Goal: Task Accomplishment & Management: Complete application form

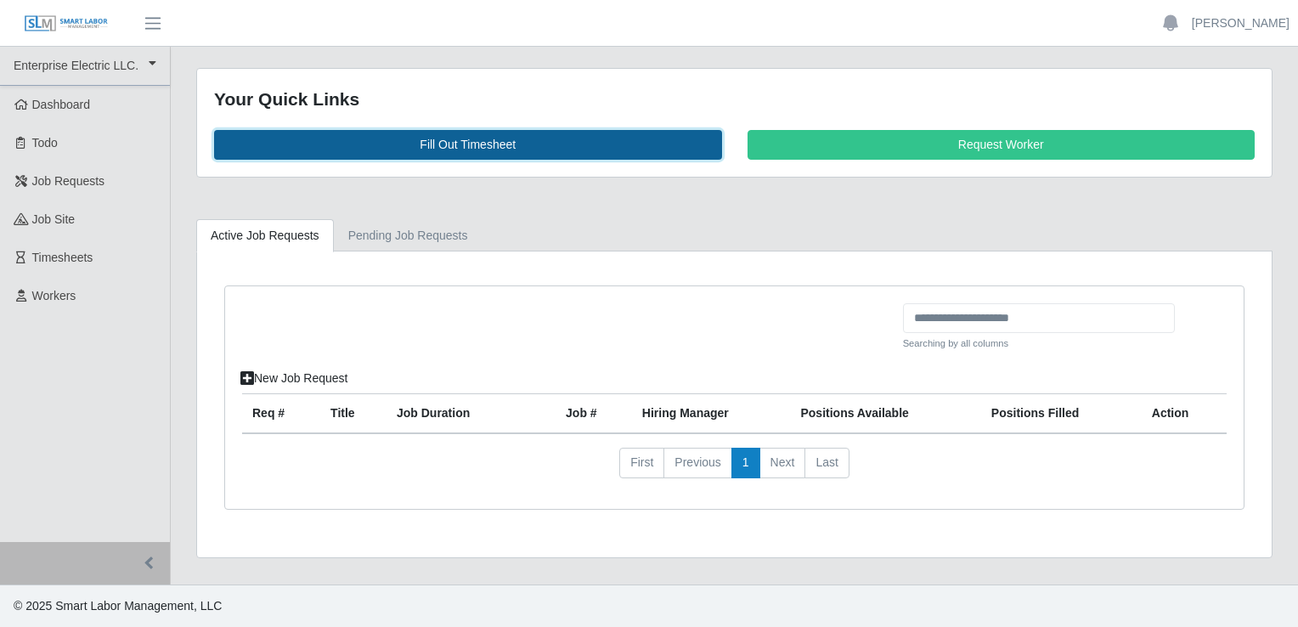
click at [420, 141] on link "Fill Out Timesheet" at bounding box center [468, 145] width 508 height 30
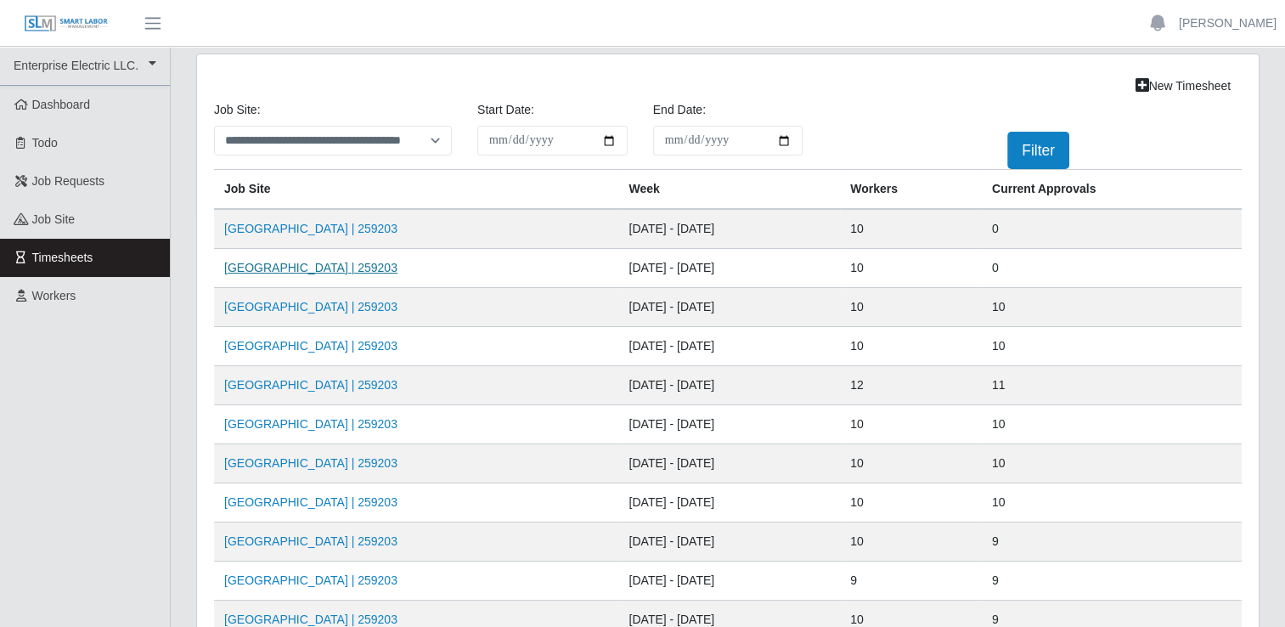
click at [312, 270] on link "[GEOGRAPHIC_DATA] | 259203" at bounding box center [310, 268] width 173 height 14
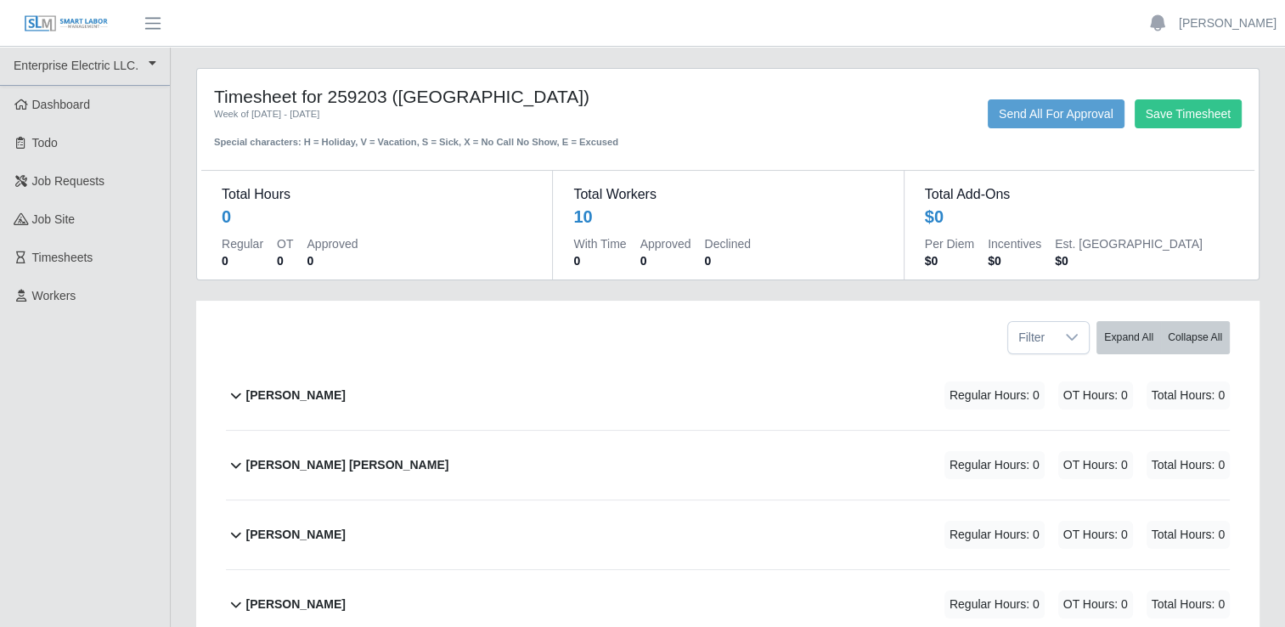
click at [233, 394] on icon at bounding box center [236, 396] width 10 height 6
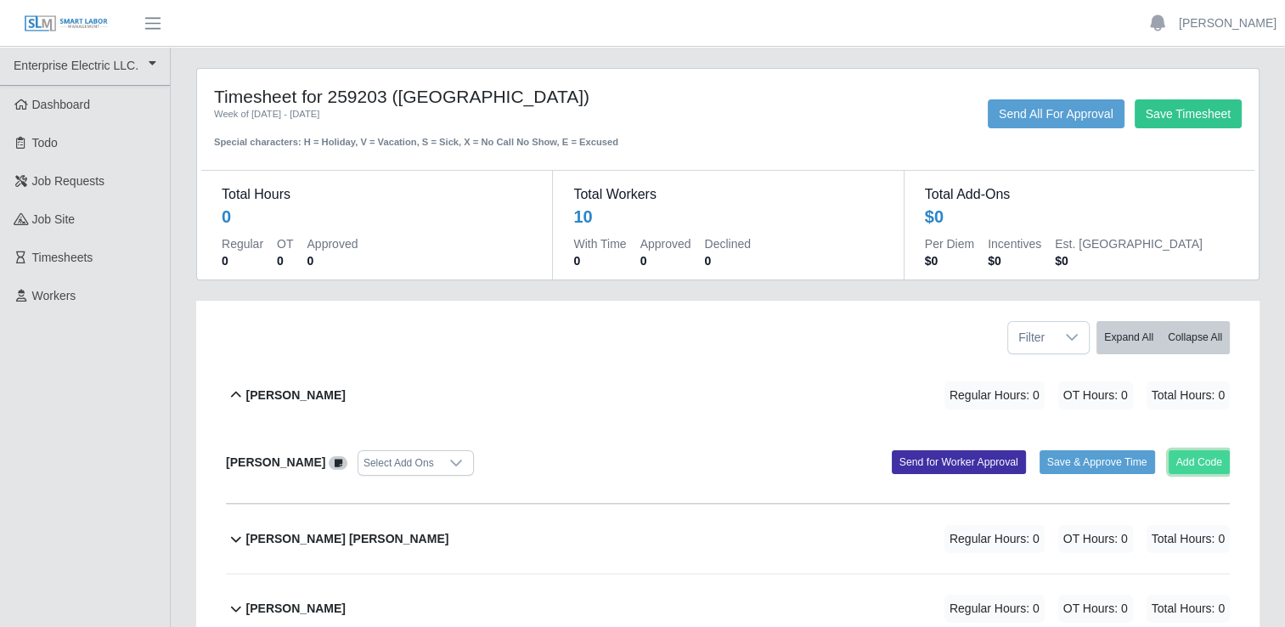
click at [1204, 462] on button "Add Code" at bounding box center [1200, 462] width 62 height 24
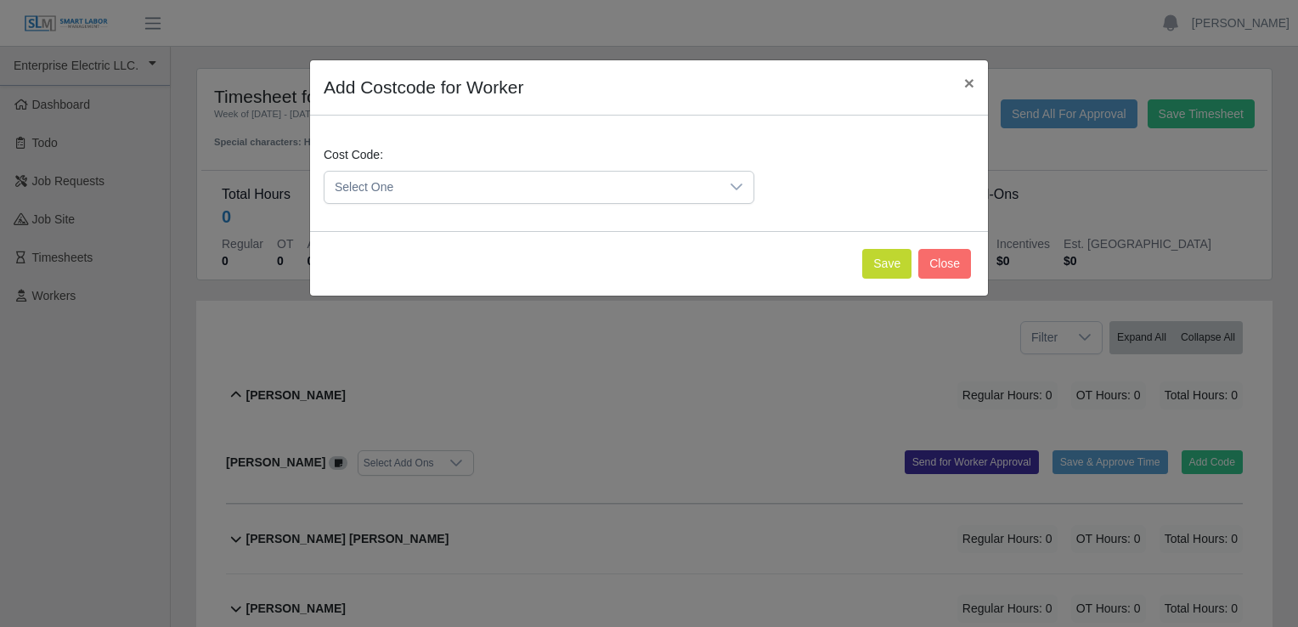
click at [732, 188] on icon at bounding box center [737, 187] width 14 height 14
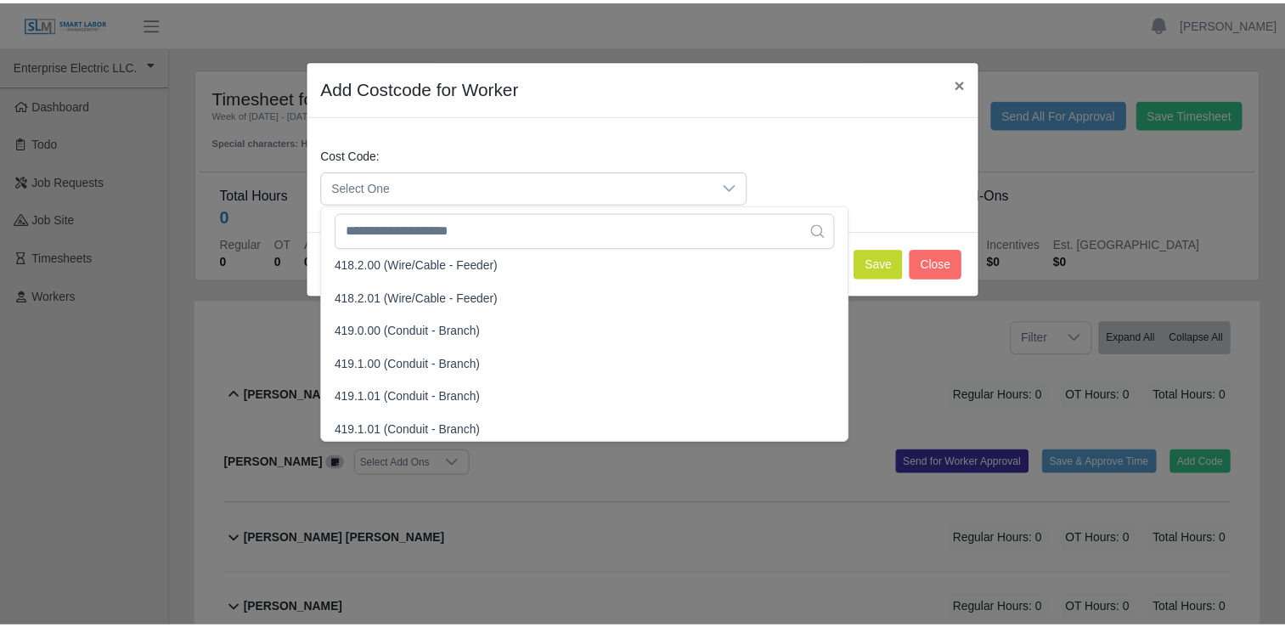
scroll to position [929, 0]
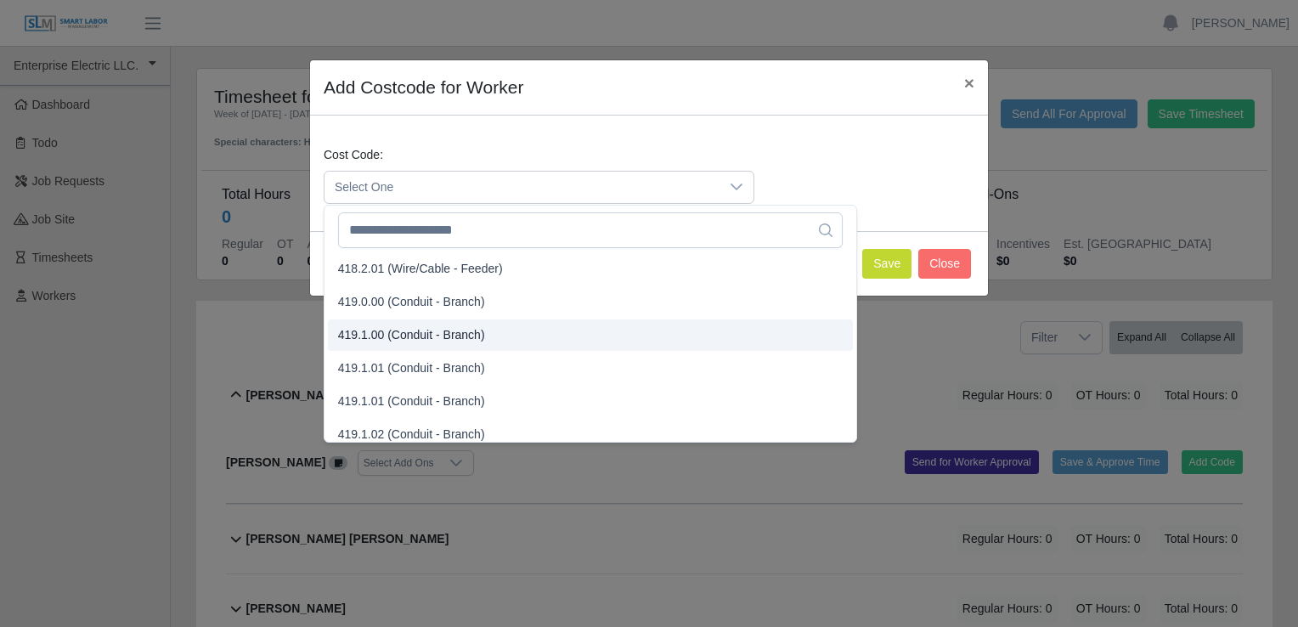
click at [358, 335] on span "419.1.00 (Conduit - Branch)" at bounding box center [411, 335] width 147 height 18
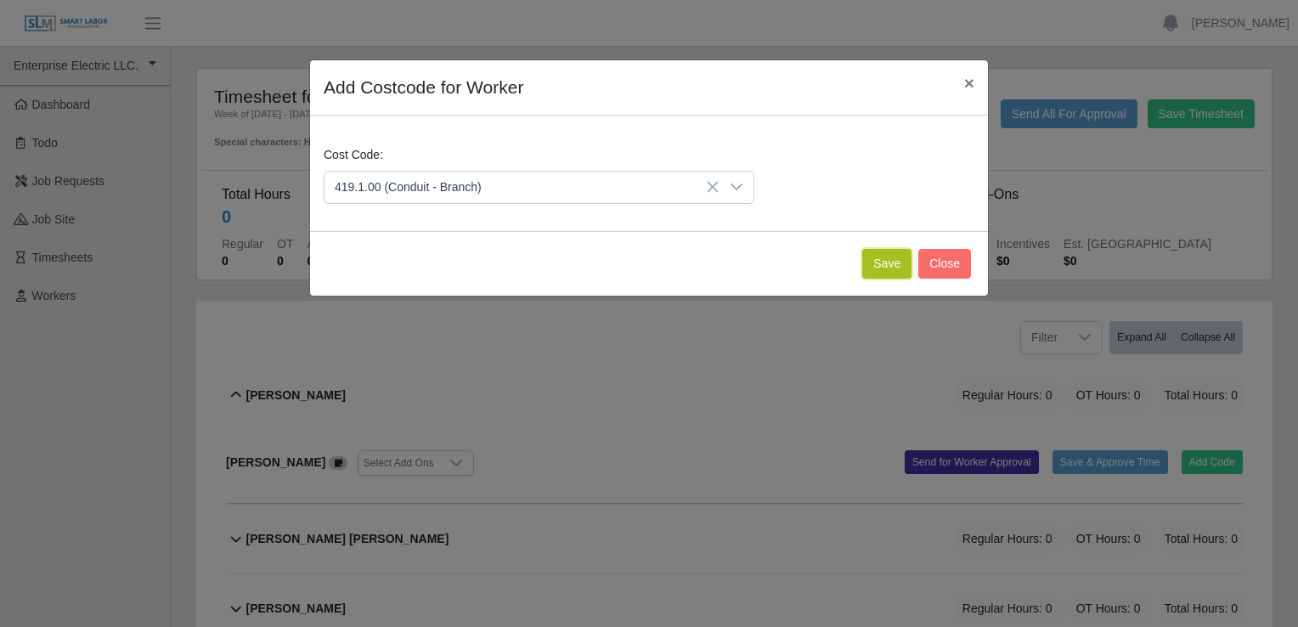
click at [890, 263] on button "Save" at bounding box center [886, 264] width 49 height 30
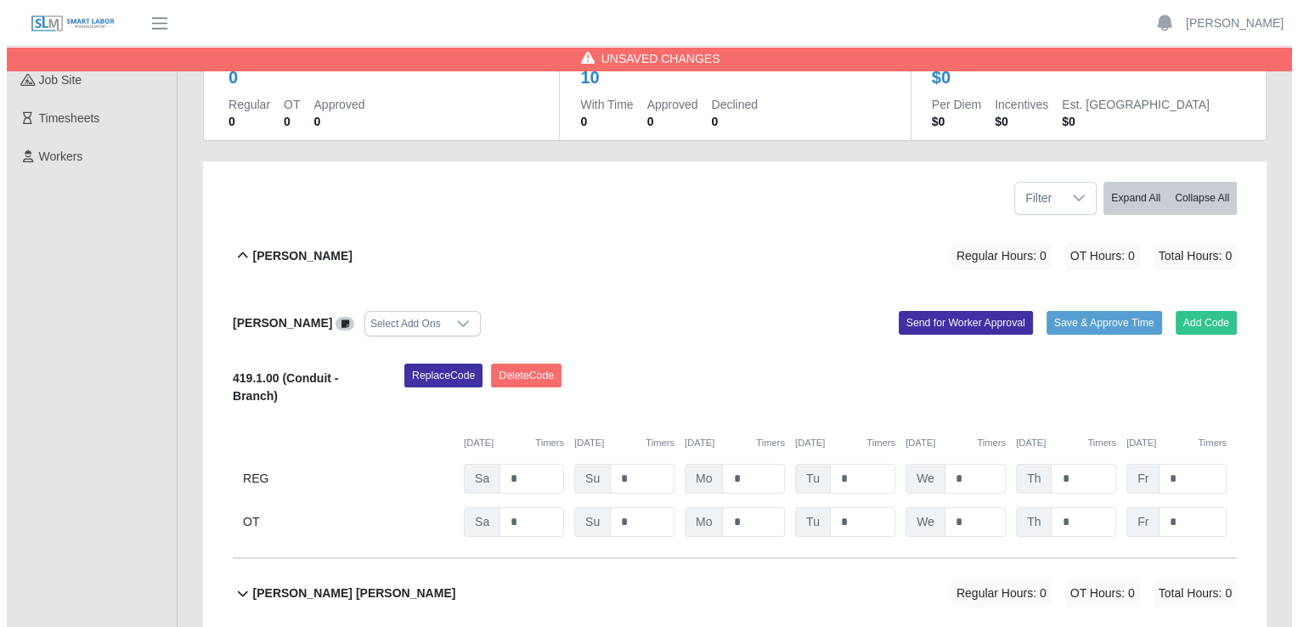
scroll to position [170, 0]
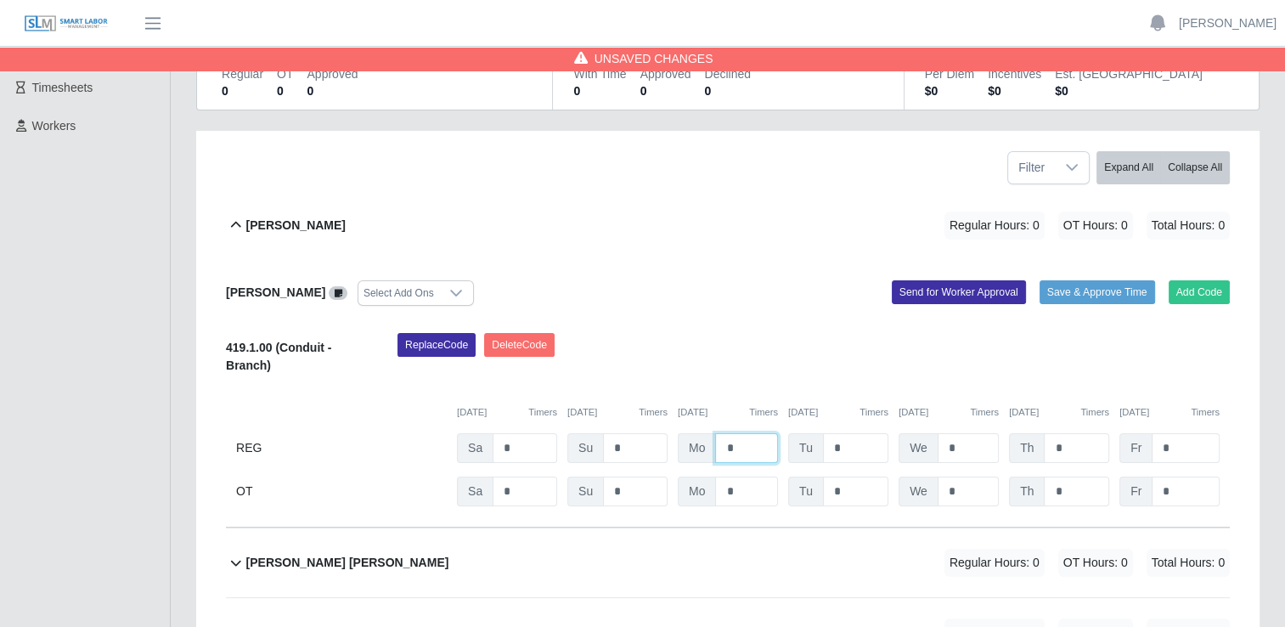
click at [749, 448] on input "*" at bounding box center [746, 448] width 63 height 30
type input "*"
click at [858, 443] on input "*" at bounding box center [855, 448] width 65 height 30
type input "*"
click at [950, 445] on input "*" at bounding box center [968, 448] width 61 height 30
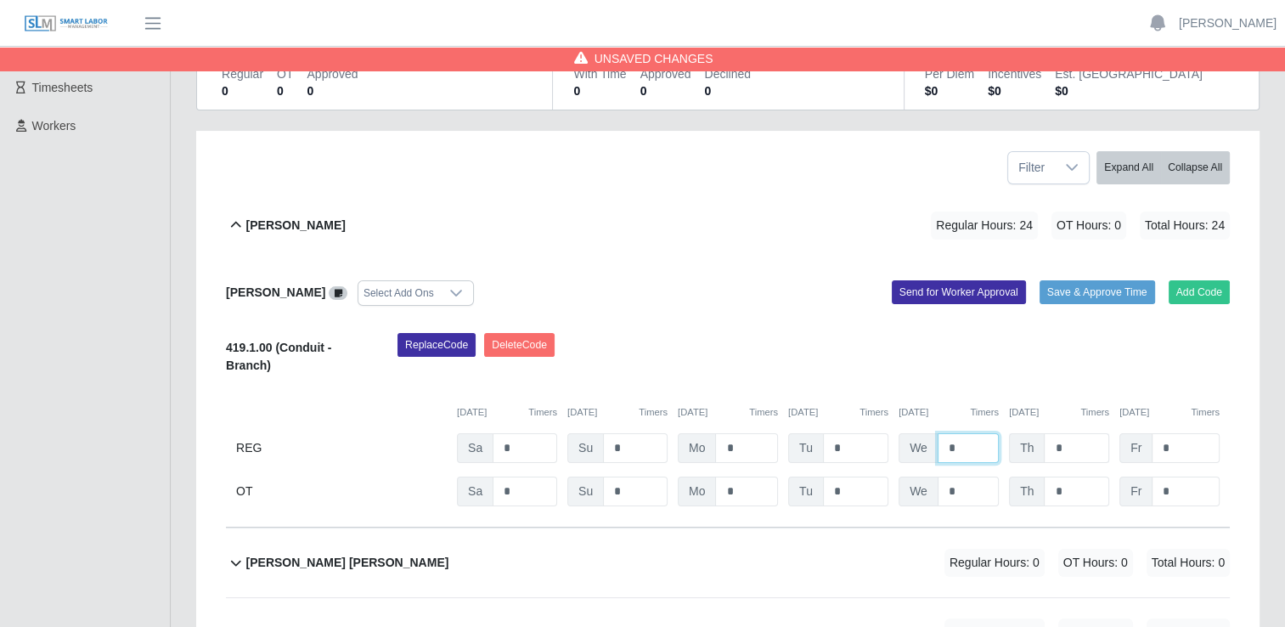
type input "*"
click at [1057, 446] on input "*" at bounding box center [1076, 448] width 65 height 30
type input "*"
click at [1181, 447] on input "*" at bounding box center [1186, 448] width 68 height 30
type input "*"
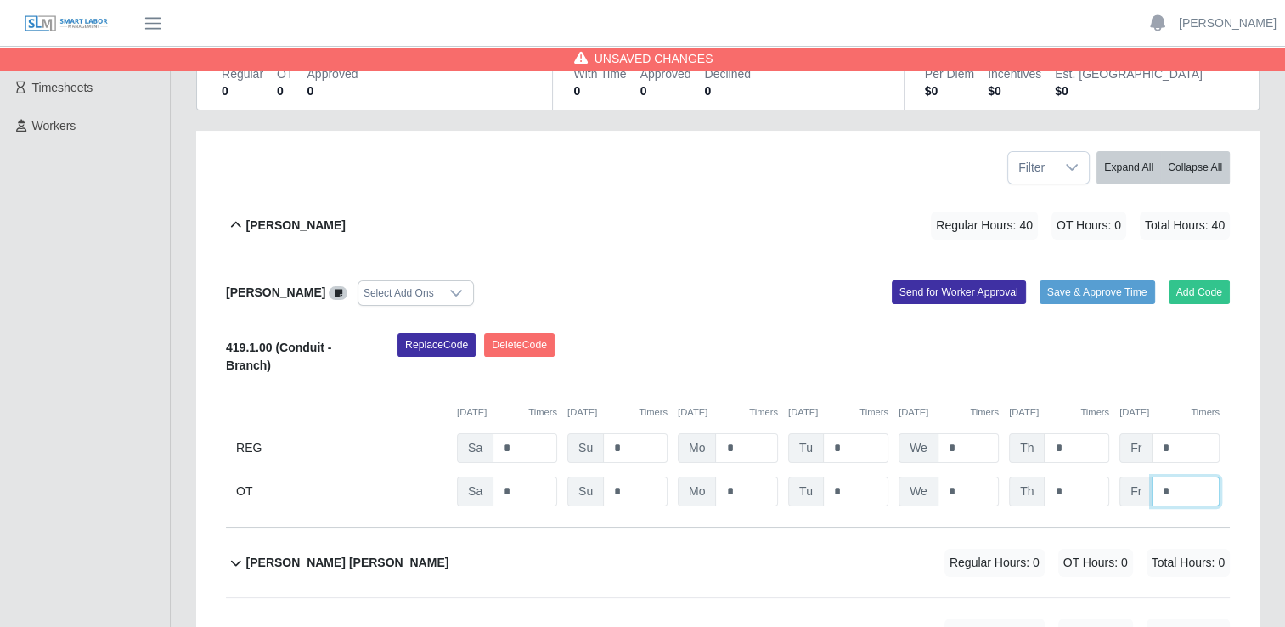
drag, startPoint x: 1189, startPoint y: 488, endPoint x: 1199, endPoint y: 490, distance: 10.5
click at [1192, 488] on input "*" at bounding box center [1186, 491] width 68 height 30
click at [951, 290] on button "Send for Worker Approval" at bounding box center [959, 292] width 134 height 24
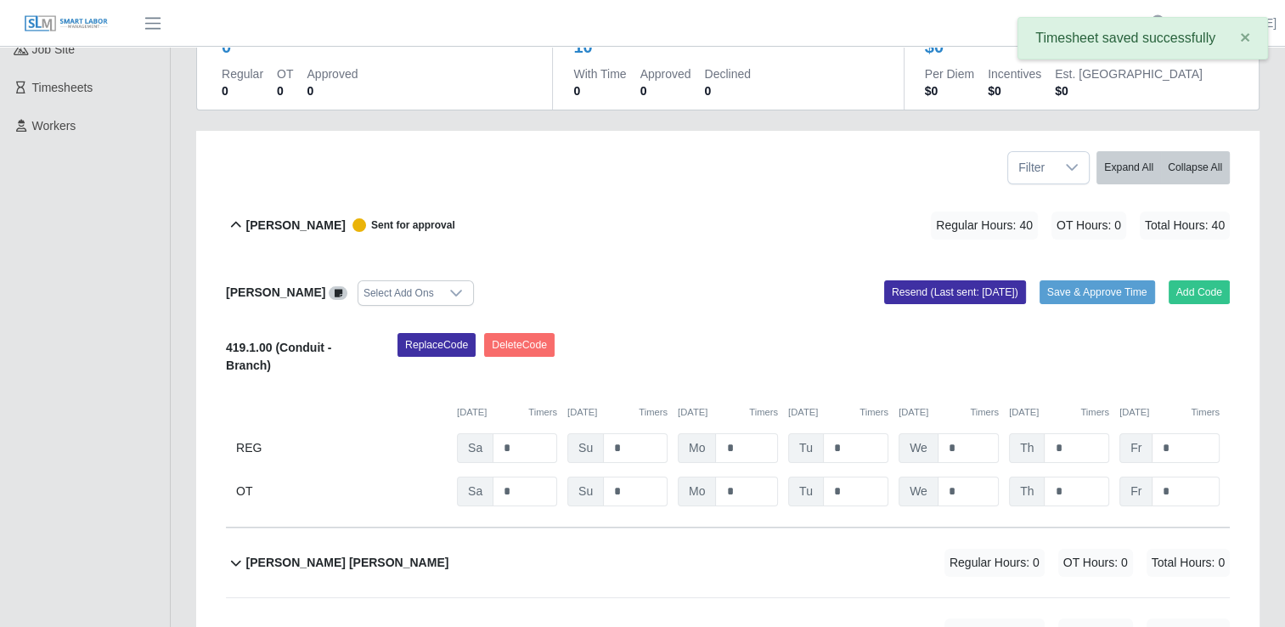
click at [233, 221] on icon at bounding box center [236, 225] width 20 height 20
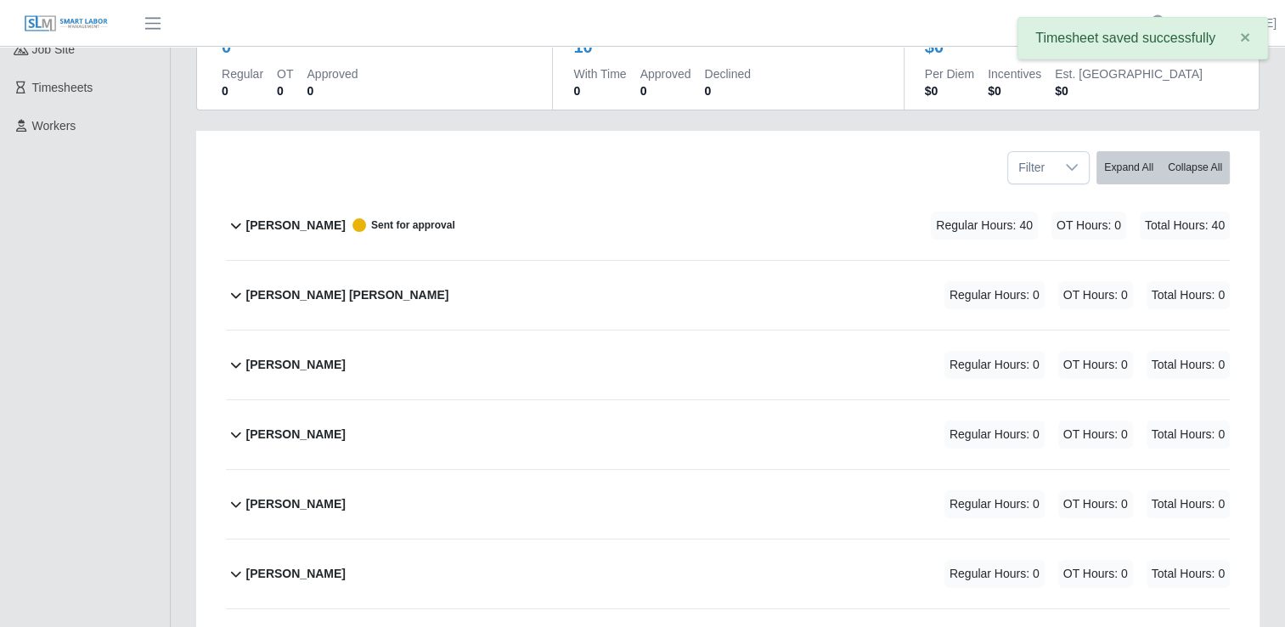
click at [231, 293] on icon at bounding box center [236, 296] width 10 height 6
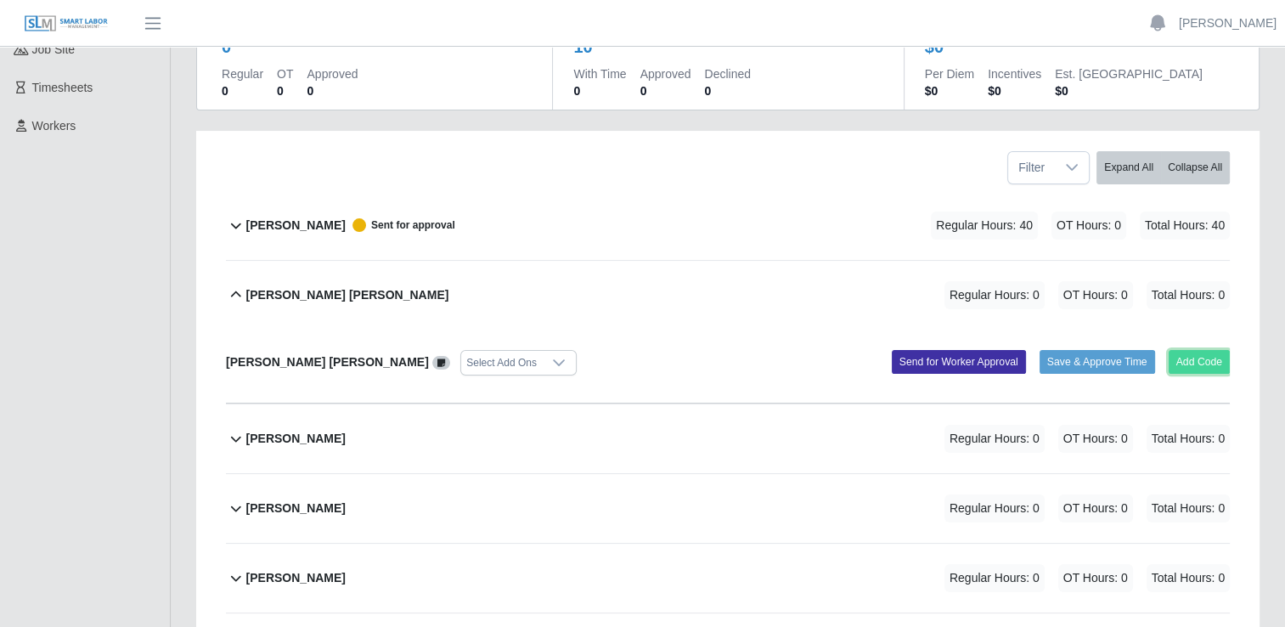
click at [1194, 364] on button "Add Code" at bounding box center [1200, 362] width 62 height 24
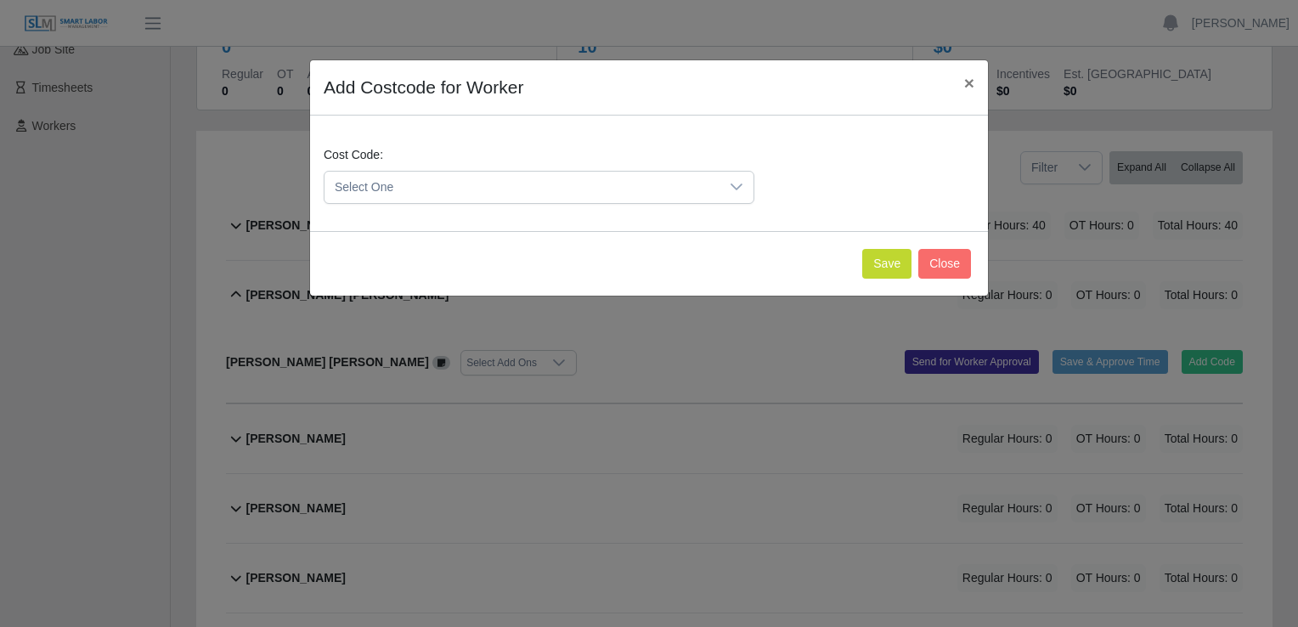
click at [737, 184] on icon at bounding box center [737, 187] width 14 height 14
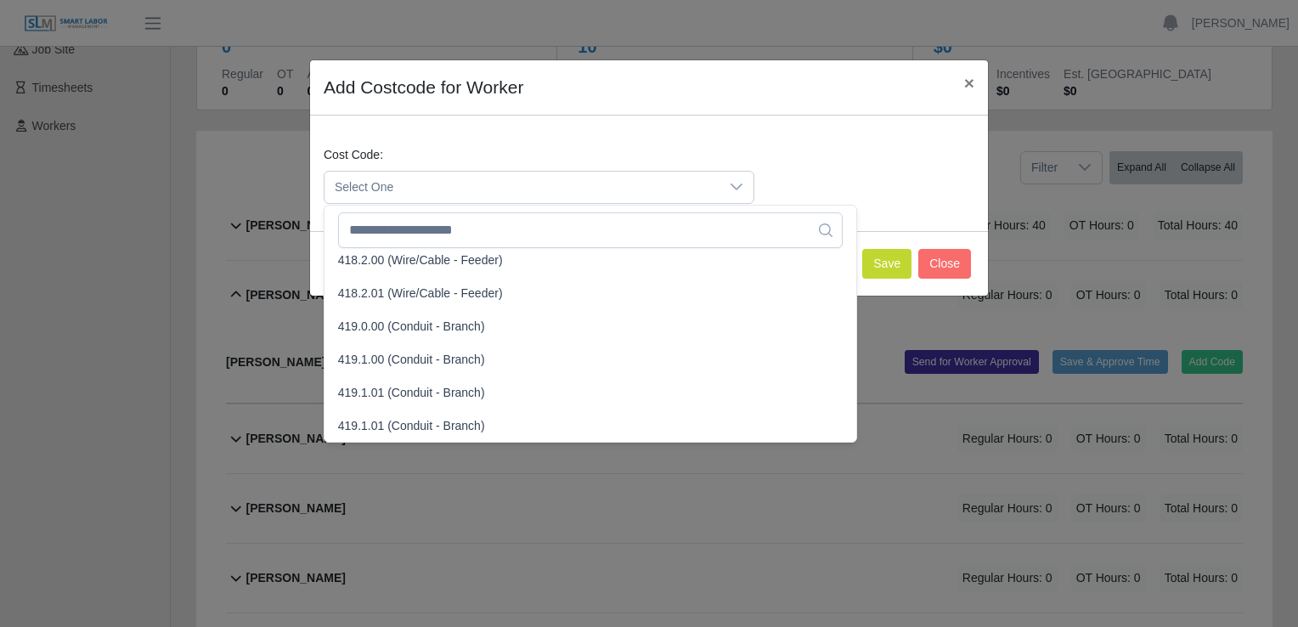
scroll to position [934, 0]
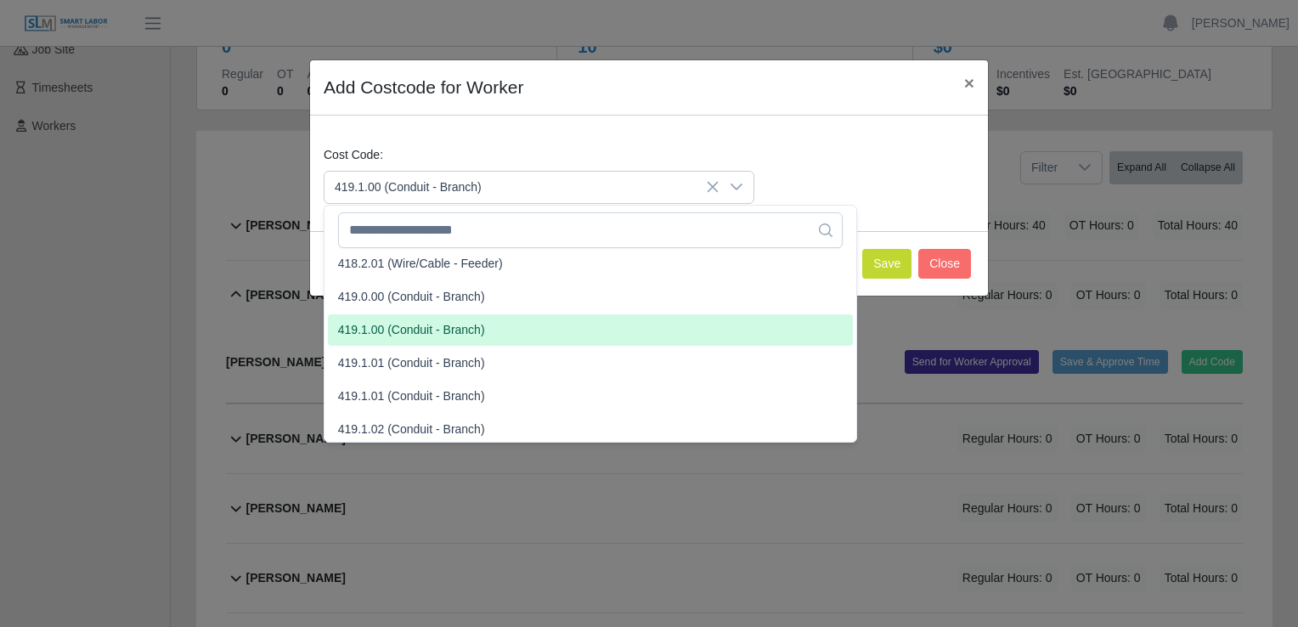
click at [360, 329] on span "419.1.00 (Conduit - Branch)" at bounding box center [411, 330] width 147 height 18
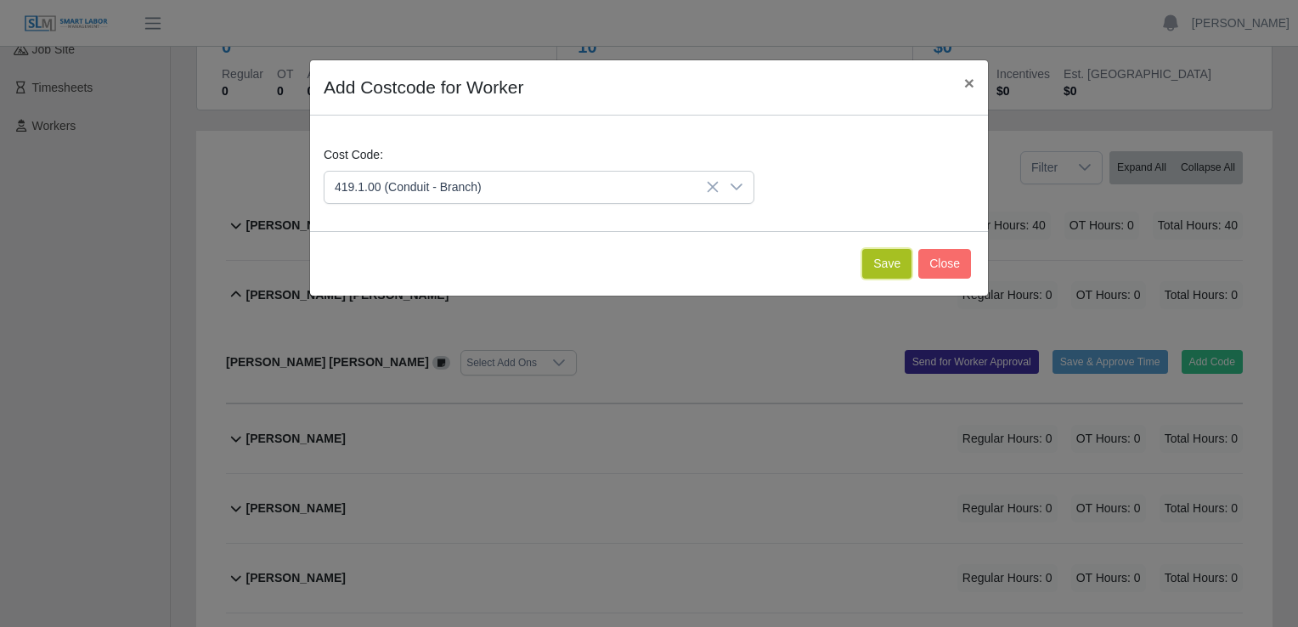
click at [876, 269] on button "Save" at bounding box center [886, 264] width 49 height 30
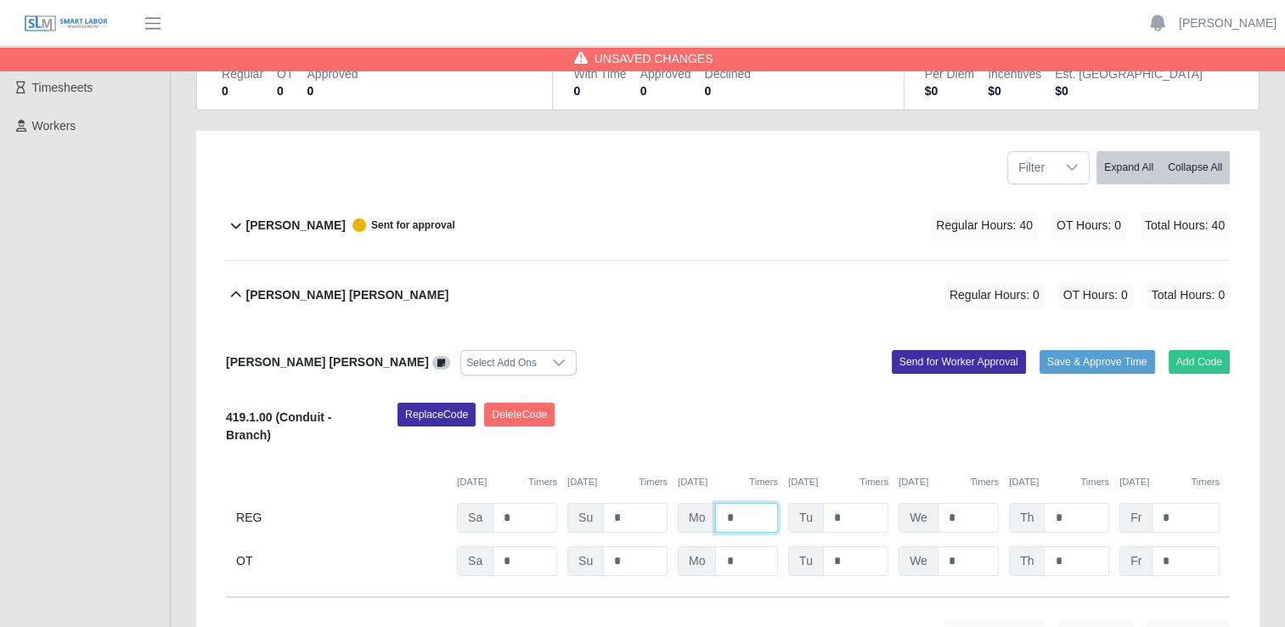
click at [746, 519] on input "*" at bounding box center [746, 518] width 63 height 30
type input "*"
click at [854, 521] on input "*" at bounding box center [855, 518] width 65 height 30
type input "*"
click at [957, 517] on input "*" at bounding box center [968, 518] width 61 height 30
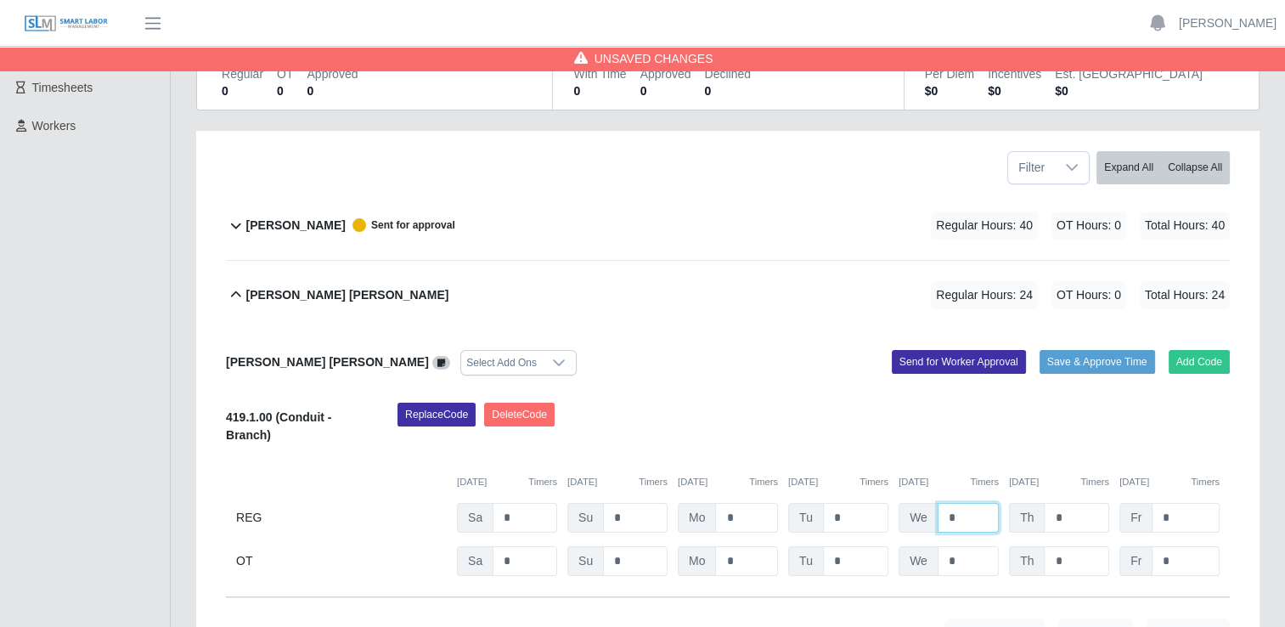
type input "*"
click at [1066, 521] on input "*" at bounding box center [1076, 518] width 65 height 30
type input "*"
click at [1189, 513] on input "*" at bounding box center [1186, 518] width 68 height 30
type input "*"
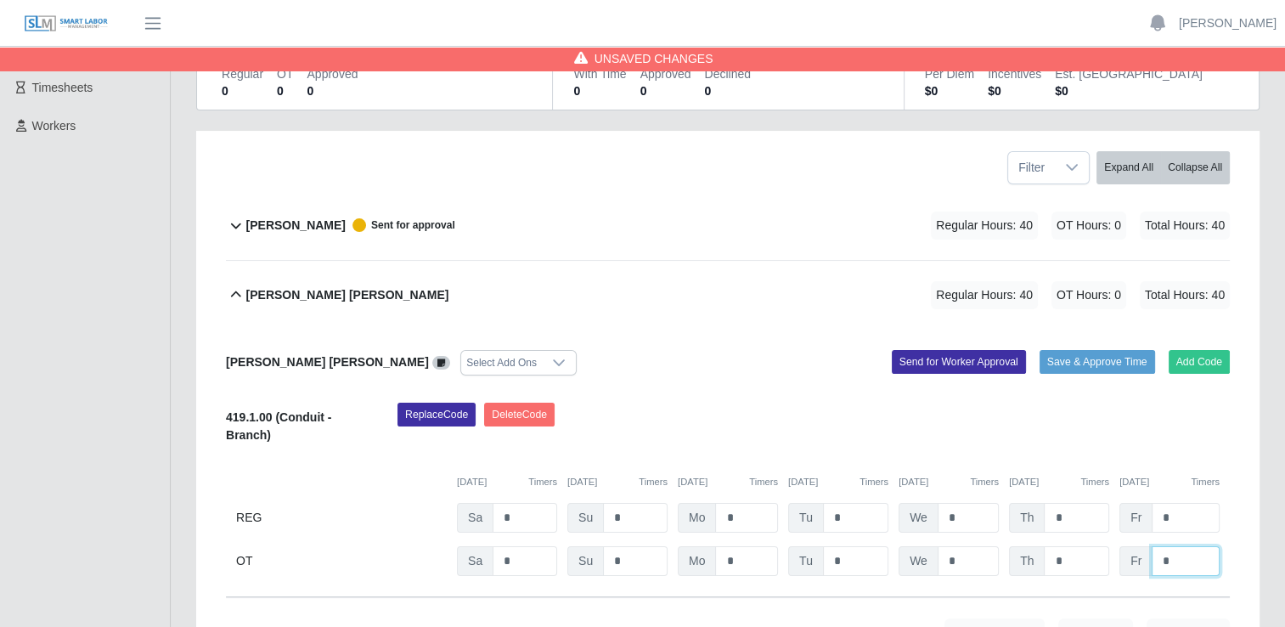
click at [1192, 555] on input "*" at bounding box center [1186, 561] width 68 height 30
click at [954, 358] on button "Send for Worker Approval" at bounding box center [959, 362] width 134 height 24
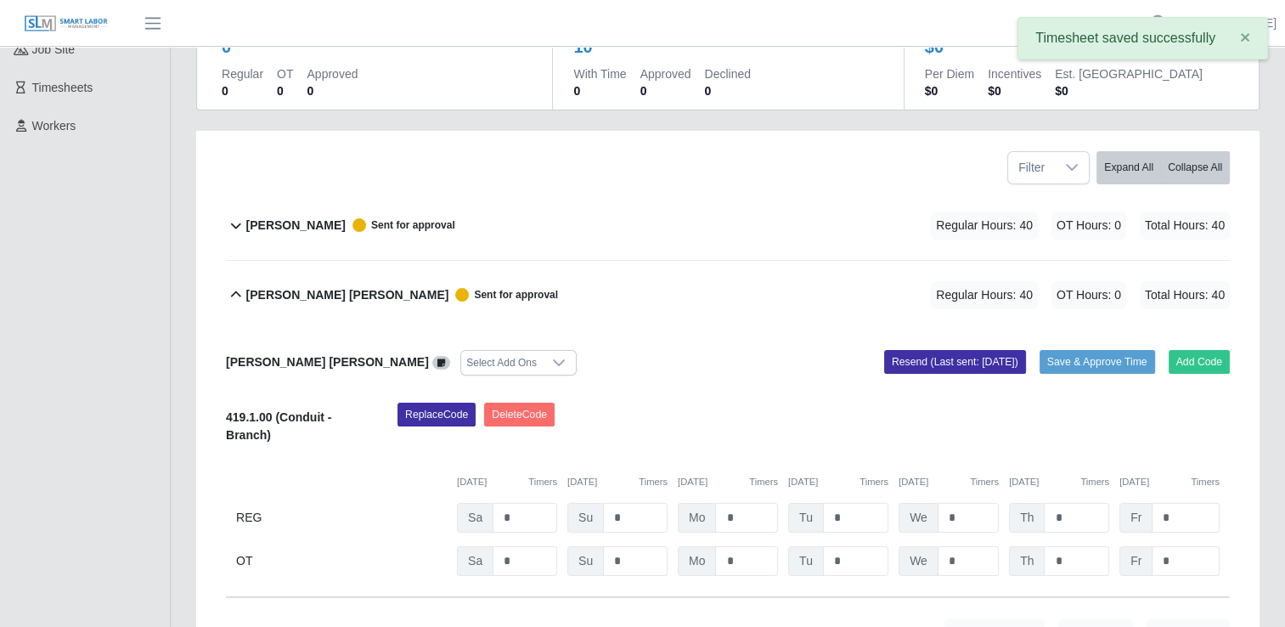
click at [238, 294] on icon at bounding box center [236, 294] width 10 height 6
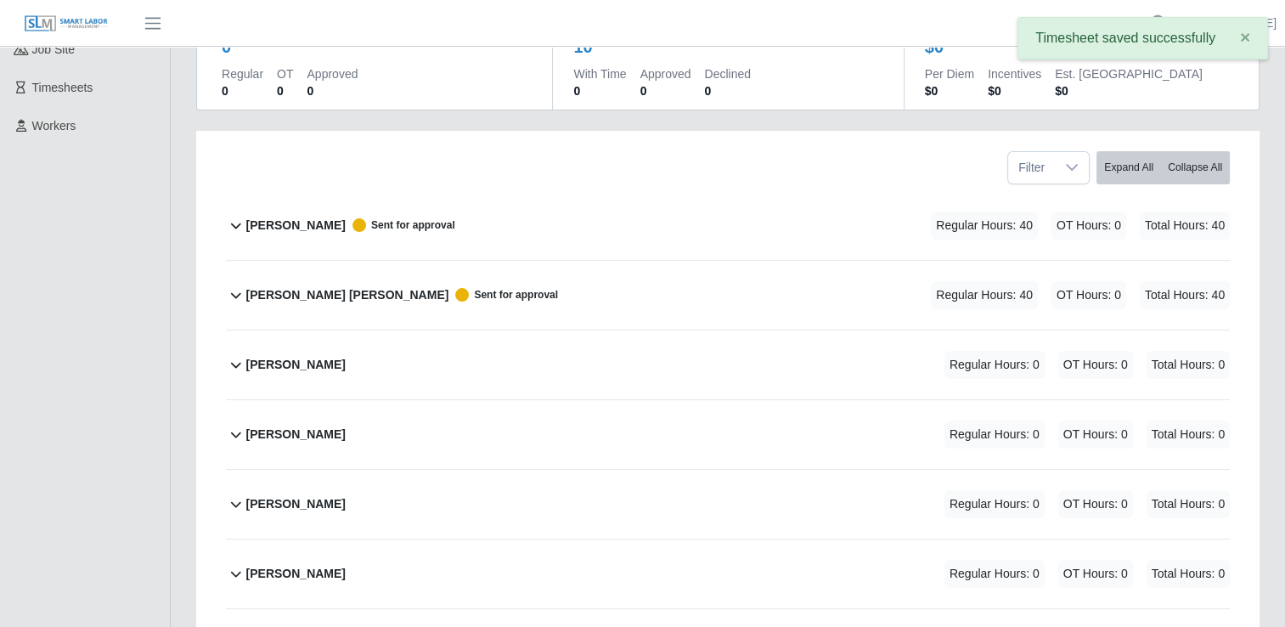
click at [232, 363] on icon at bounding box center [236, 366] width 10 height 6
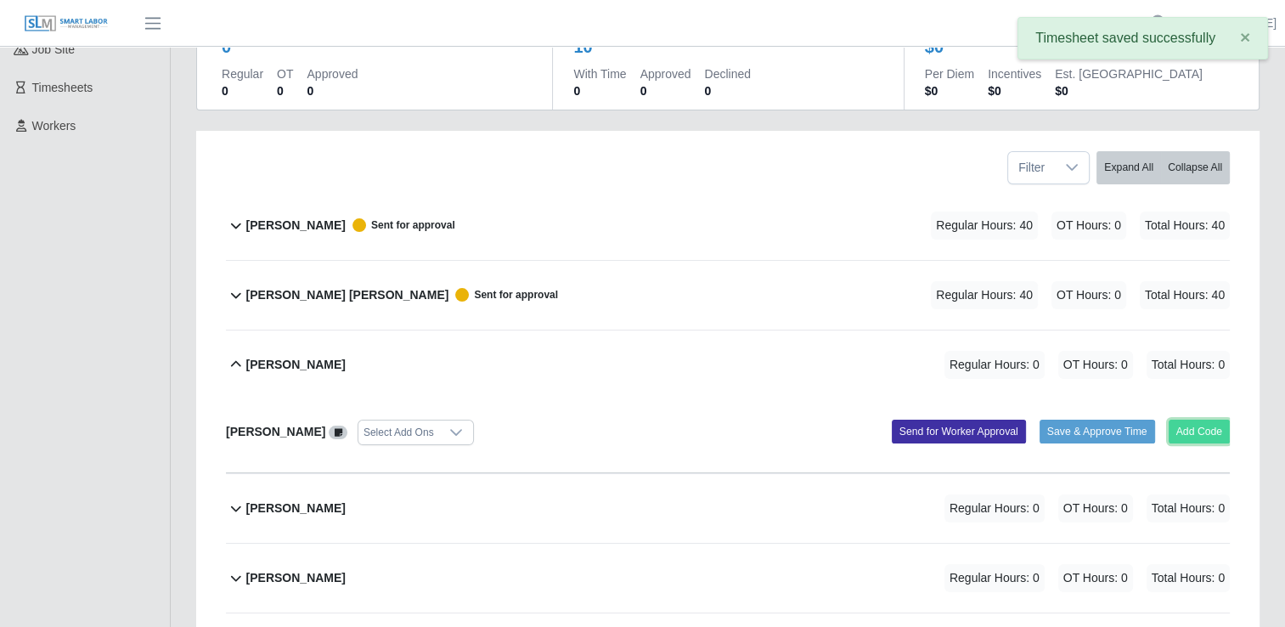
click at [1192, 431] on button "Add Code" at bounding box center [1200, 432] width 62 height 24
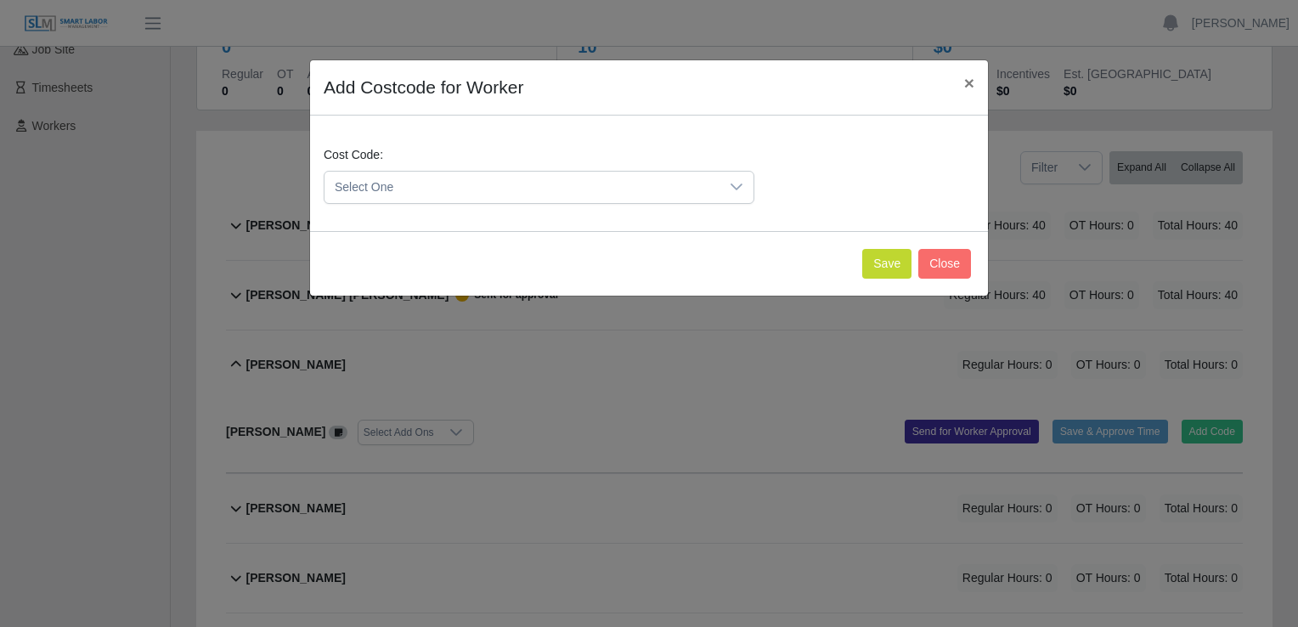
click at [543, 184] on span "Select One" at bounding box center [521, 187] width 395 height 31
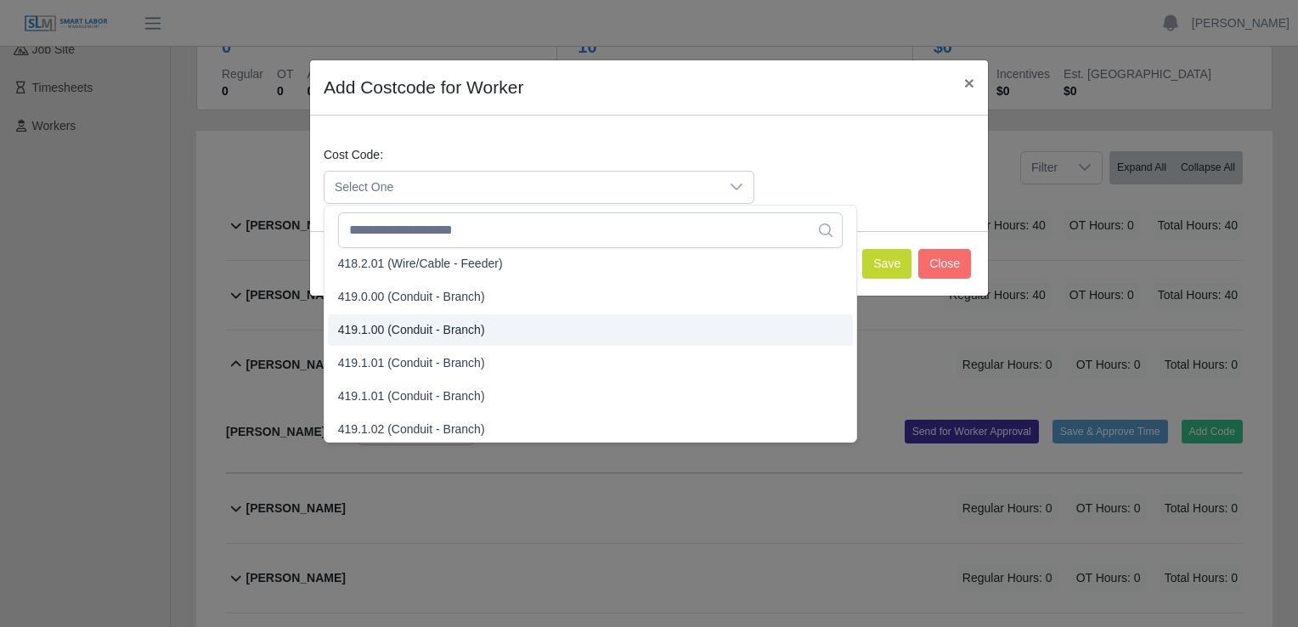
click at [365, 328] on span "419.1.00 (Conduit - Branch)" at bounding box center [411, 330] width 147 height 18
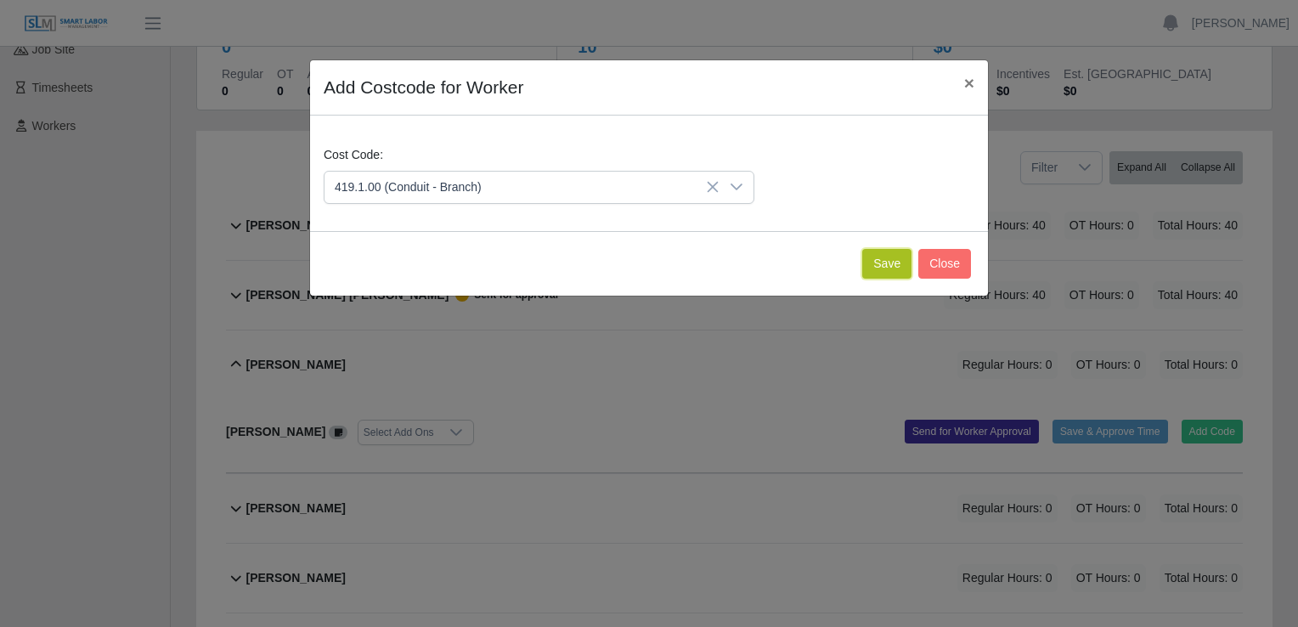
click at [871, 260] on button "Save" at bounding box center [886, 264] width 49 height 30
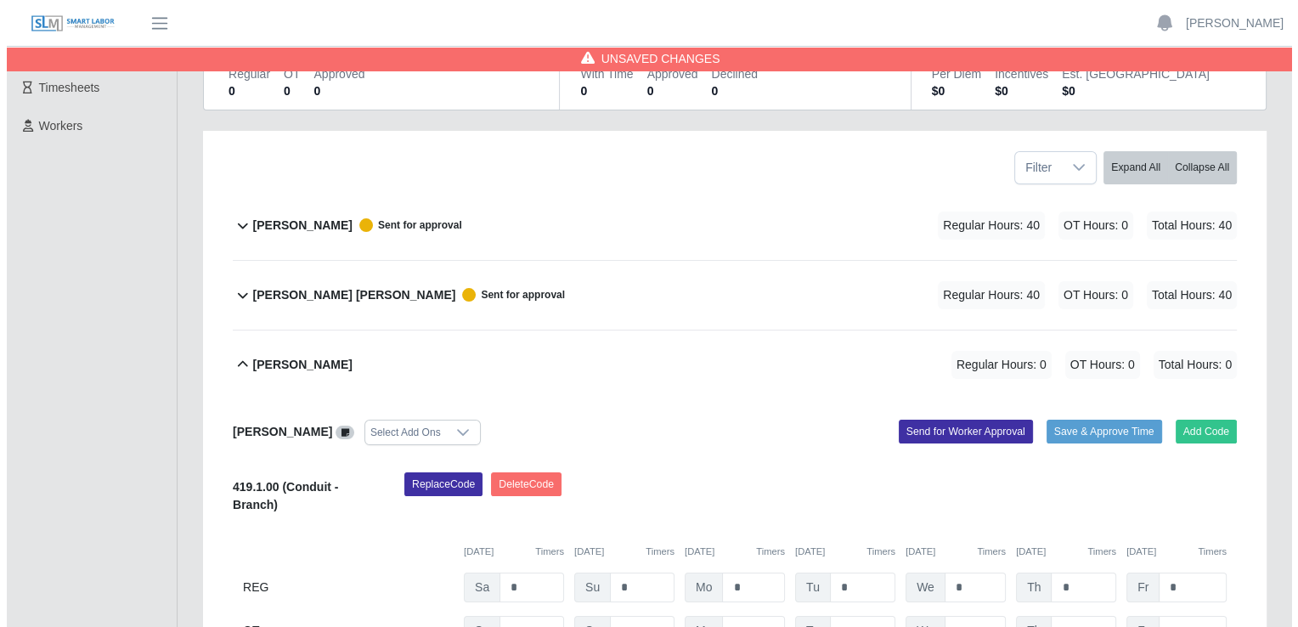
scroll to position [255, 0]
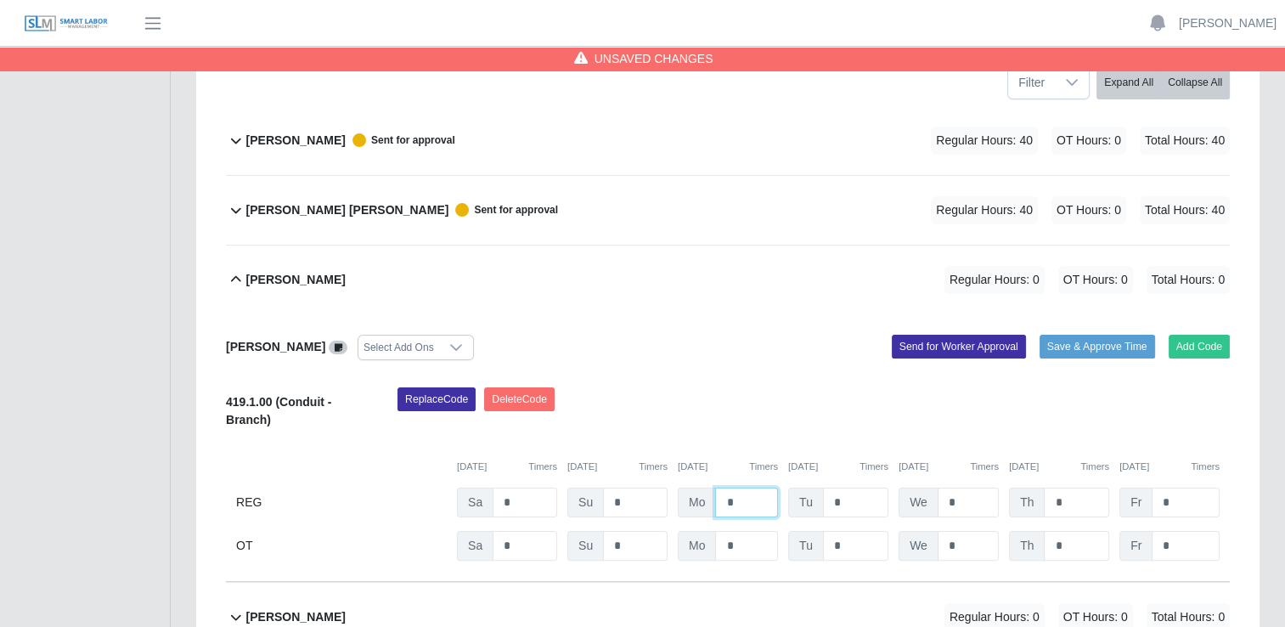
click at [758, 496] on input "*" at bounding box center [746, 503] width 63 height 30
type input "*"
click at [862, 503] on input "*" at bounding box center [855, 503] width 65 height 30
type input "*"
click at [958, 504] on input "*" at bounding box center [968, 503] width 61 height 30
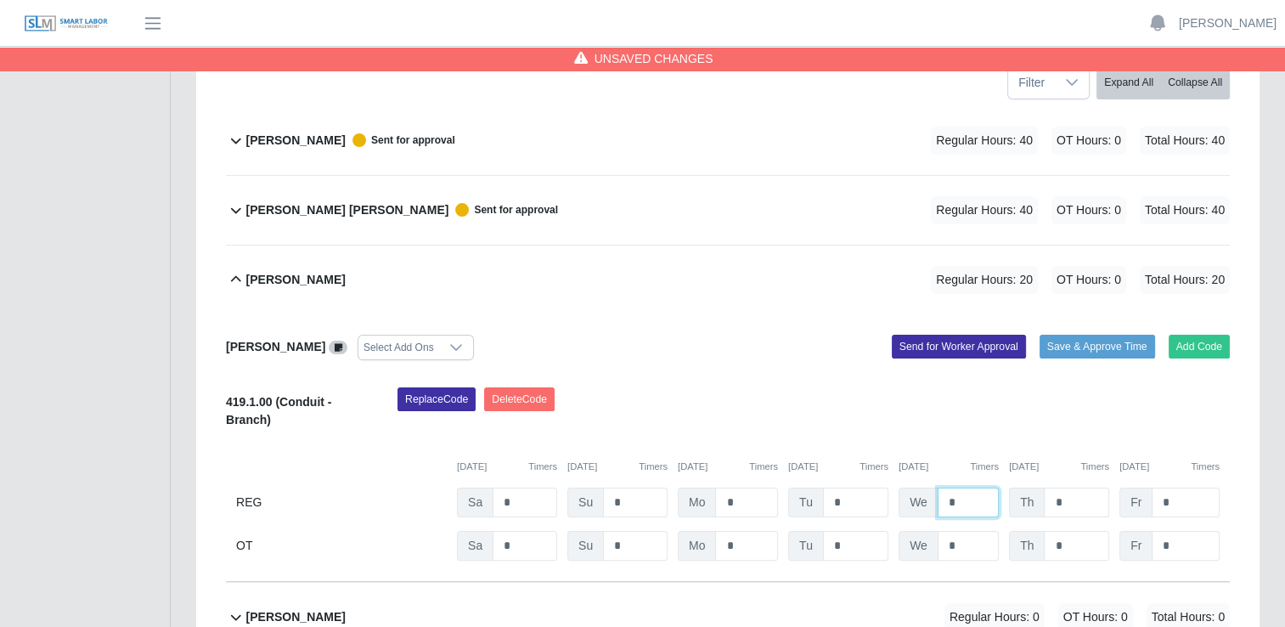
type input "*"
click at [1077, 504] on input "*" at bounding box center [1076, 503] width 65 height 30
type input "*"
click at [1169, 497] on input "*" at bounding box center [1186, 503] width 68 height 30
type input "*"
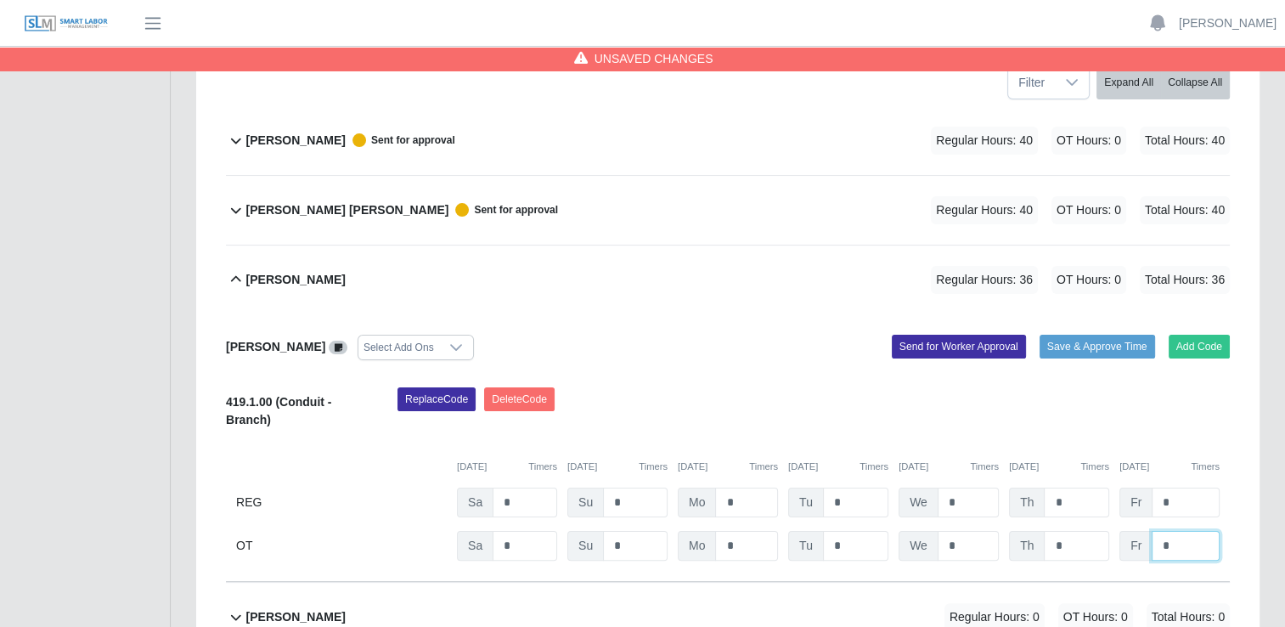
click at [1171, 547] on input "*" at bounding box center [1186, 546] width 68 height 30
click at [960, 346] on button "Send for Worker Approval" at bounding box center [959, 347] width 134 height 24
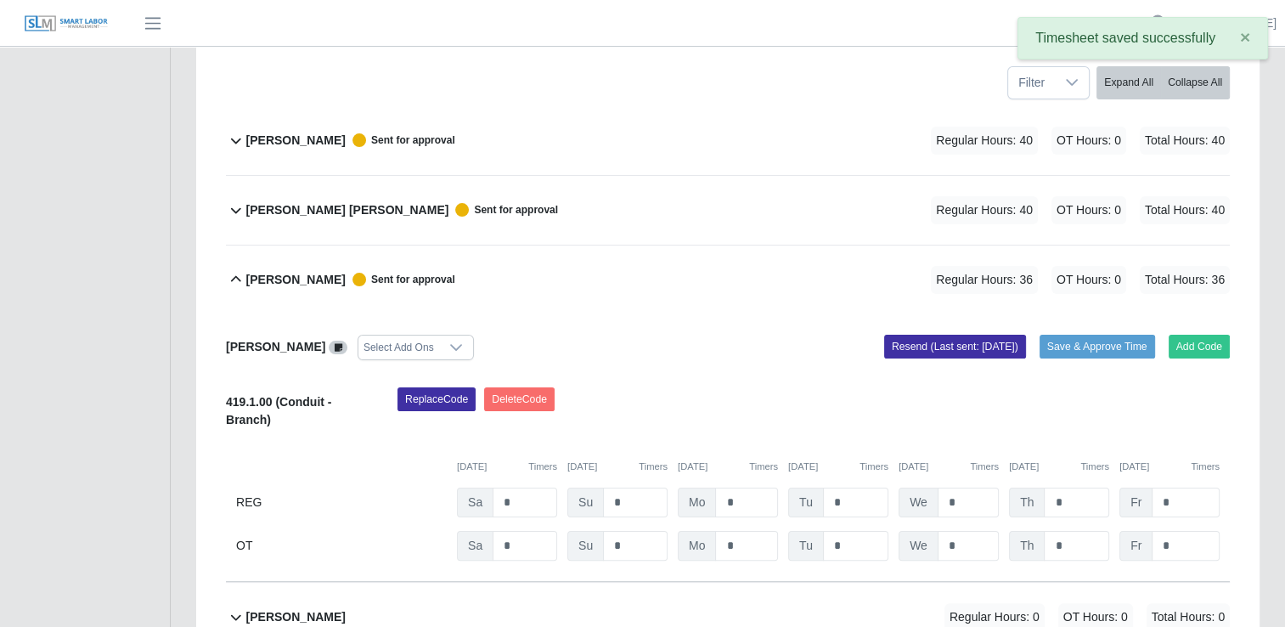
click at [233, 279] on icon at bounding box center [236, 279] width 10 height 6
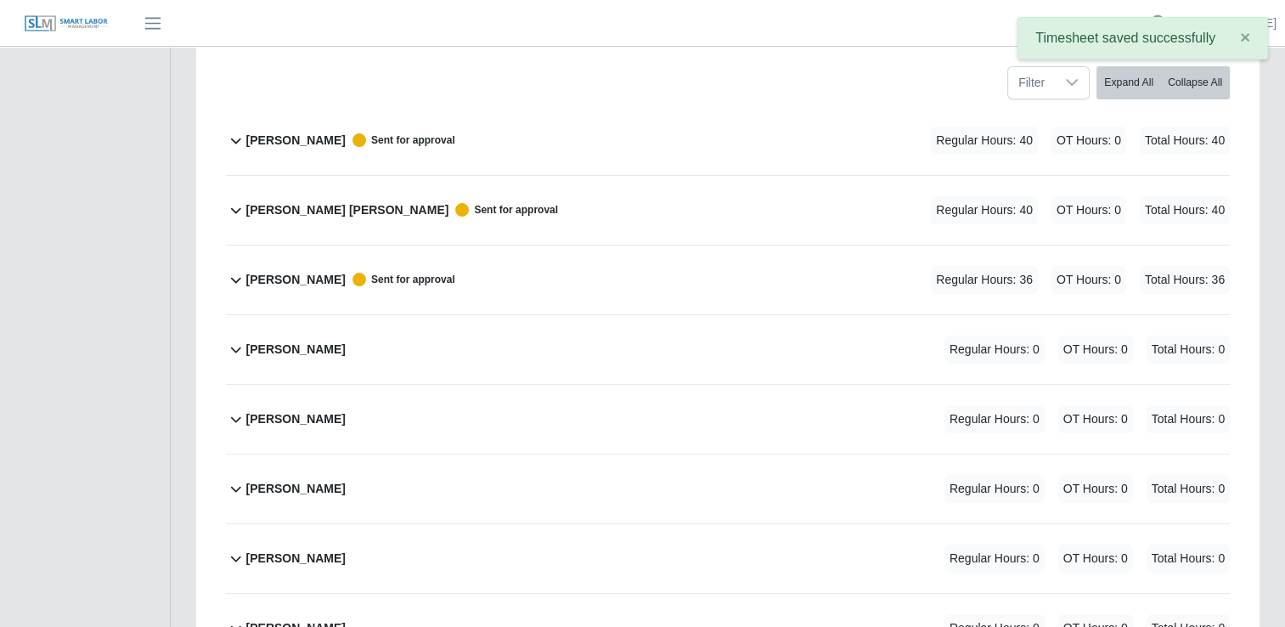
click at [235, 344] on icon at bounding box center [236, 349] width 20 height 20
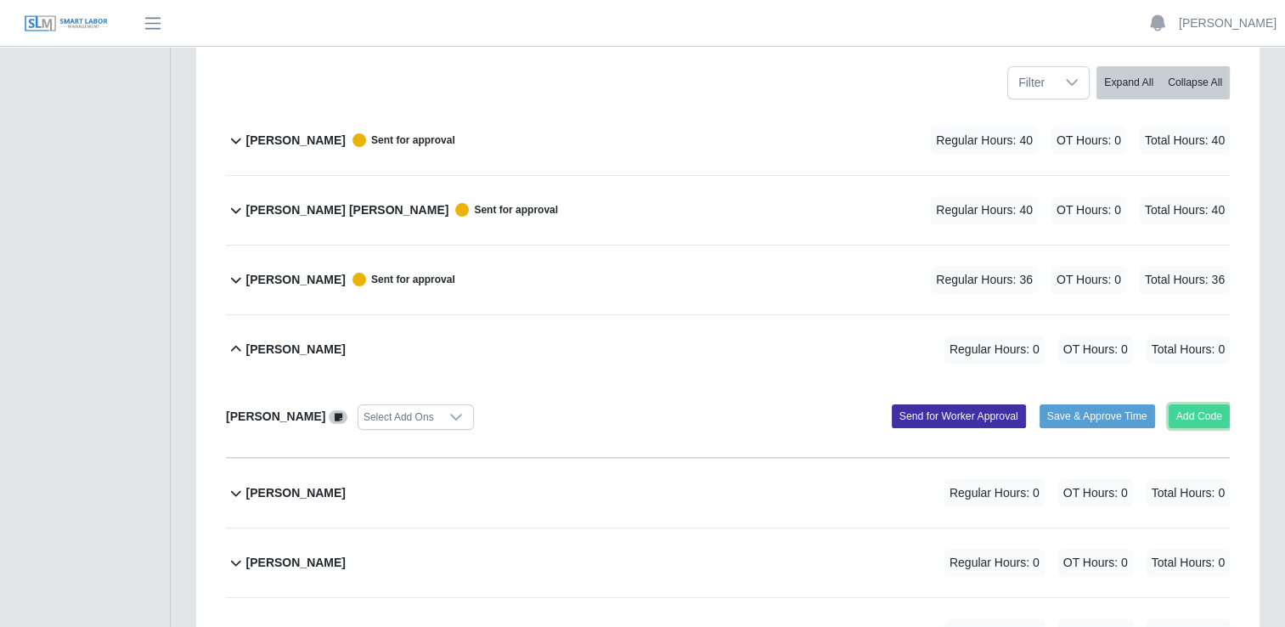
click at [1209, 416] on button "Add Code" at bounding box center [1200, 416] width 62 height 24
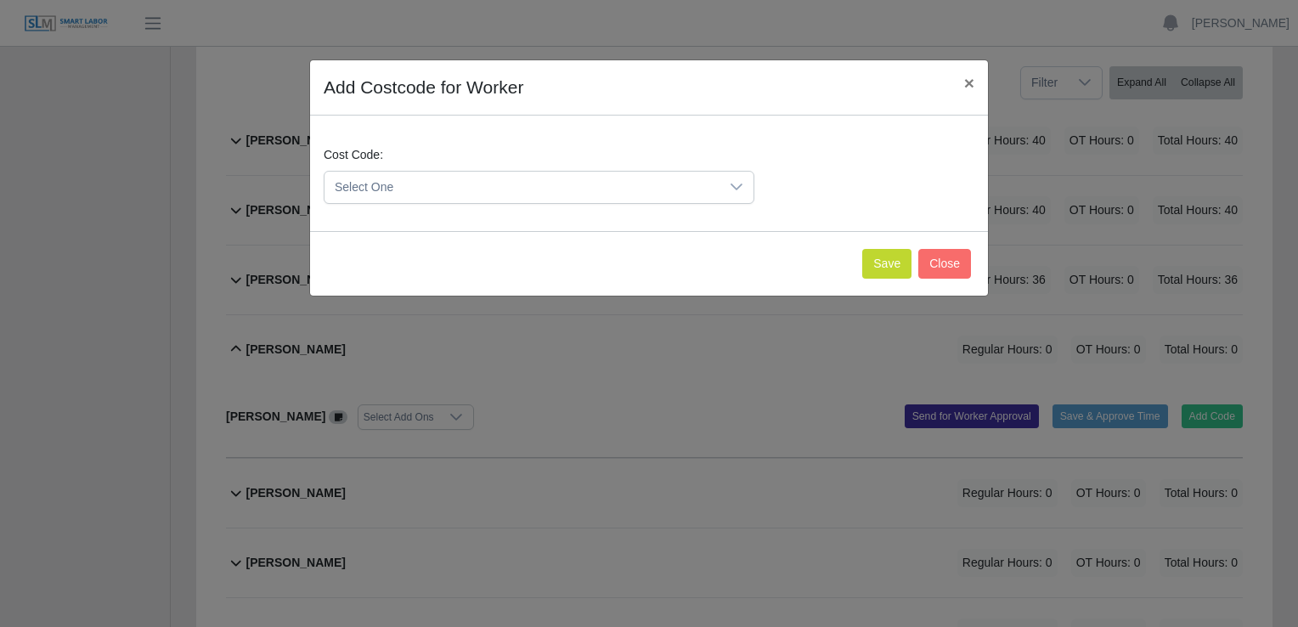
click at [736, 185] on icon at bounding box center [737, 187] width 14 height 14
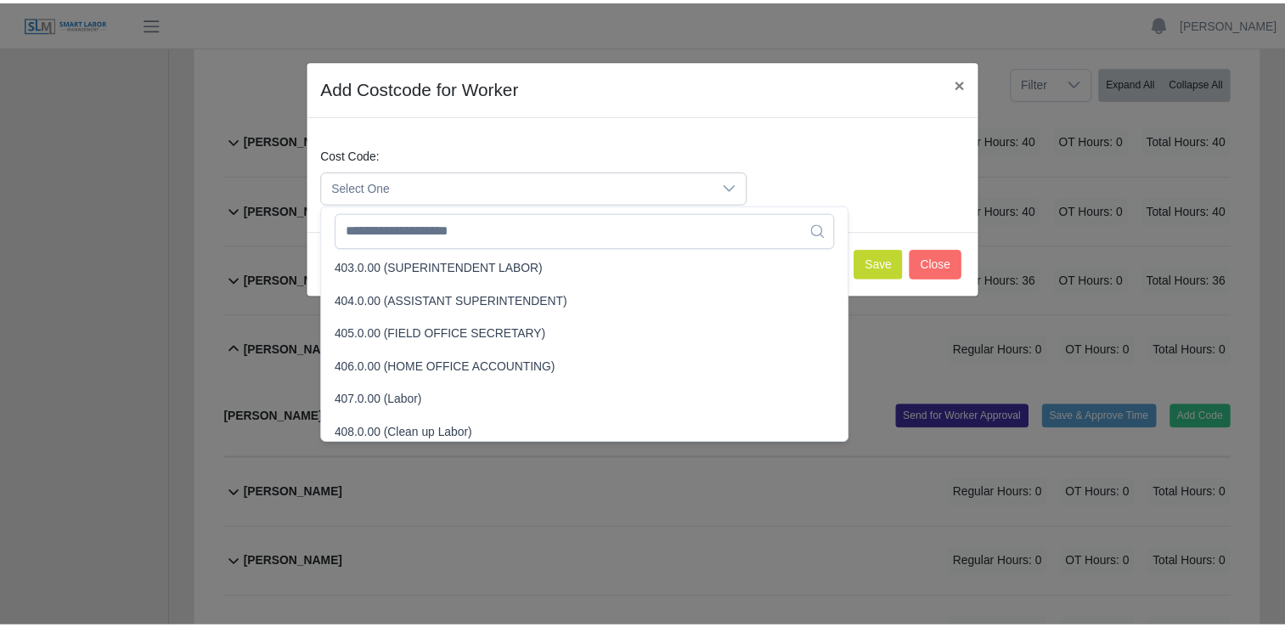
scroll to position [85, 0]
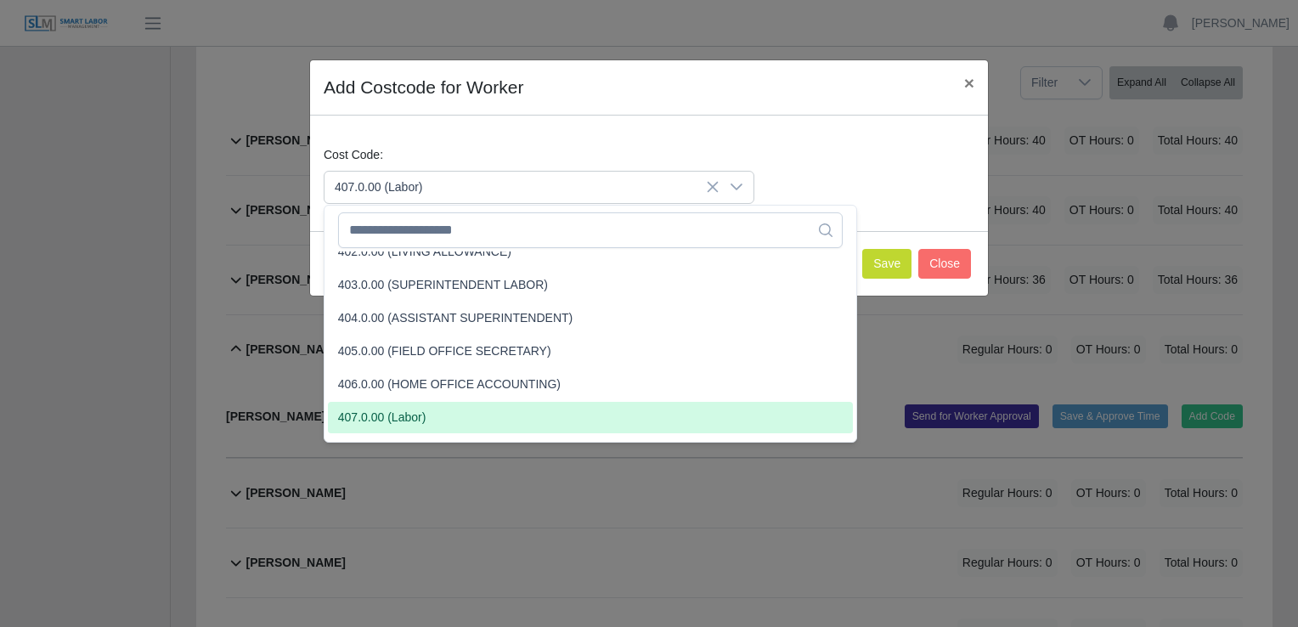
click at [381, 420] on span "407.0.00 (Labor)" at bounding box center [382, 418] width 88 height 18
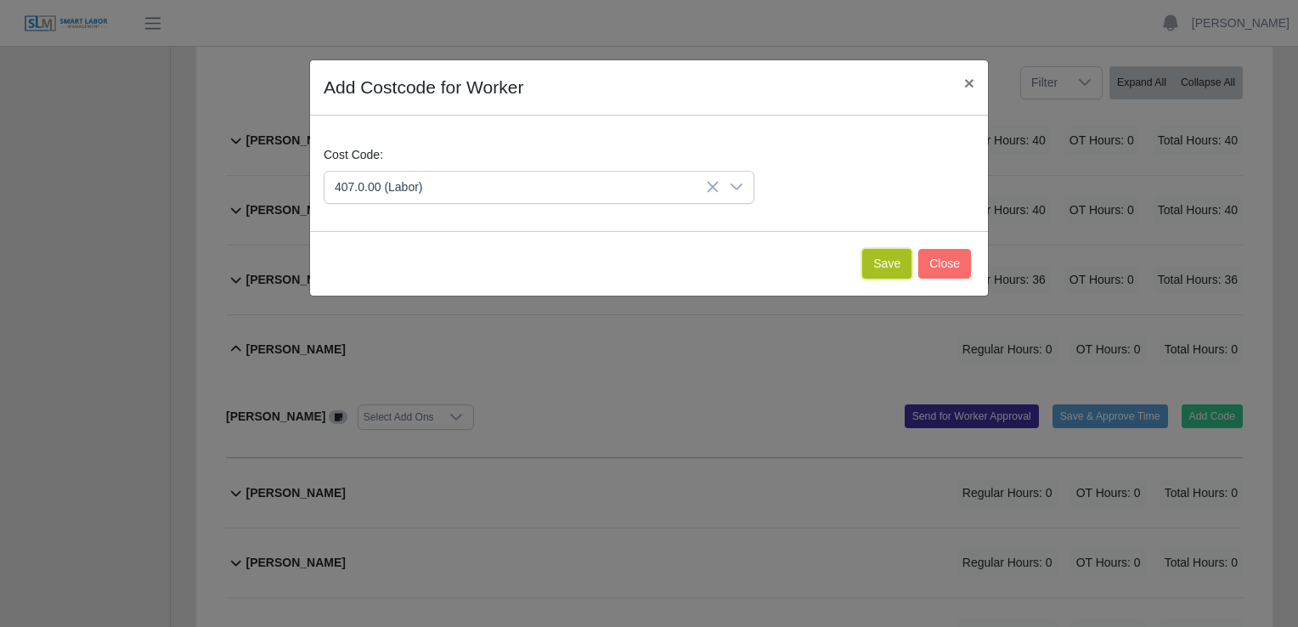
click at [883, 259] on button "Save" at bounding box center [886, 264] width 49 height 30
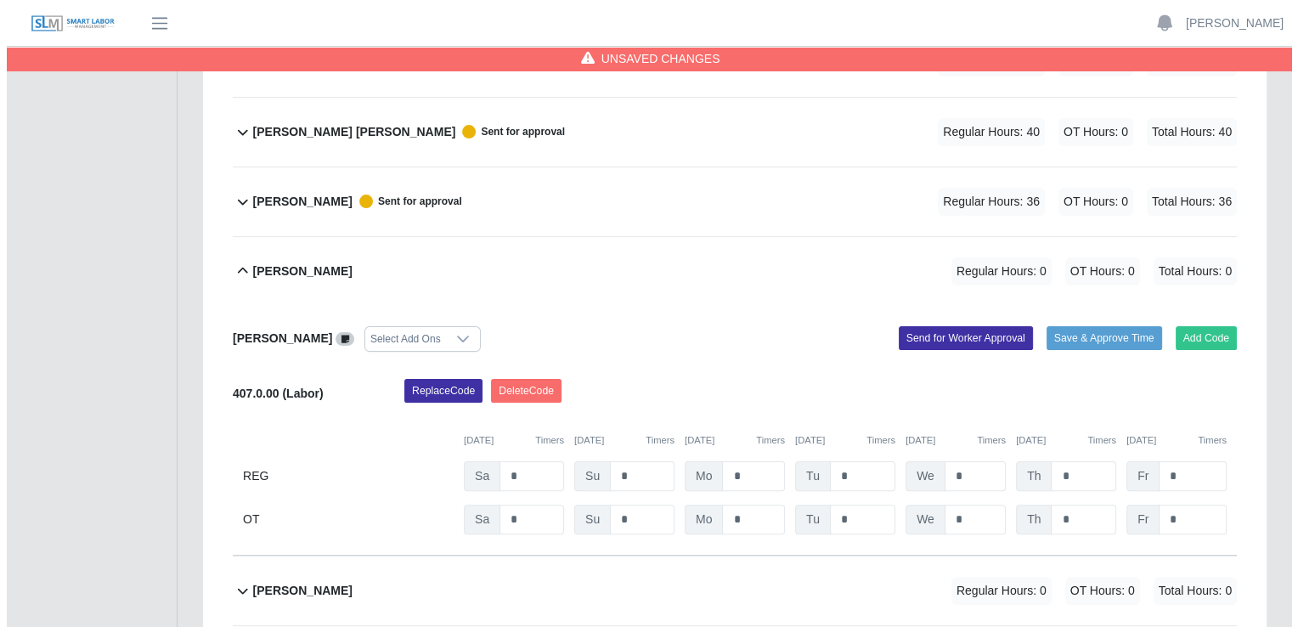
scroll to position [425, 0]
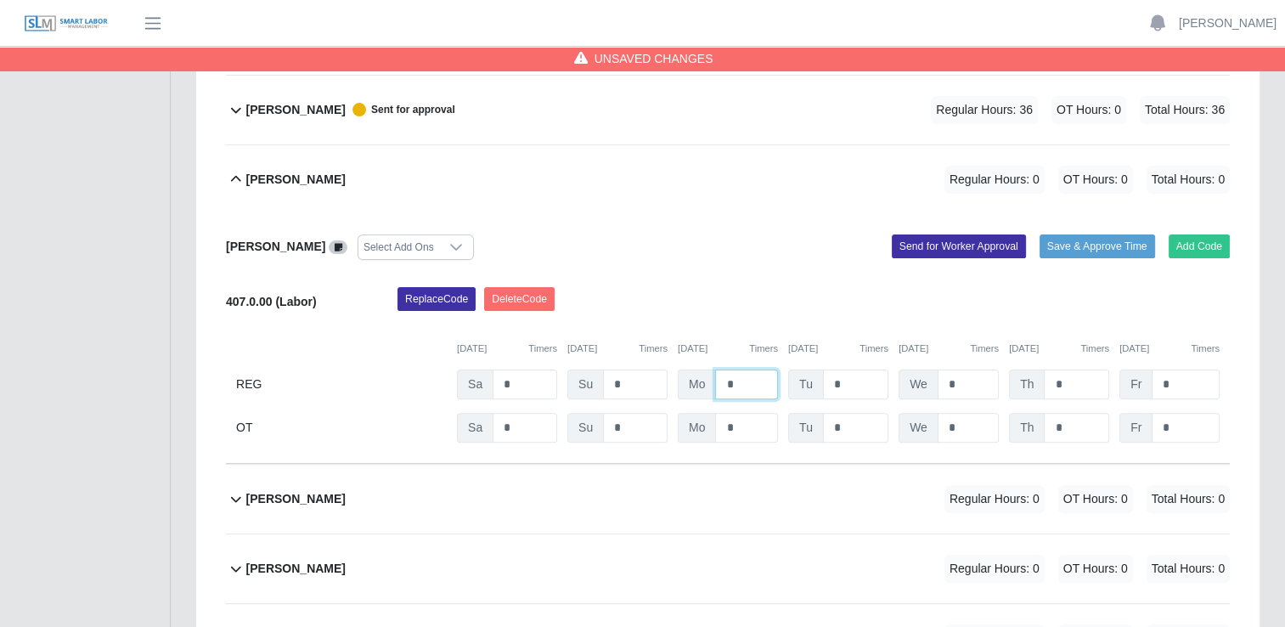
click at [747, 382] on input "*" at bounding box center [746, 384] width 63 height 30
type input "*"
click at [843, 375] on input "*" at bounding box center [855, 384] width 65 height 30
type input "*"
click at [967, 384] on input "*" at bounding box center [968, 384] width 61 height 30
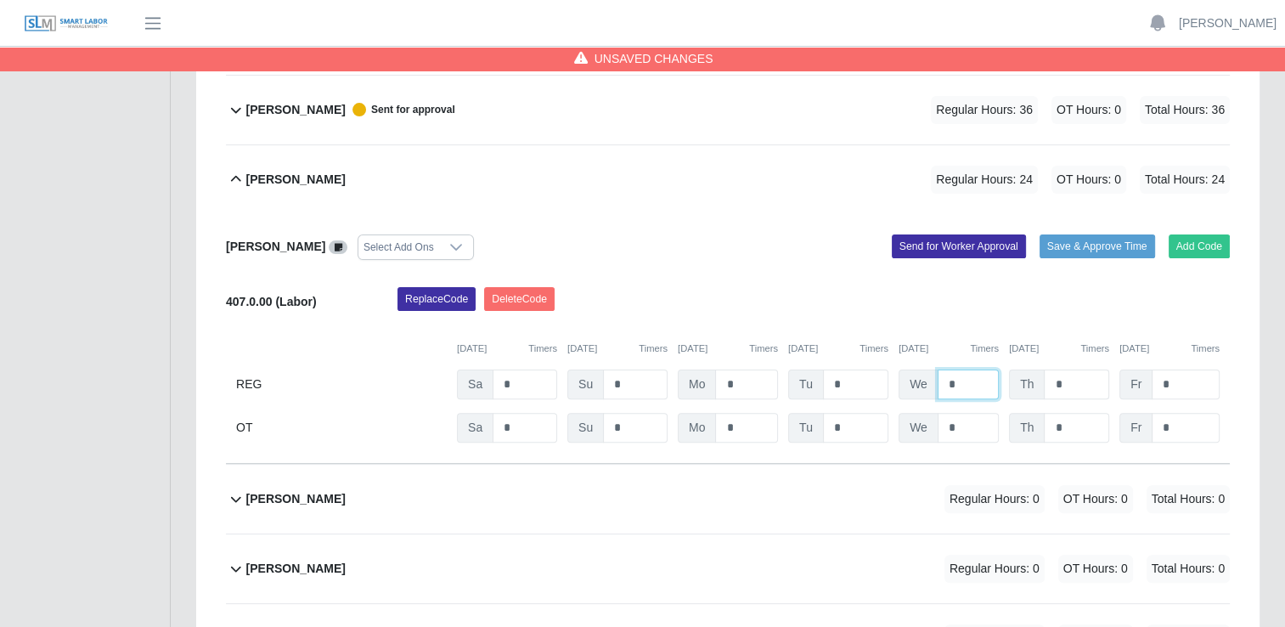
type input "*"
click at [1092, 383] on input "*" at bounding box center [1076, 384] width 65 height 30
type input "*"
click at [1172, 380] on input "*" at bounding box center [1186, 384] width 68 height 30
type input "*"
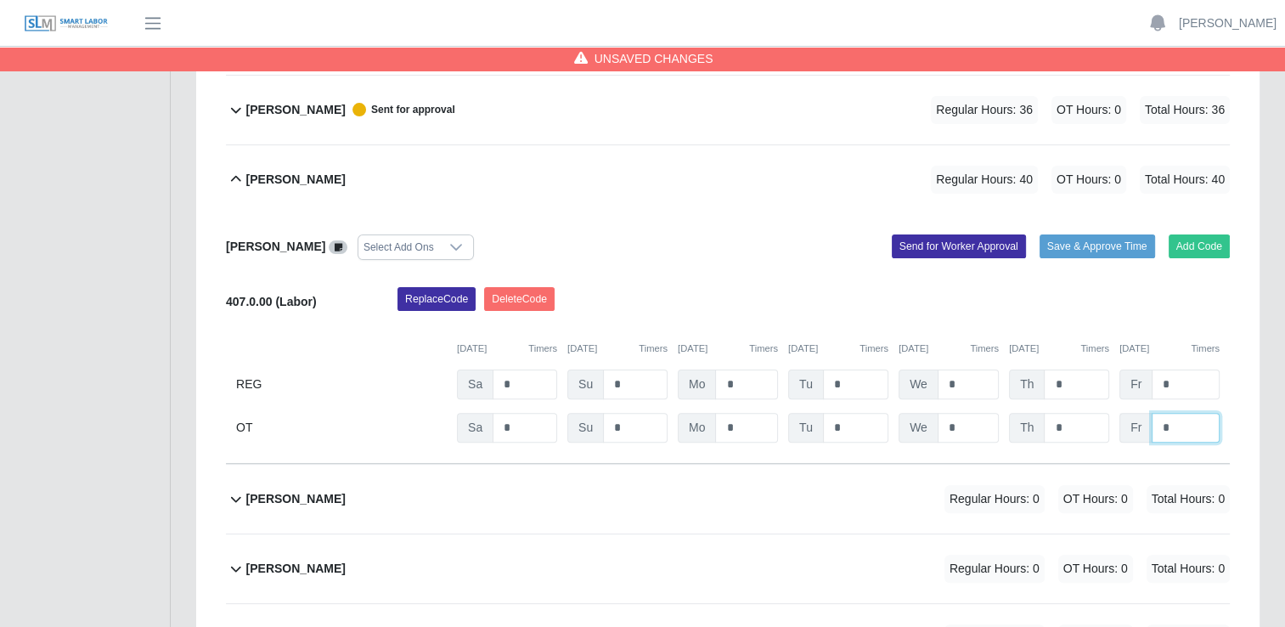
click at [1176, 426] on input "*" at bounding box center [1186, 428] width 68 height 30
click at [968, 245] on button "Send for Worker Approval" at bounding box center [959, 246] width 134 height 24
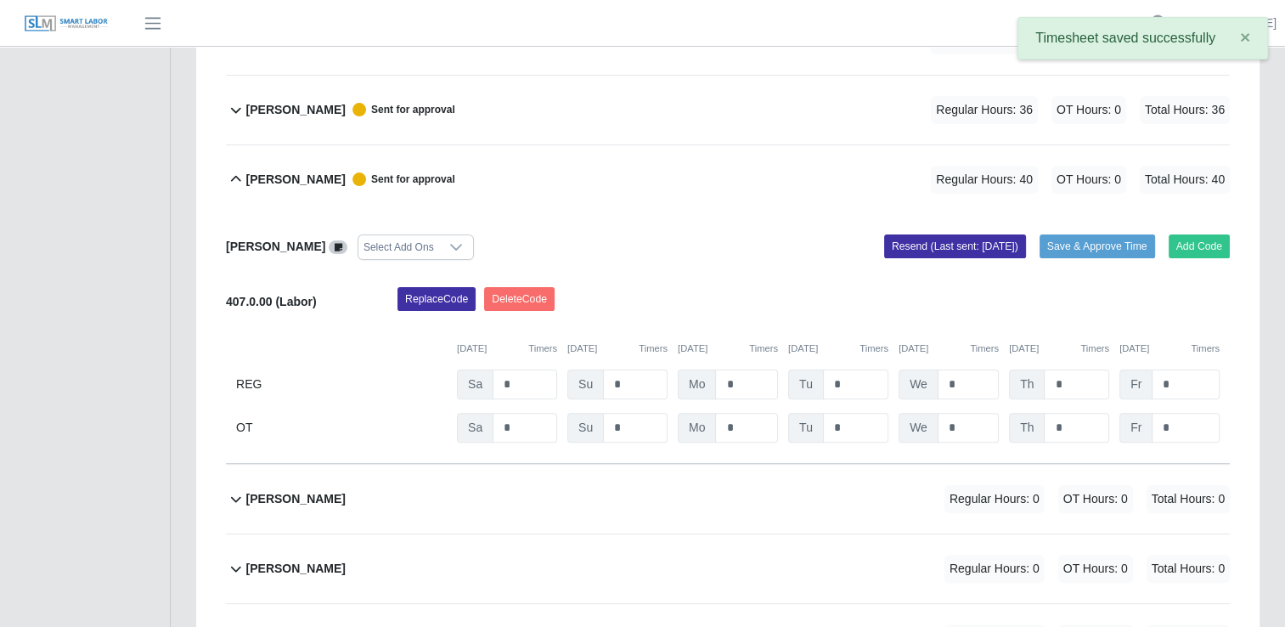
click at [234, 173] on icon at bounding box center [236, 179] width 20 height 20
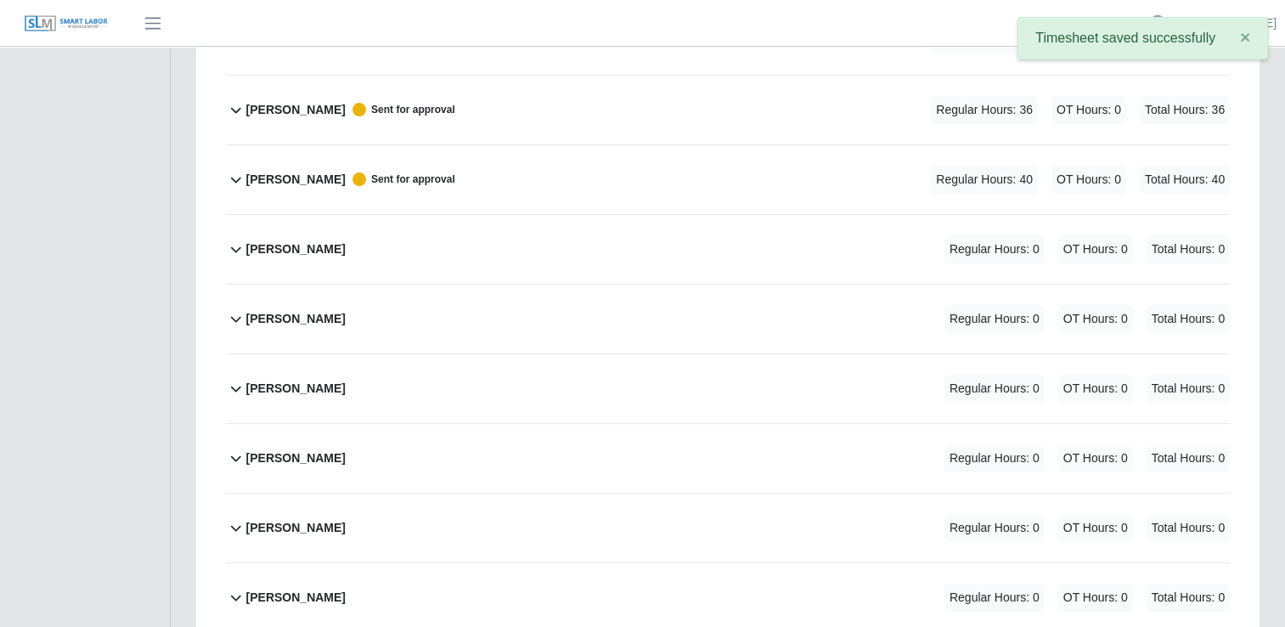
click at [236, 249] on icon at bounding box center [236, 250] width 10 height 6
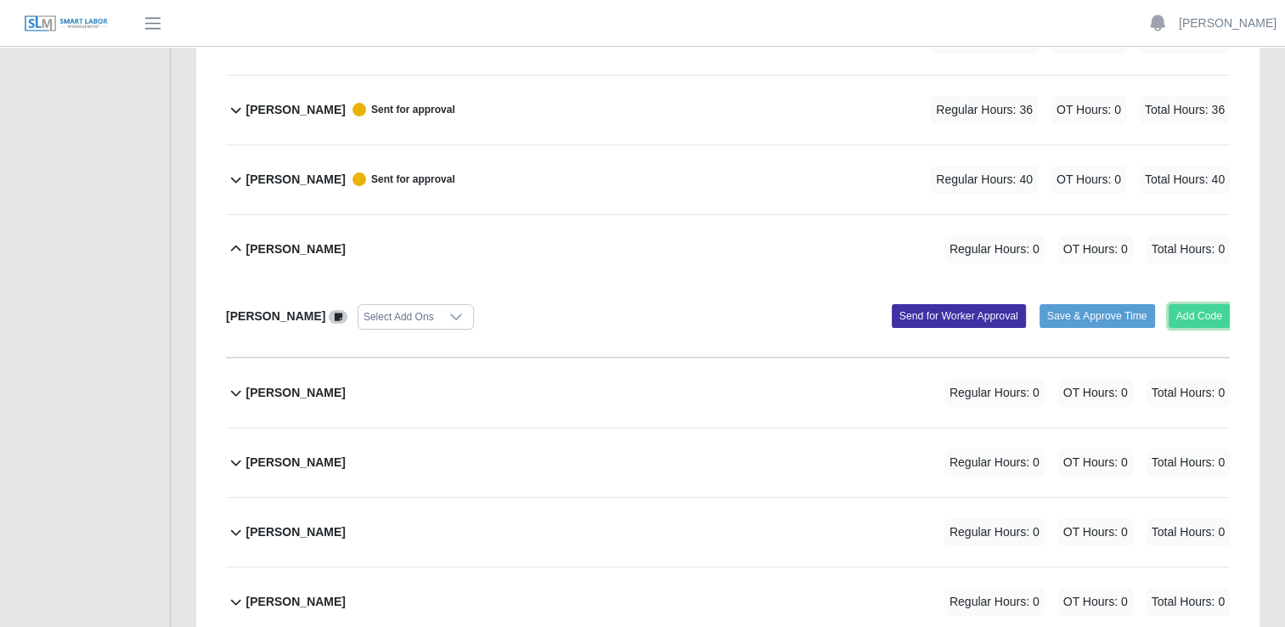
click at [1181, 307] on button "Add Code" at bounding box center [1200, 316] width 62 height 24
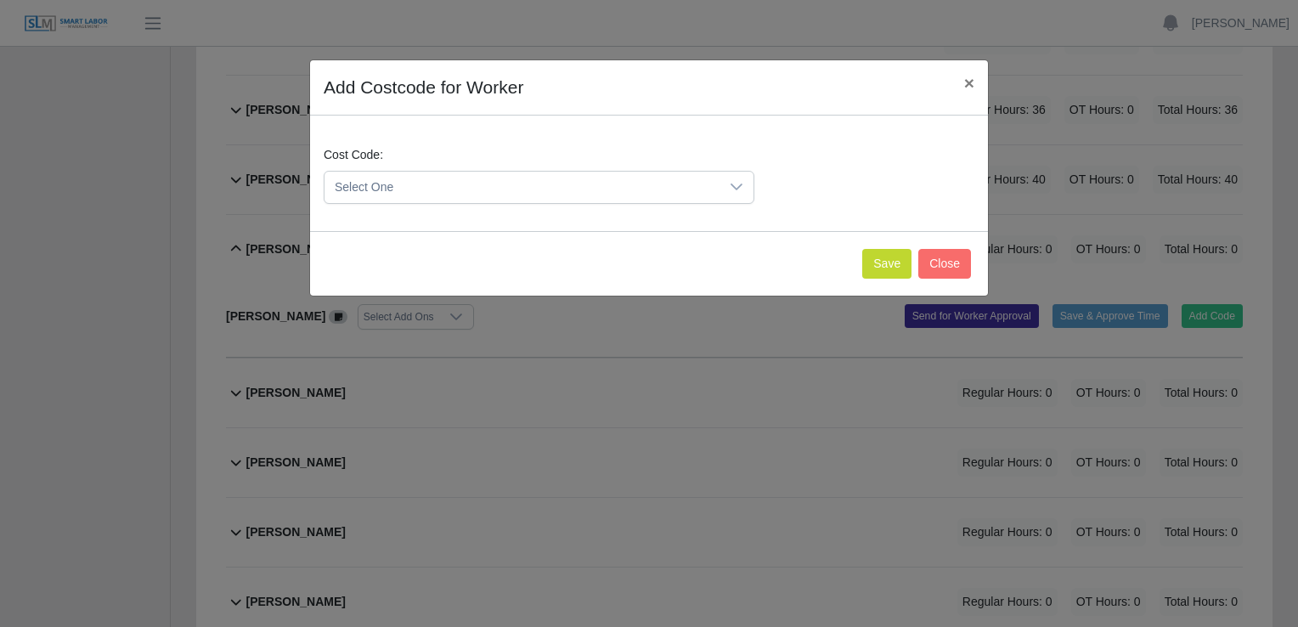
click at [734, 189] on icon at bounding box center [737, 187] width 14 height 14
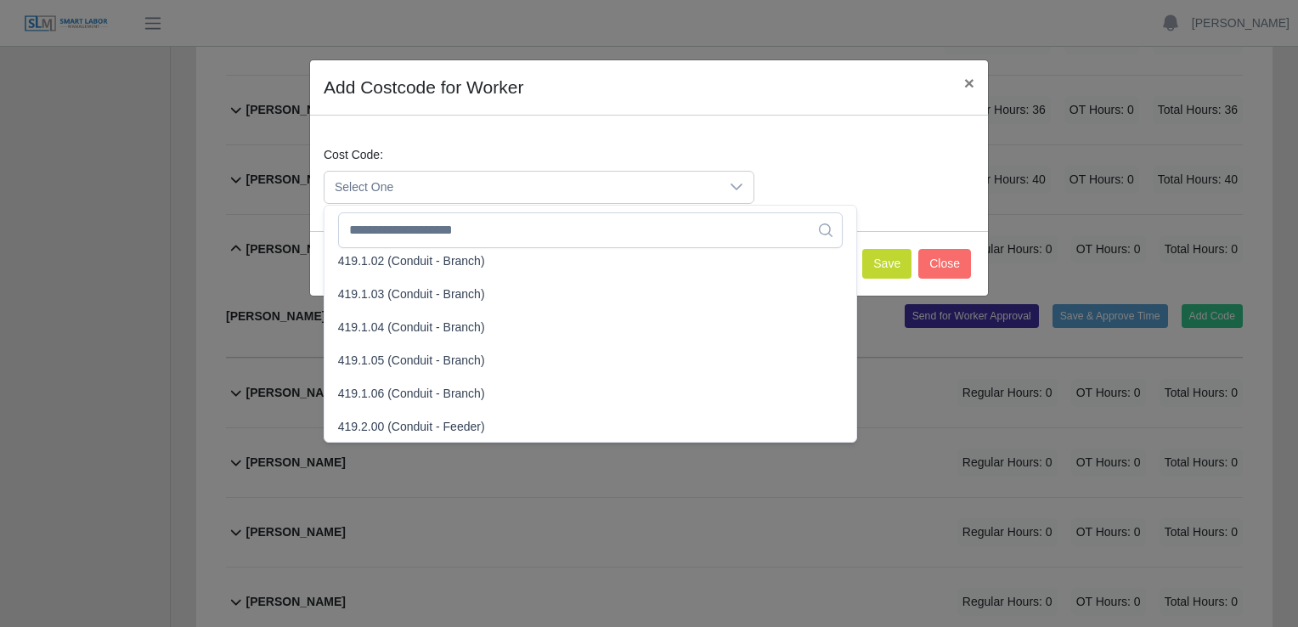
scroll to position [1104, 0]
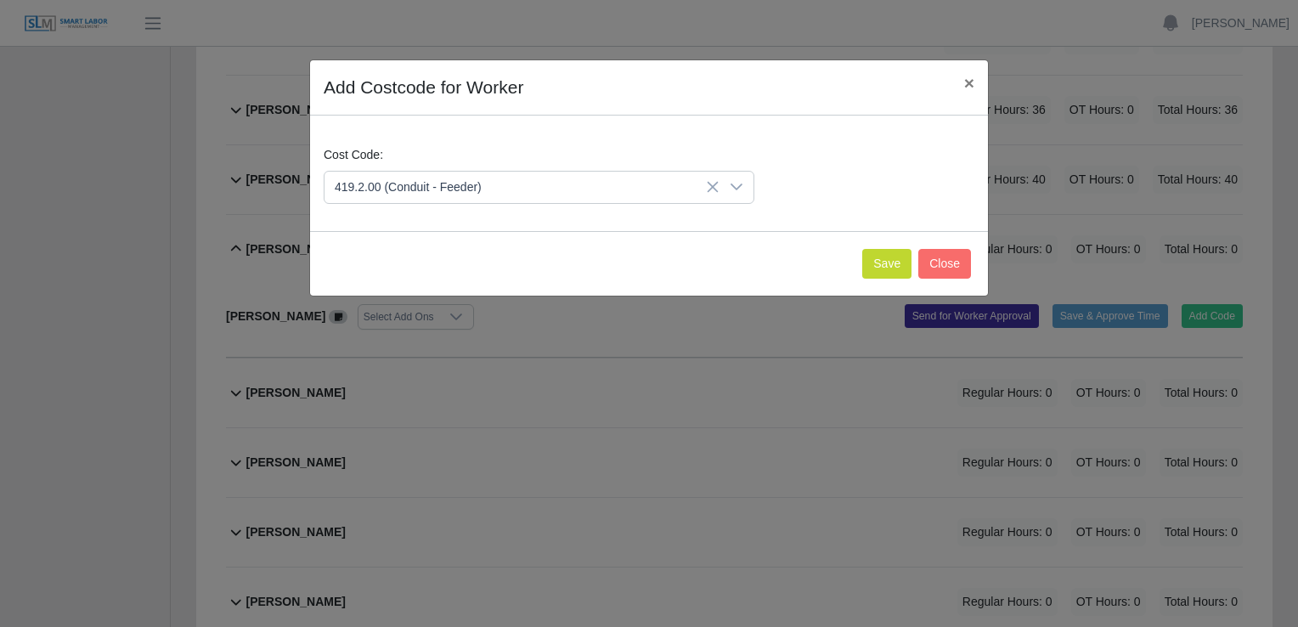
click at [375, 426] on span "419.2.00 (Conduit - Feeder)" at bounding box center [411, 425] width 147 height 18
click at [881, 270] on button "Save" at bounding box center [886, 264] width 49 height 30
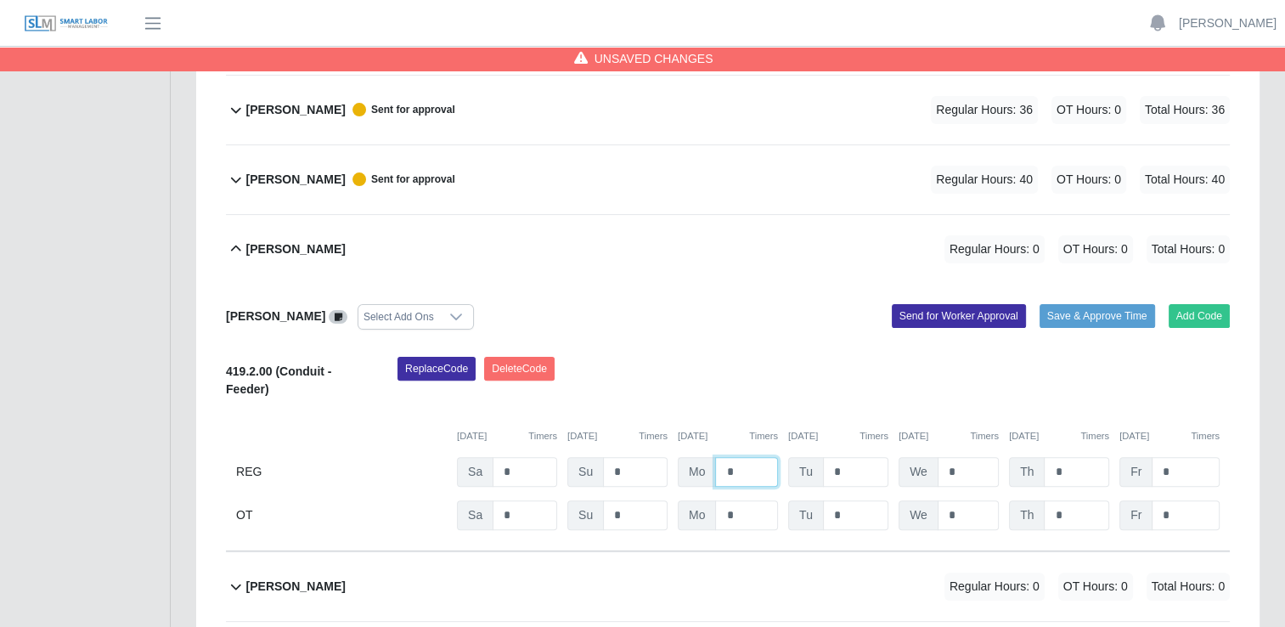
click at [744, 472] on input "*" at bounding box center [746, 472] width 63 height 30
type input "**"
click at [841, 476] on input "*" at bounding box center [855, 472] width 65 height 30
type input "**"
click at [962, 471] on input "*" at bounding box center [968, 472] width 61 height 30
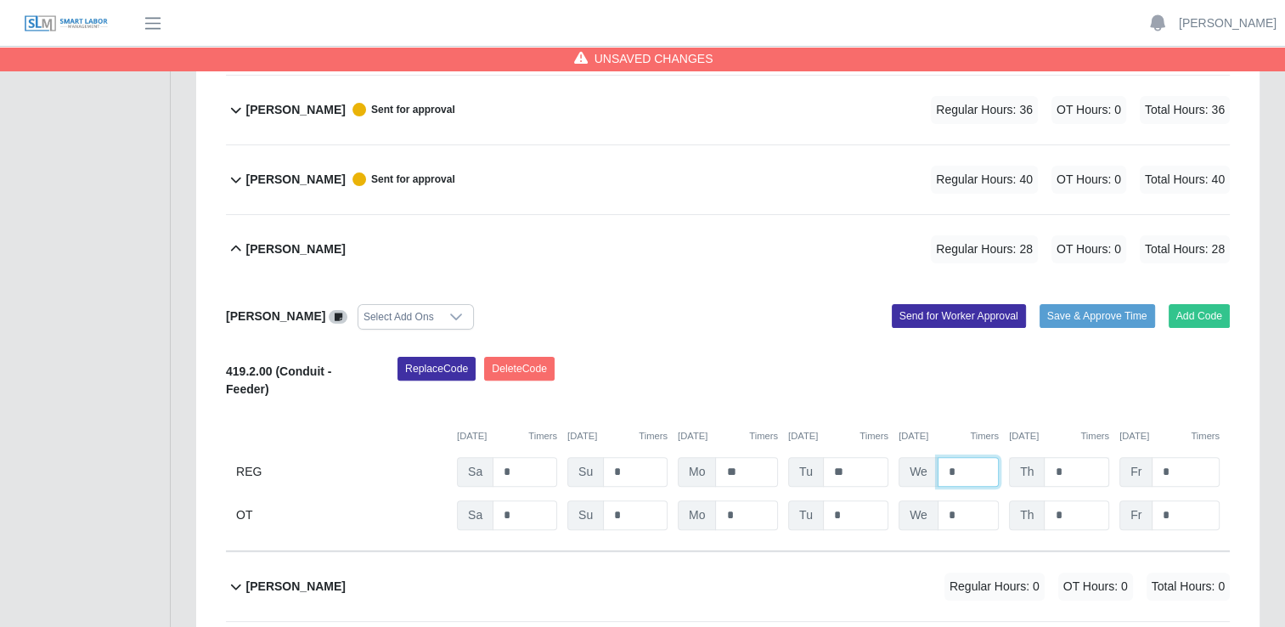
type input "*"
click at [1071, 467] on input "*" at bounding box center [1076, 472] width 65 height 30
type input "*"
click at [1192, 471] on input "*" at bounding box center [1186, 472] width 68 height 30
type input "*"
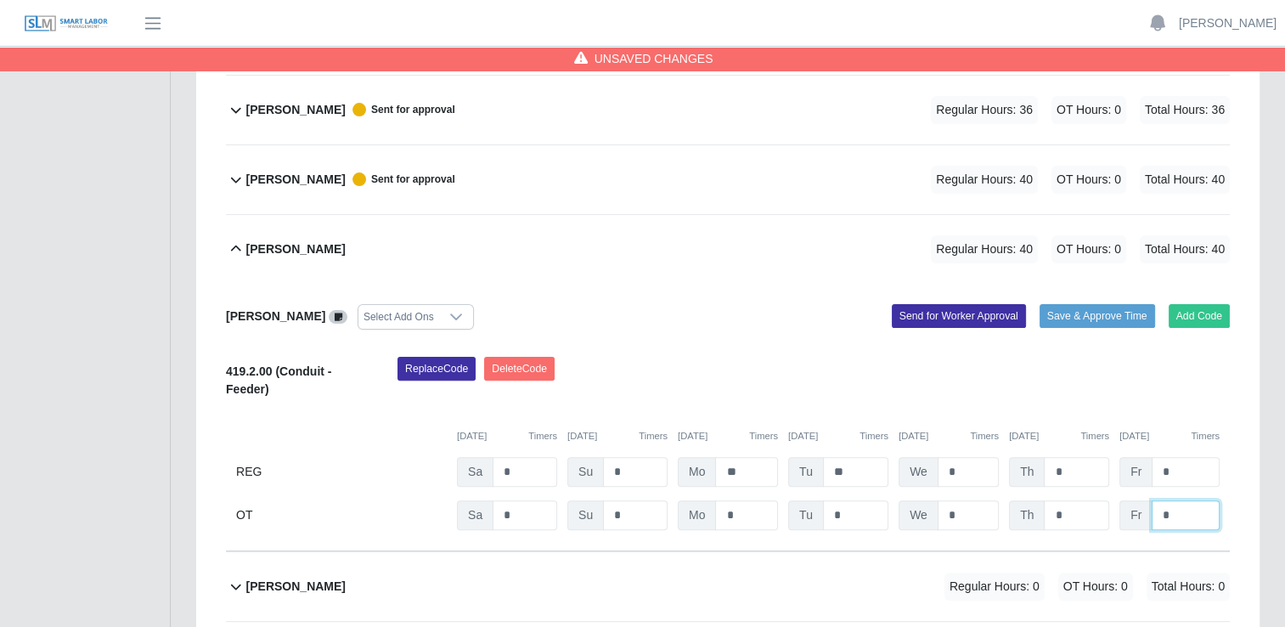
click at [1187, 515] on input "*" at bounding box center [1186, 515] width 68 height 30
type input "*"
click at [1066, 512] on input "*" at bounding box center [1076, 515] width 65 height 30
click at [948, 318] on button "Send for Worker Approval" at bounding box center [959, 316] width 134 height 24
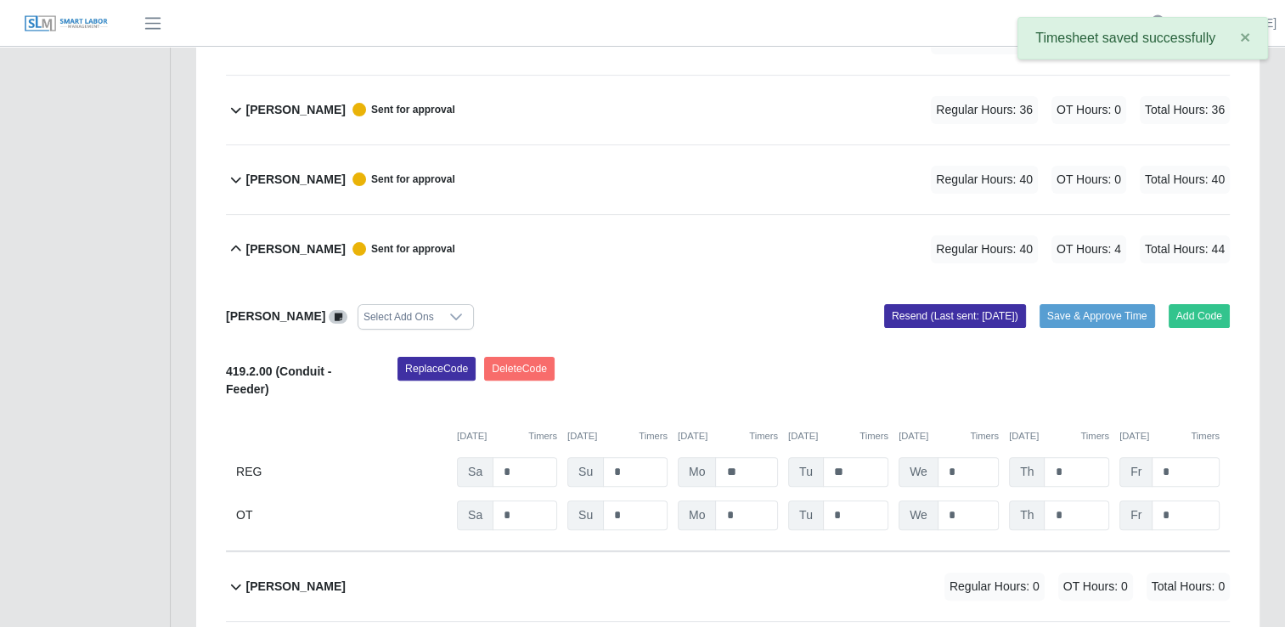
click at [238, 243] on icon at bounding box center [236, 249] width 20 height 20
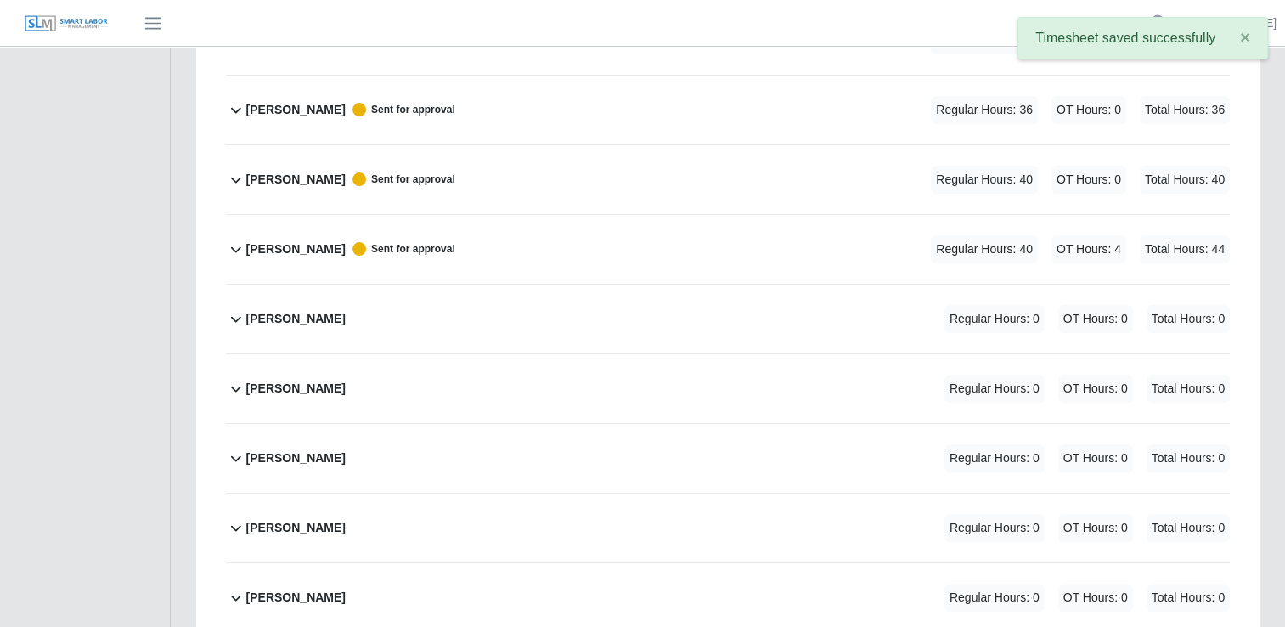
click at [234, 319] on icon at bounding box center [236, 318] width 20 height 20
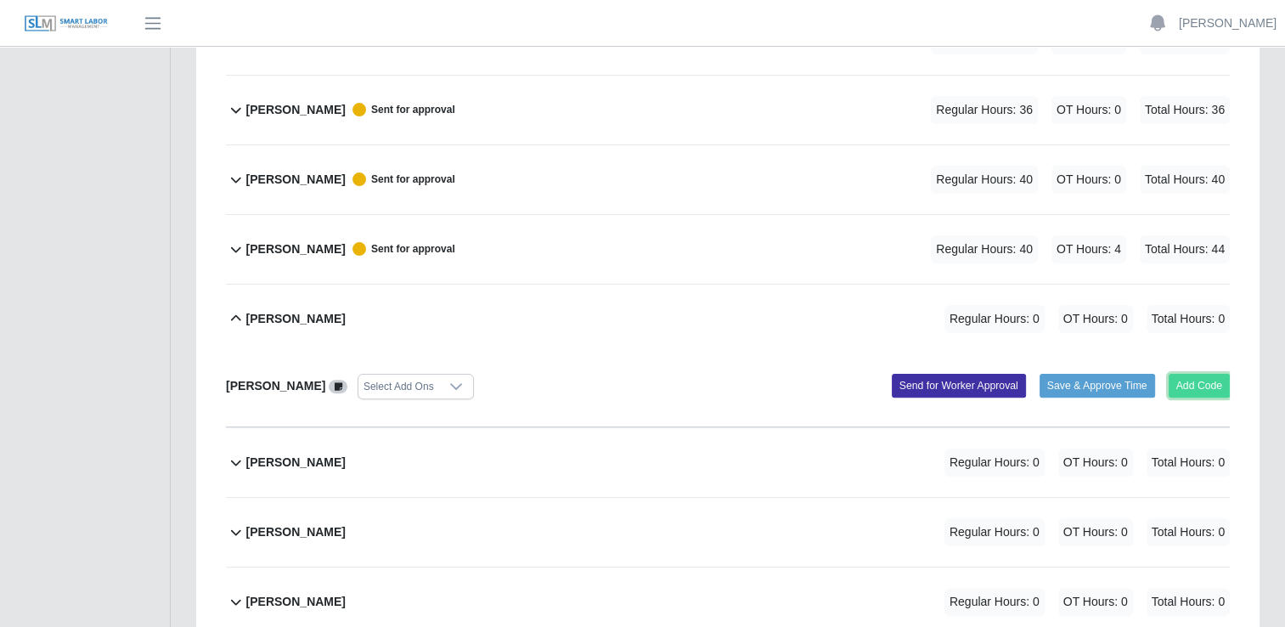
click at [1187, 385] on button "Add Code" at bounding box center [1200, 386] width 62 height 24
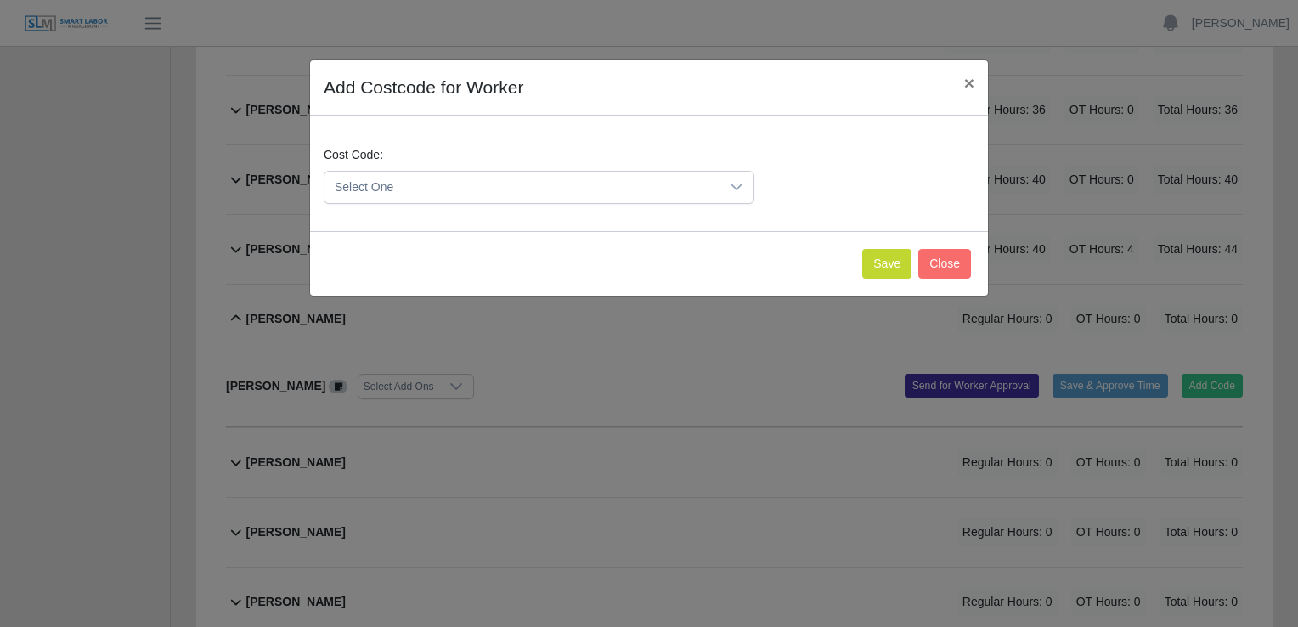
click at [741, 189] on icon at bounding box center [737, 187] width 14 height 14
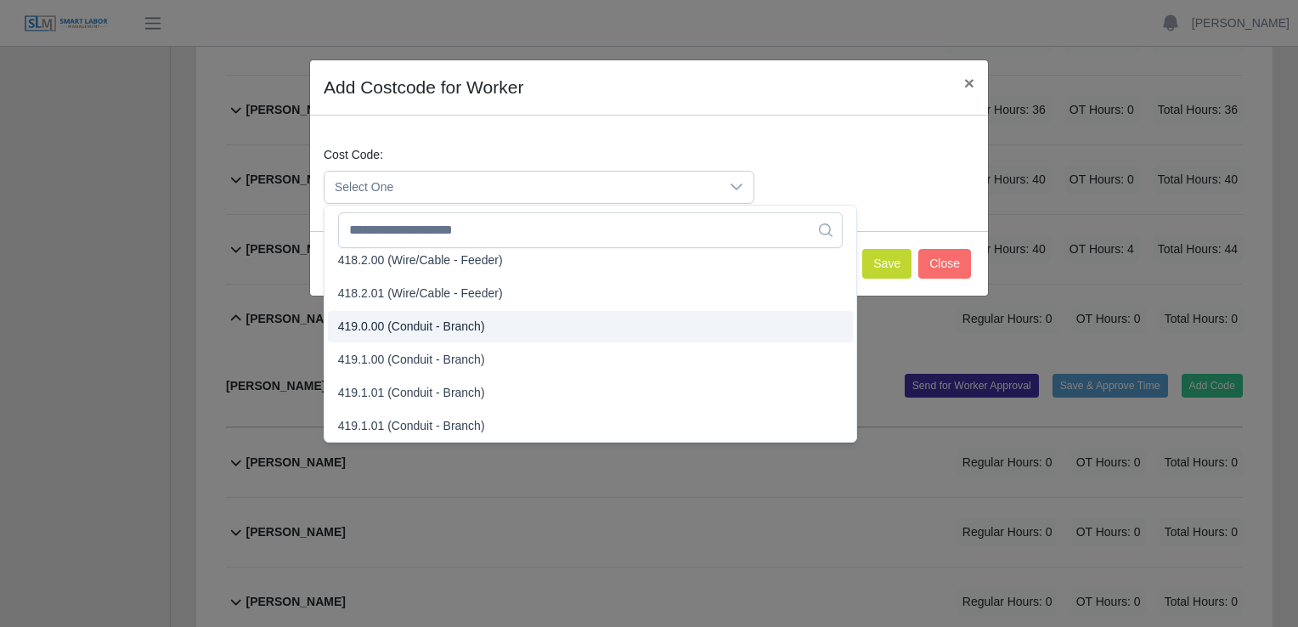
scroll to position [934, 0]
click at [369, 331] on span "419.1.00 (Conduit - Branch)" at bounding box center [411, 330] width 147 height 18
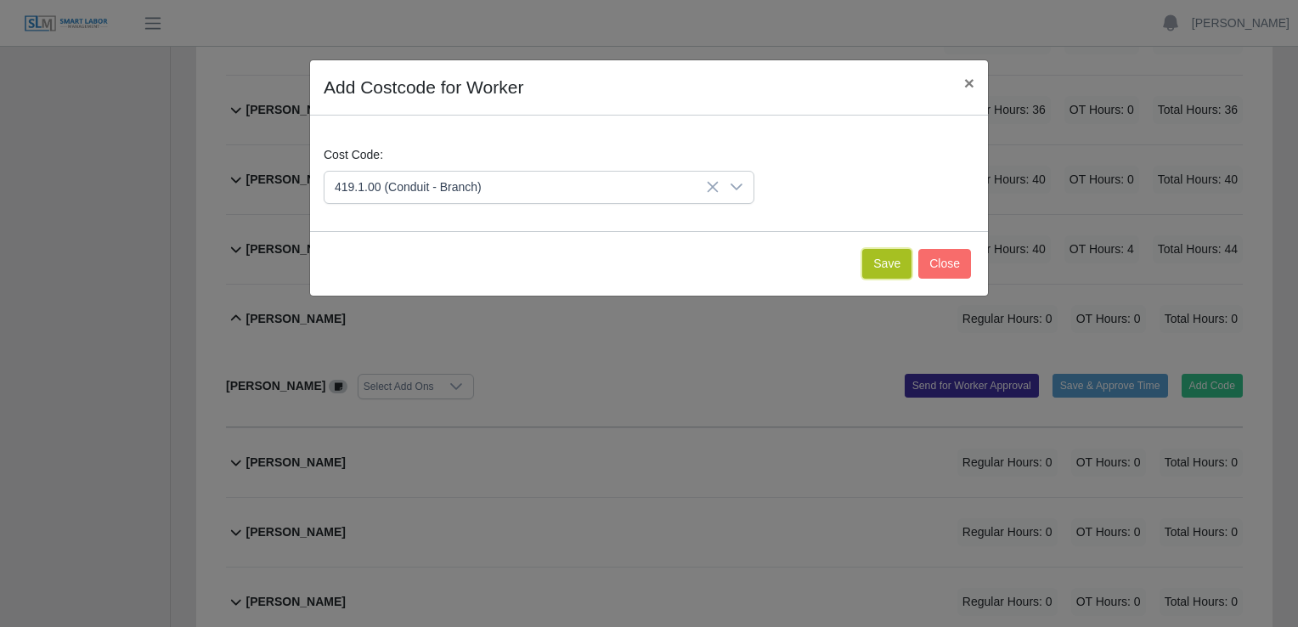
click at [898, 263] on button "Save" at bounding box center [886, 264] width 49 height 30
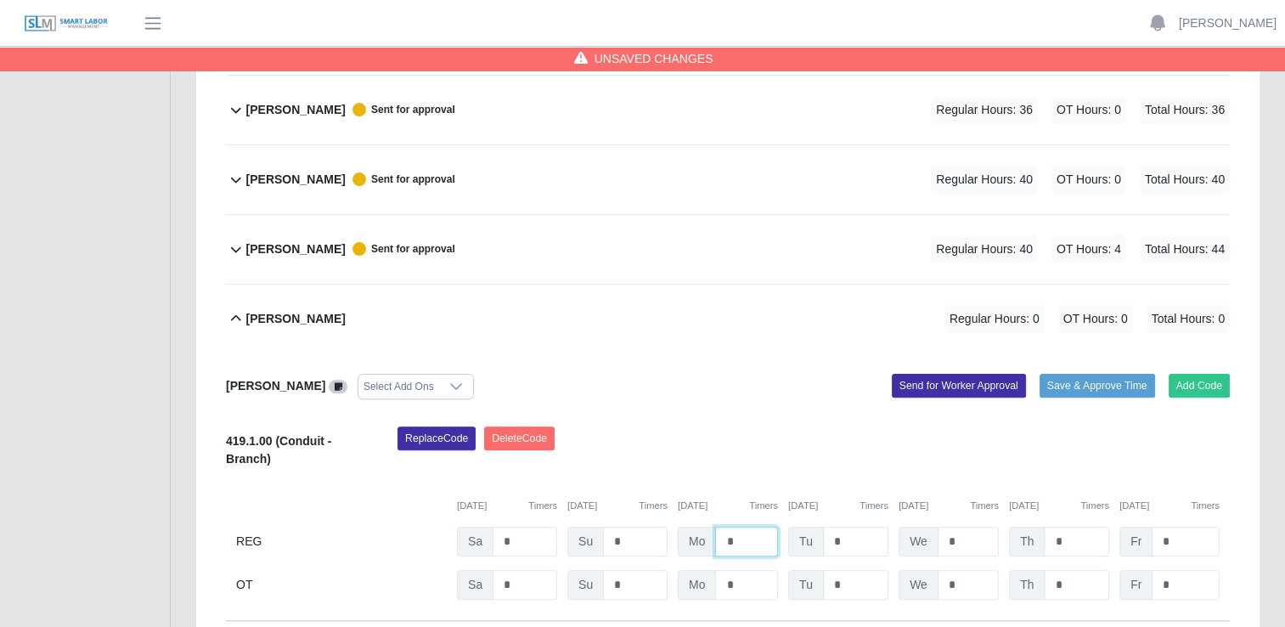
click at [744, 542] on input "*" at bounding box center [746, 542] width 63 height 30
type input "*"
click at [868, 542] on input "*" at bounding box center [855, 542] width 65 height 30
type input "*"
click at [938, 538] on input "*" at bounding box center [968, 542] width 61 height 30
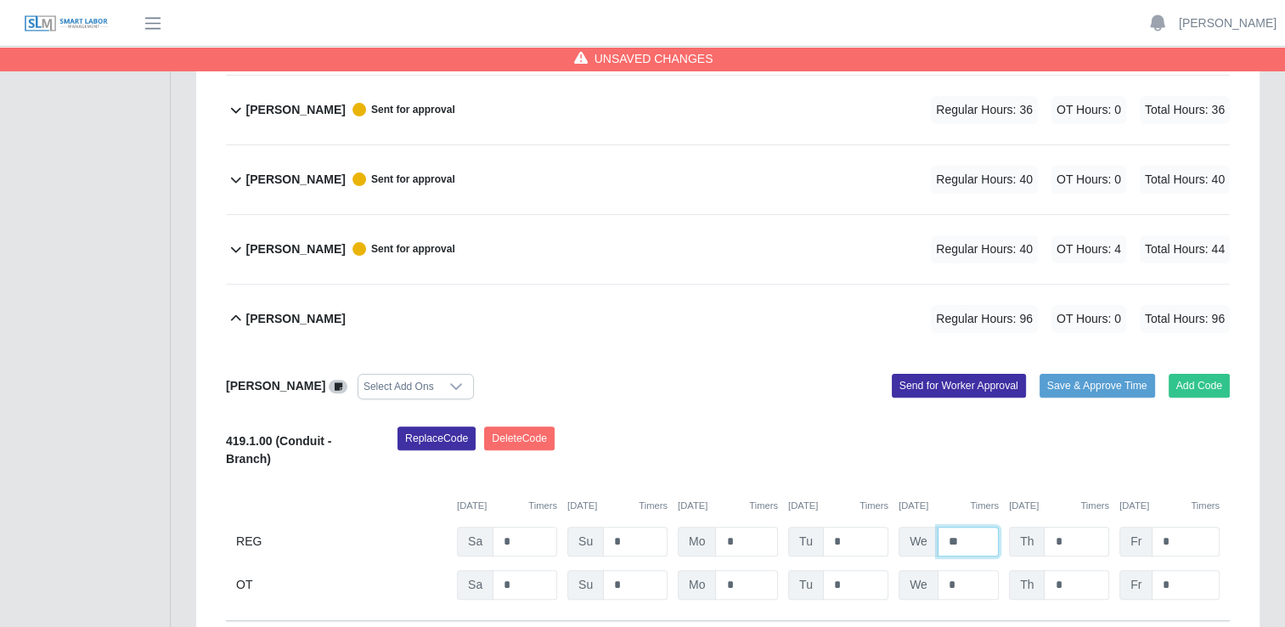
type input "*"
click at [1074, 540] on input "*" at bounding box center [1076, 542] width 65 height 30
type input "*"
click at [1167, 538] on input "*" at bounding box center [1186, 542] width 68 height 30
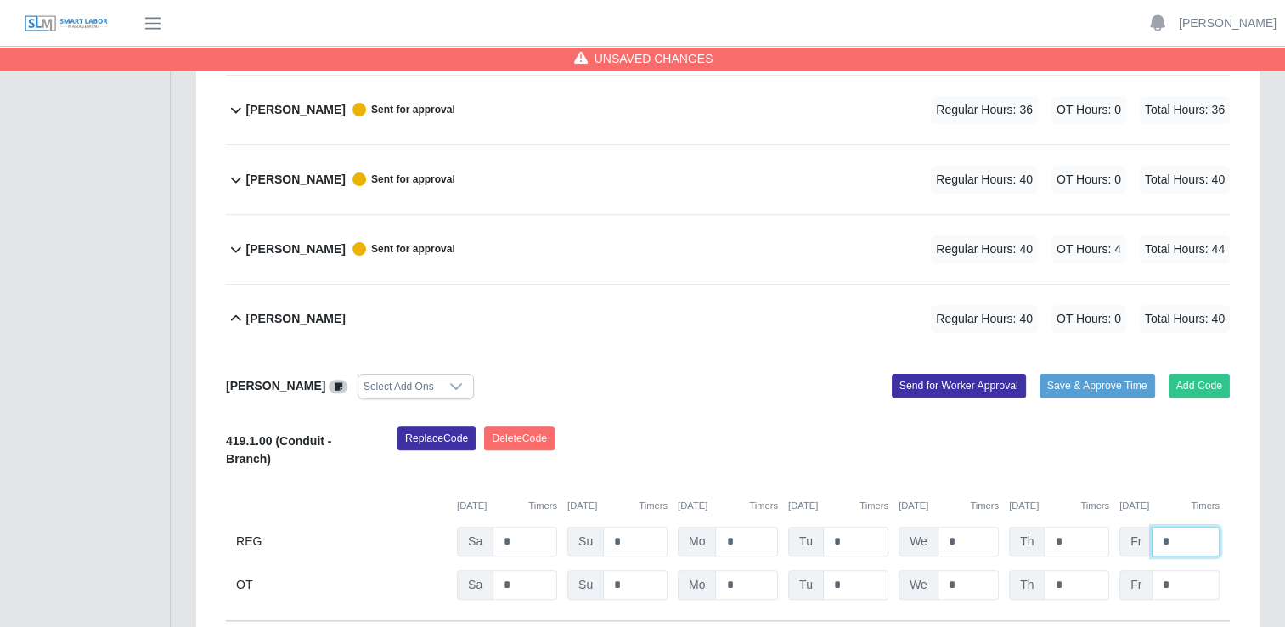
type input "*"
click at [1184, 583] on input "*" at bounding box center [1186, 585] width 68 height 30
click at [922, 383] on button "Send for Worker Approval" at bounding box center [959, 386] width 134 height 24
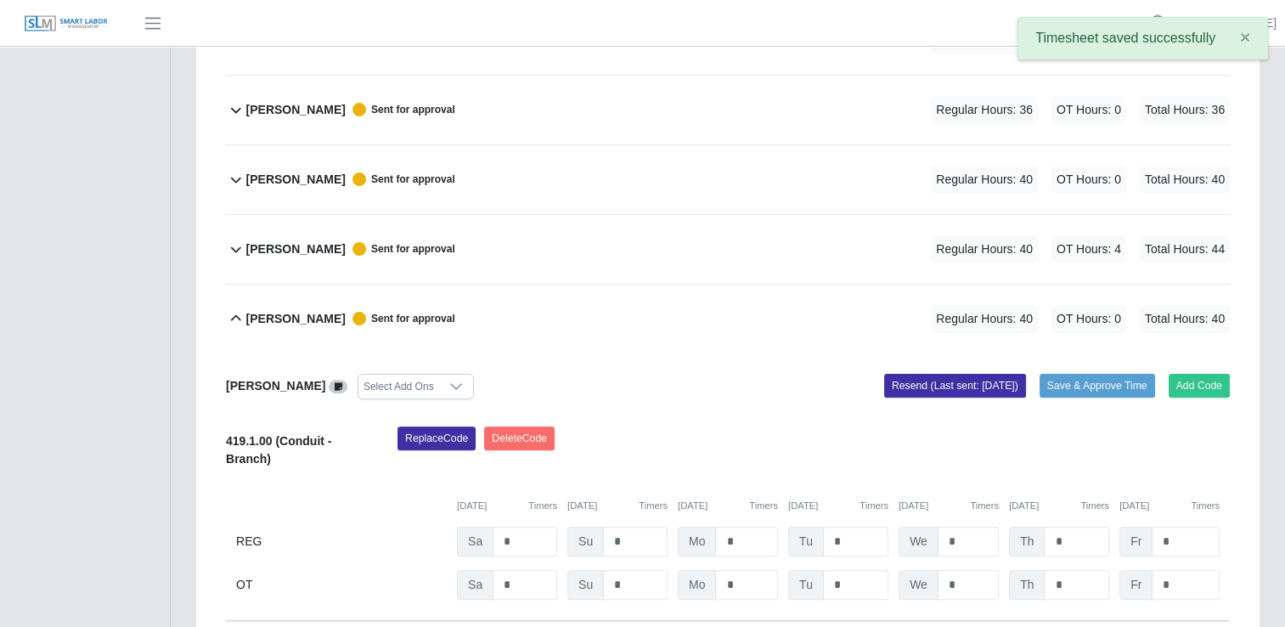
click at [235, 318] on icon at bounding box center [236, 318] width 20 height 20
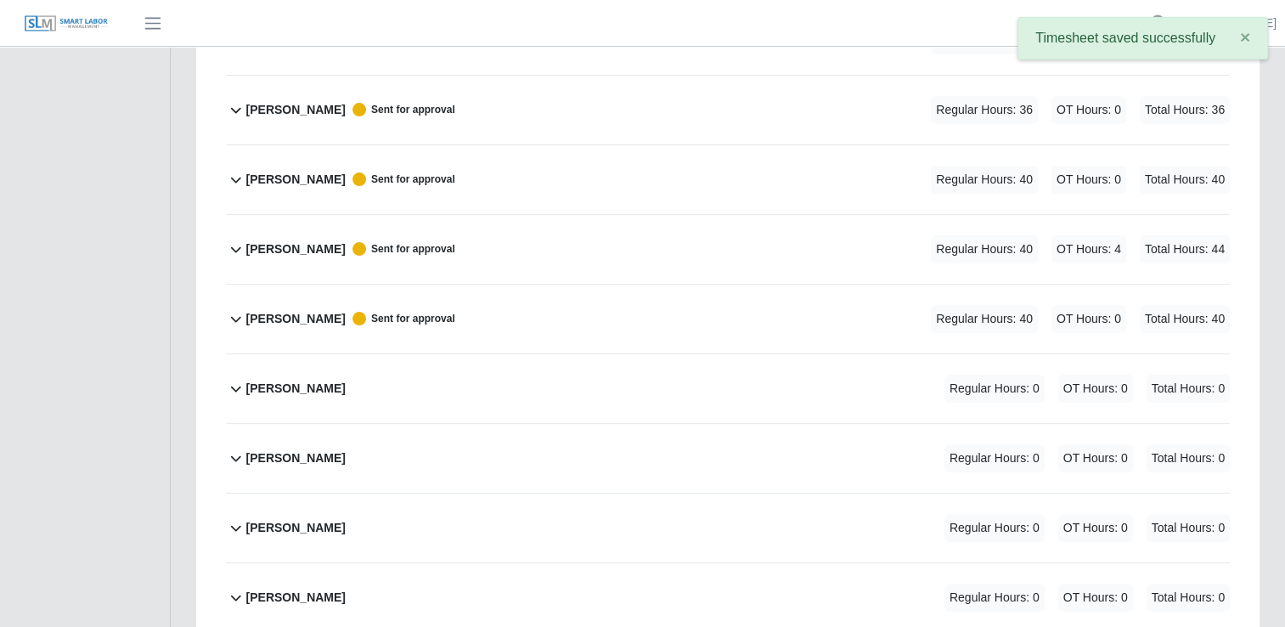
click at [234, 383] on icon at bounding box center [236, 388] width 20 height 20
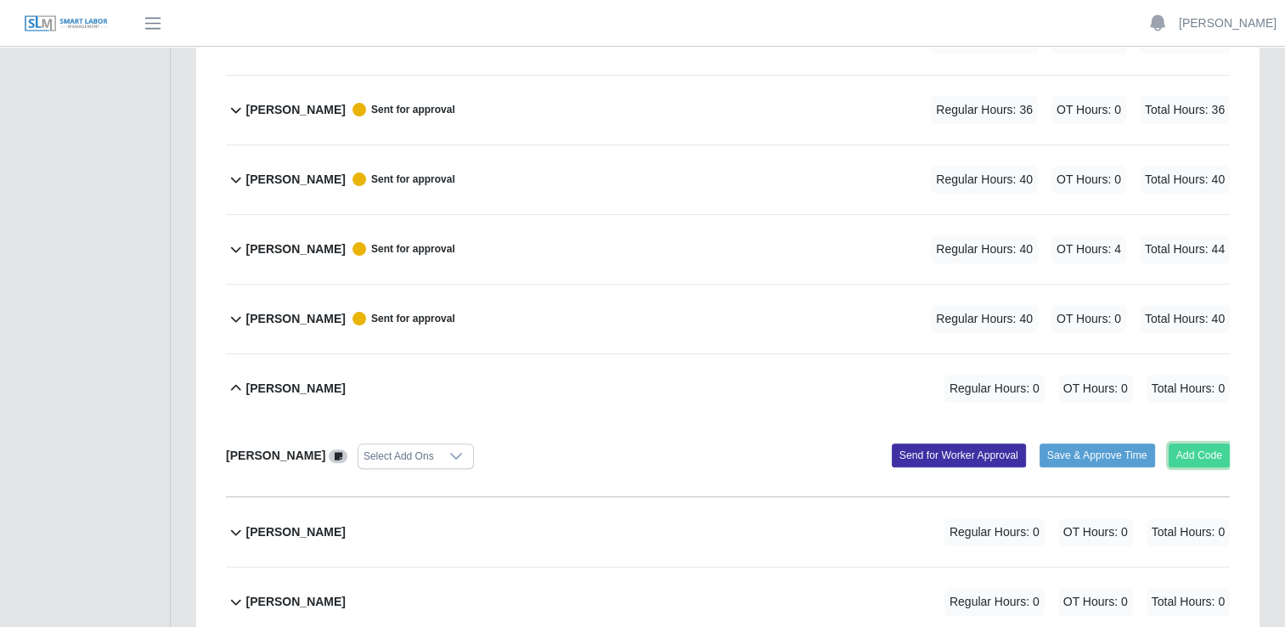
click at [1213, 448] on button "Add Code" at bounding box center [1200, 455] width 62 height 24
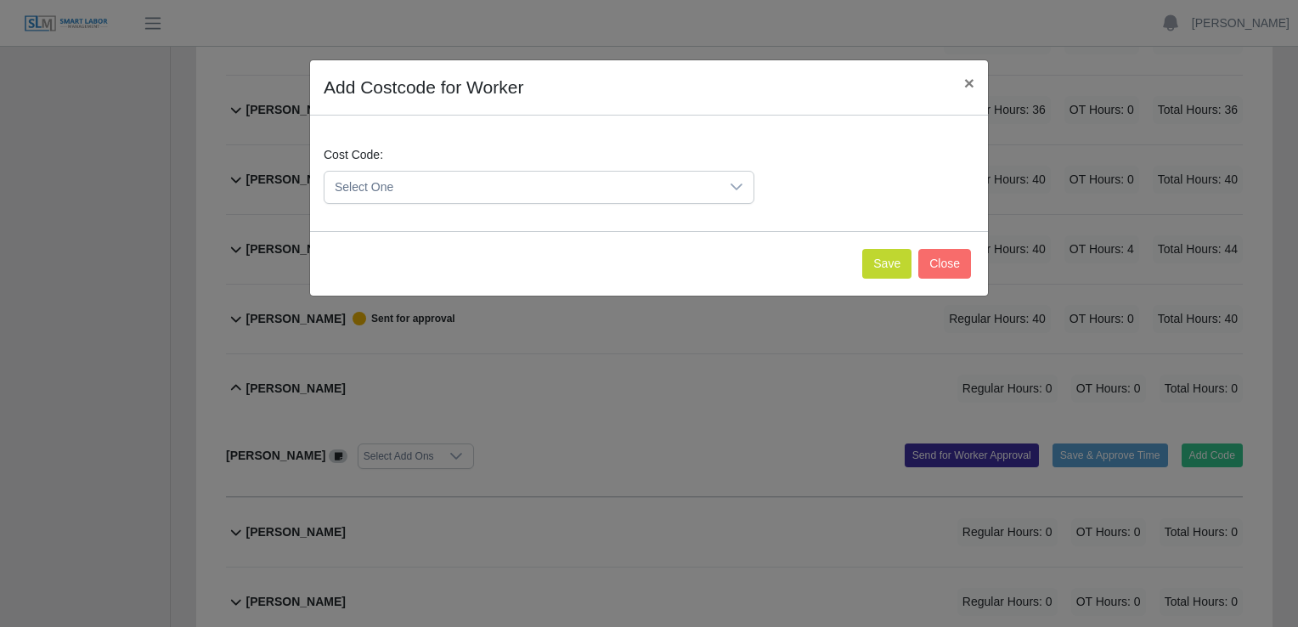
click at [738, 189] on icon at bounding box center [737, 187] width 14 height 14
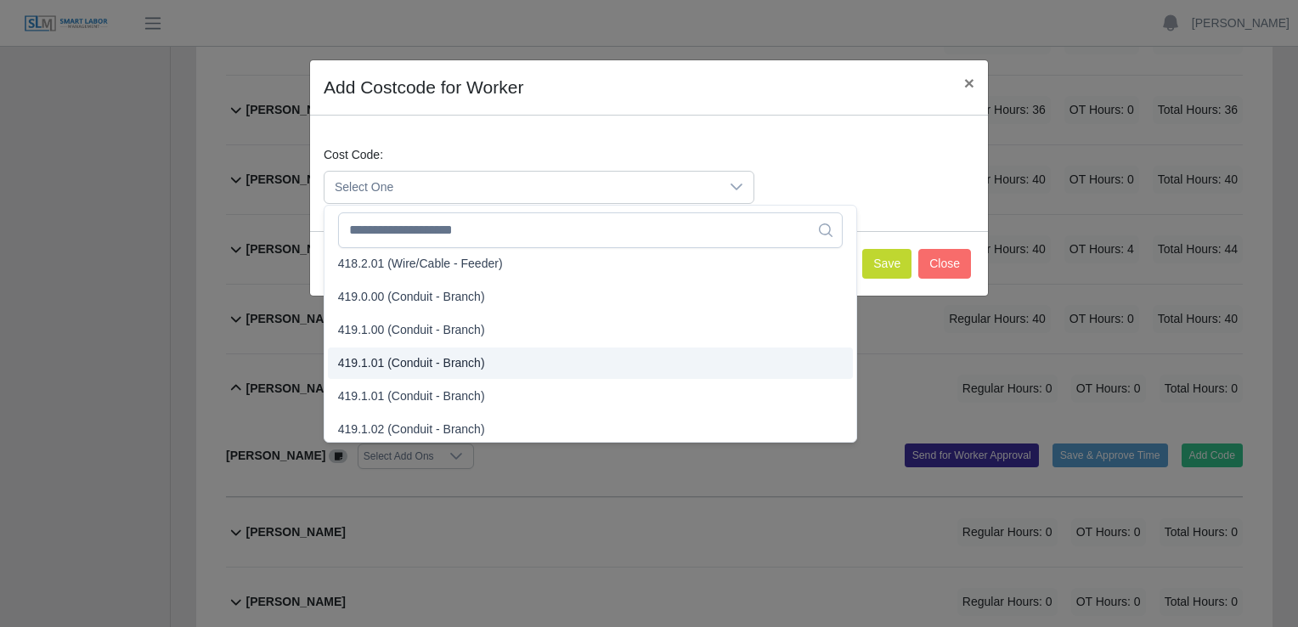
click at [362, 364] on span "419.1.01 (Conduit - Branch)" at bounding box center [411, 363] width 147 height 18
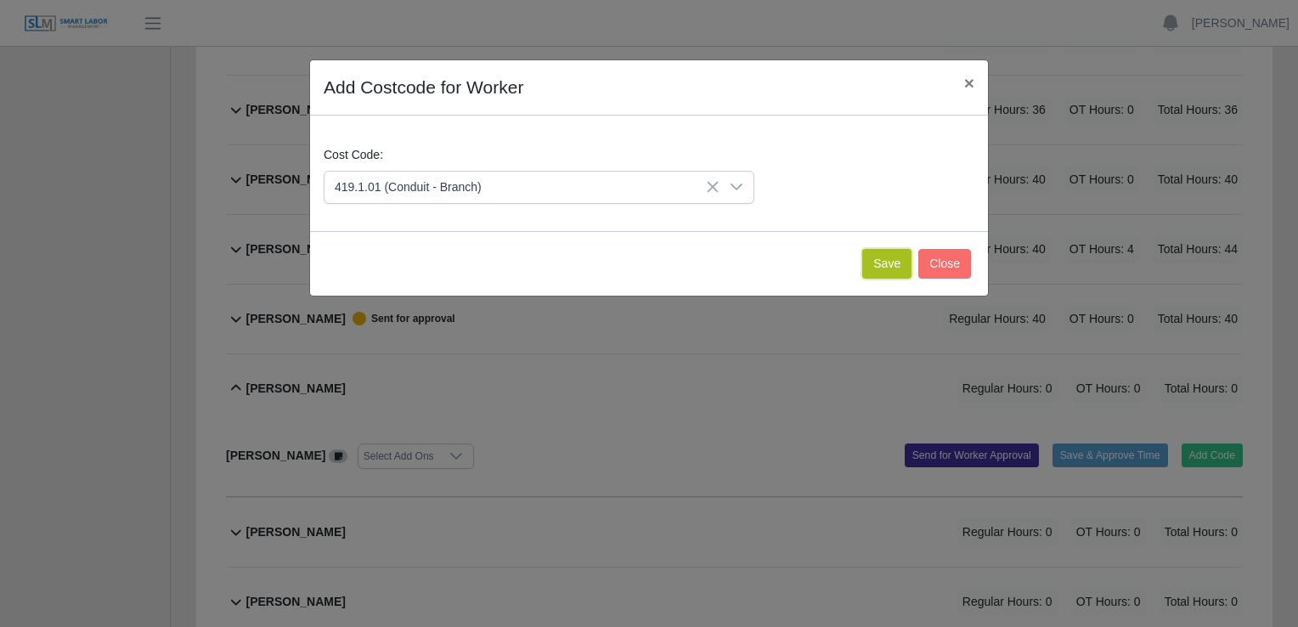
click at [881, 263] on button "Save" at bounding box center [886, 264] width 49 height 30
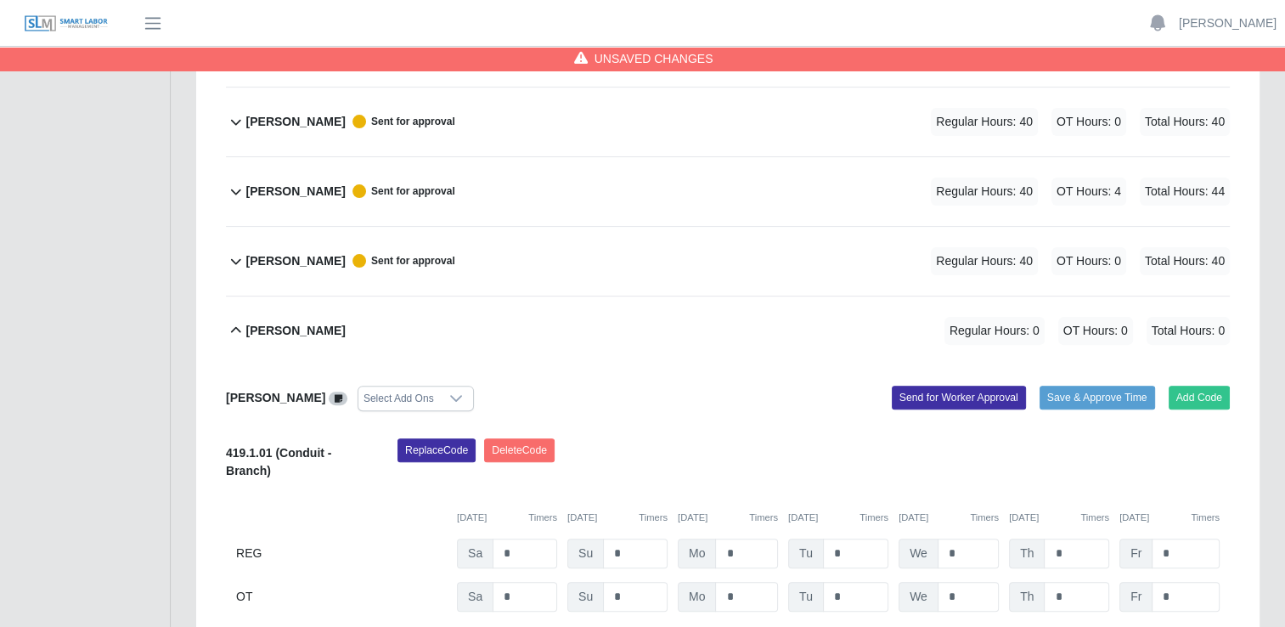
scroll to position [595, 0]
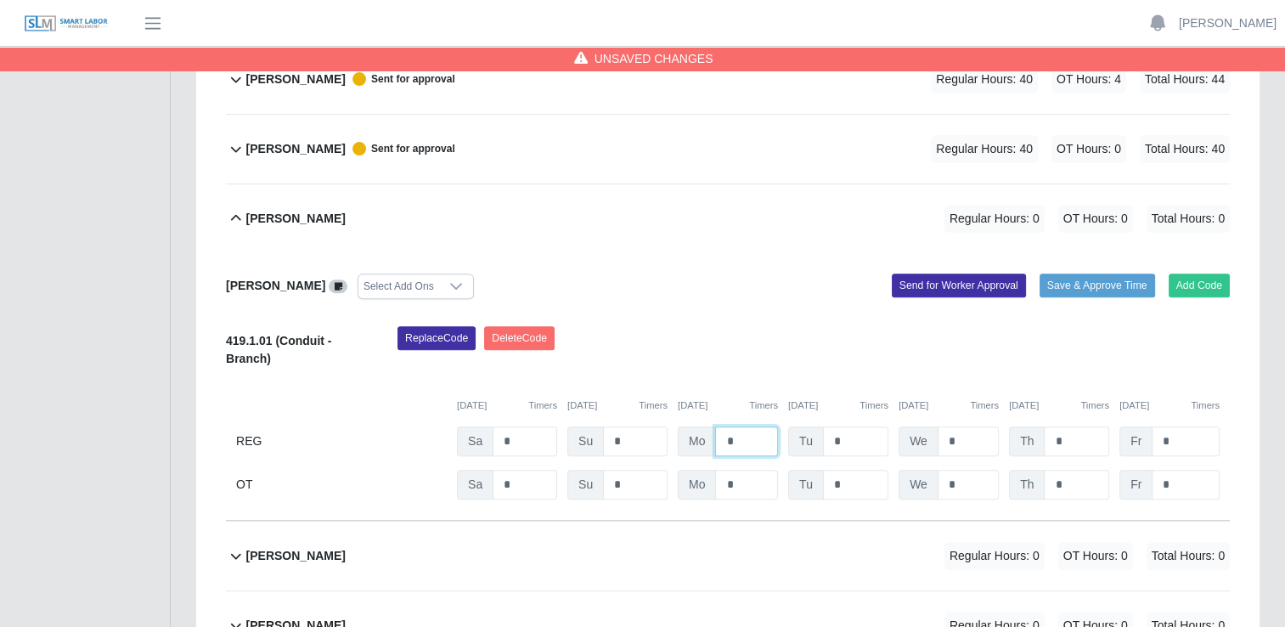
click at [740, 440] on input "*" at bounding box center [746, 441] width 63 height 30
type input "*"
click at [849, 437] on input "*" at bounding box center [855, 441] width 65 height 30
type input "*"
click at [957, 438] on input "*" at bounding box center [968, 441] width 61 height 30
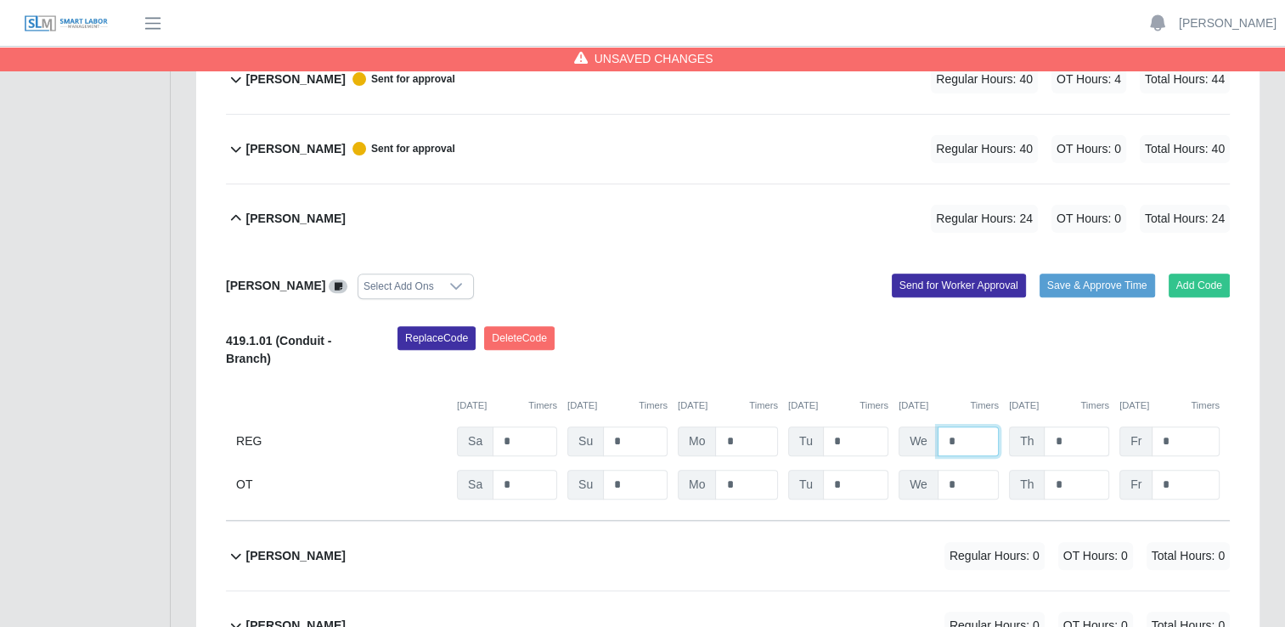
type input "*"
click at [1068, 437] on input "*" at bounding box center [1076, 441] width 65 height 30
type input "*"
click at [1189, 440] on input "*" at bounding box center [1186, 441] width 68 height 30
type input "*"
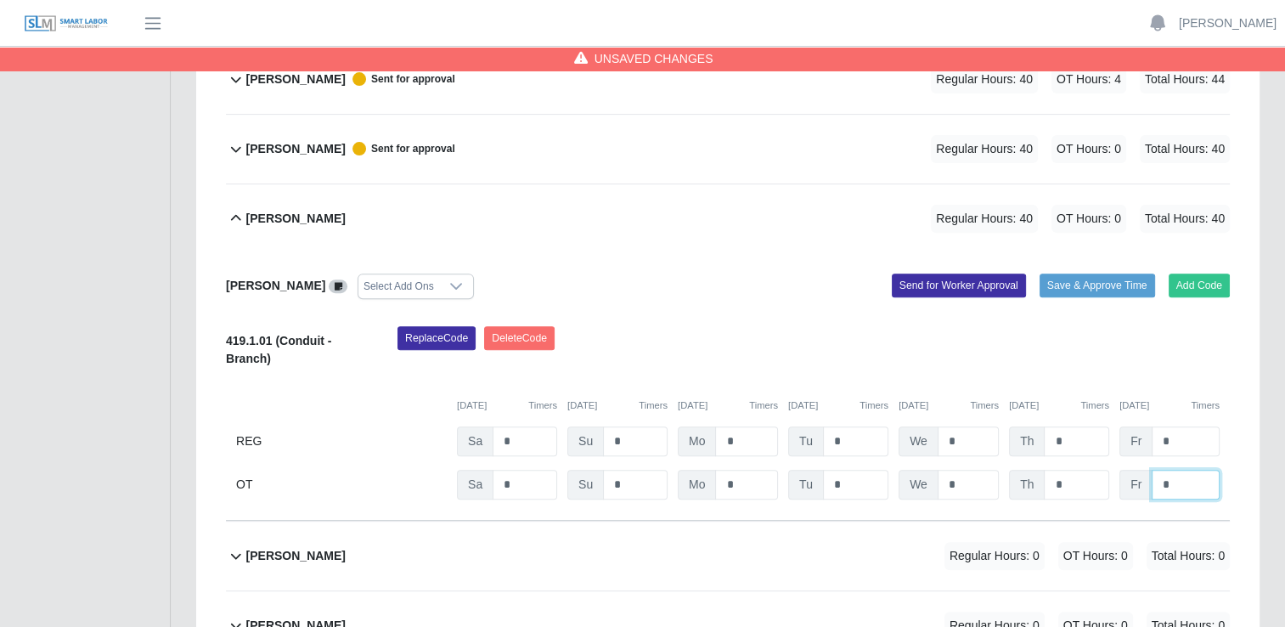
click at [1186, 480] on input "*" at bounding box center [1186, 485] width 68 height 30
click at [970, 287] on button "Send for Worker Approval" at bounding box center [959, 285] width 134 height 24
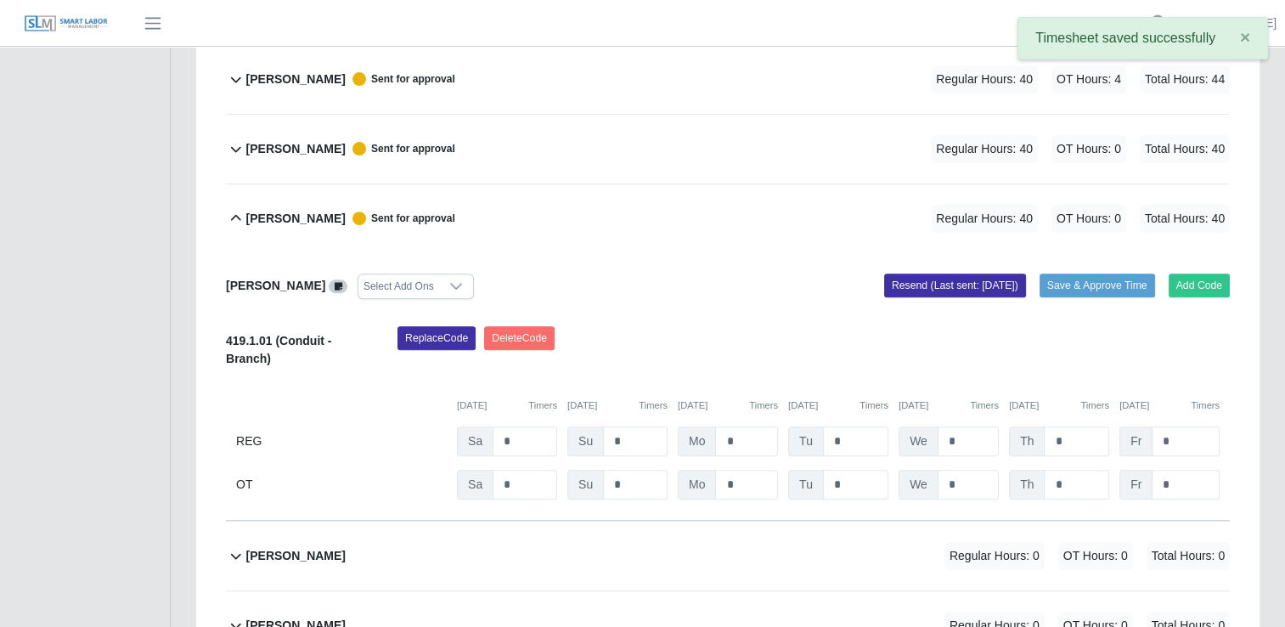
click at [236, 215] on icon at bounding box center [236, 218] width 10 height 6
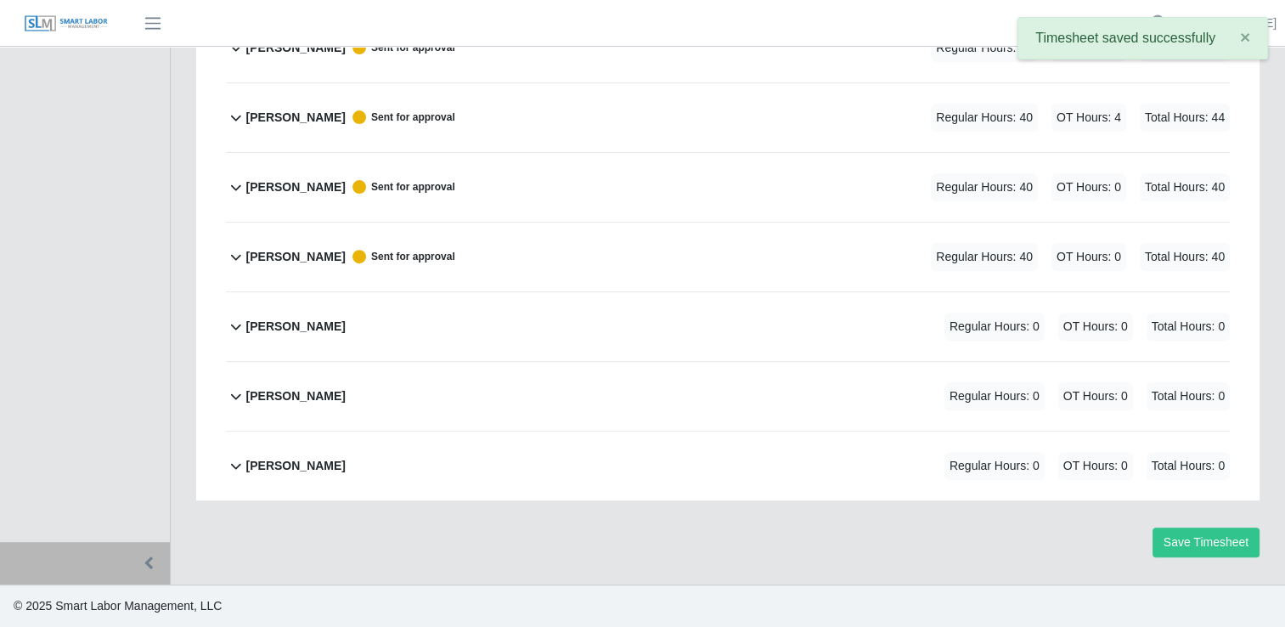
scroll to position [553, 0]
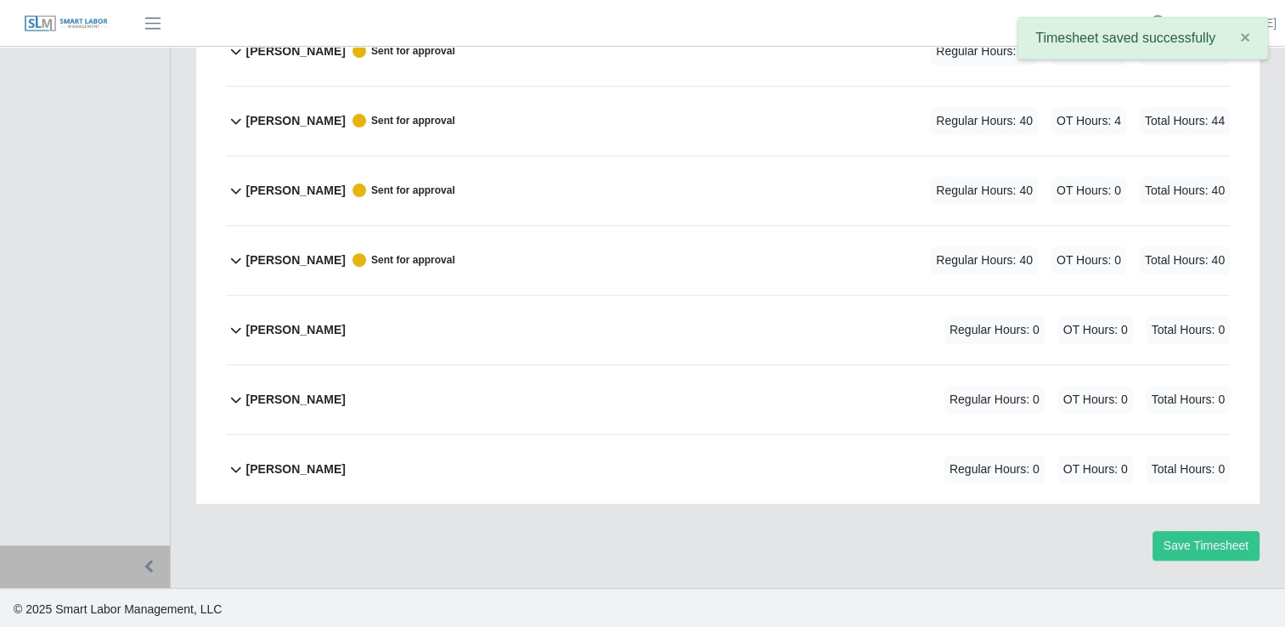
click at [239, 328] on icon at bounding box center [236, 331] width 10 height 6
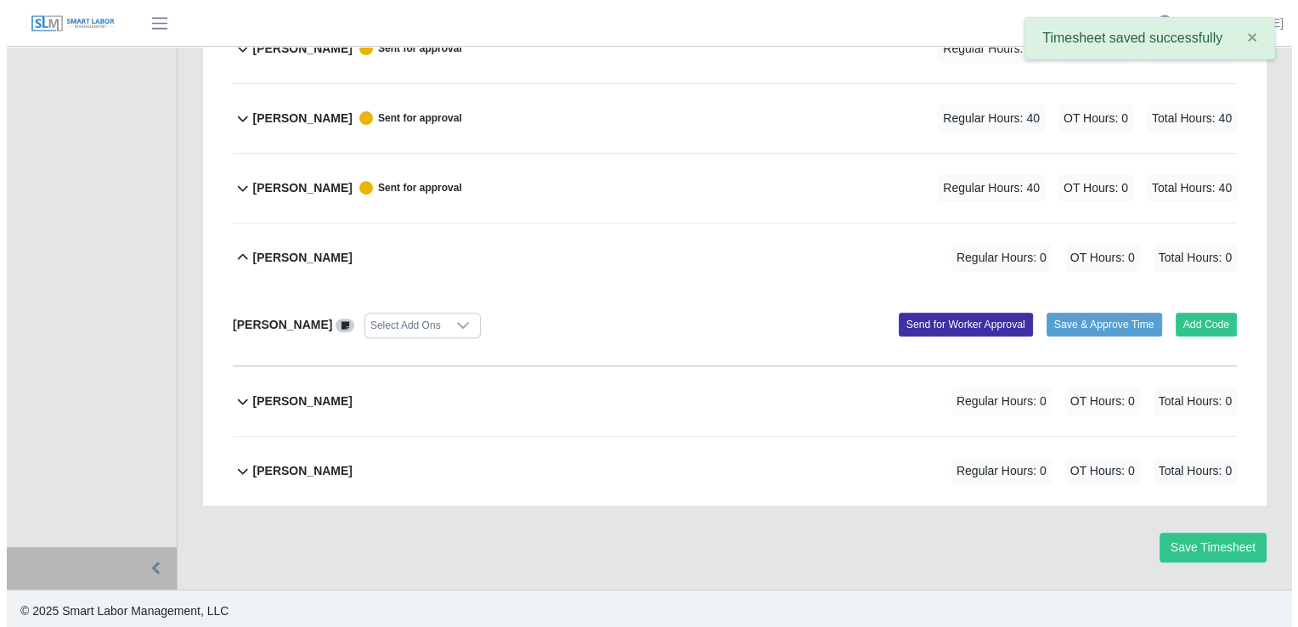
scroll to position [626, 0]
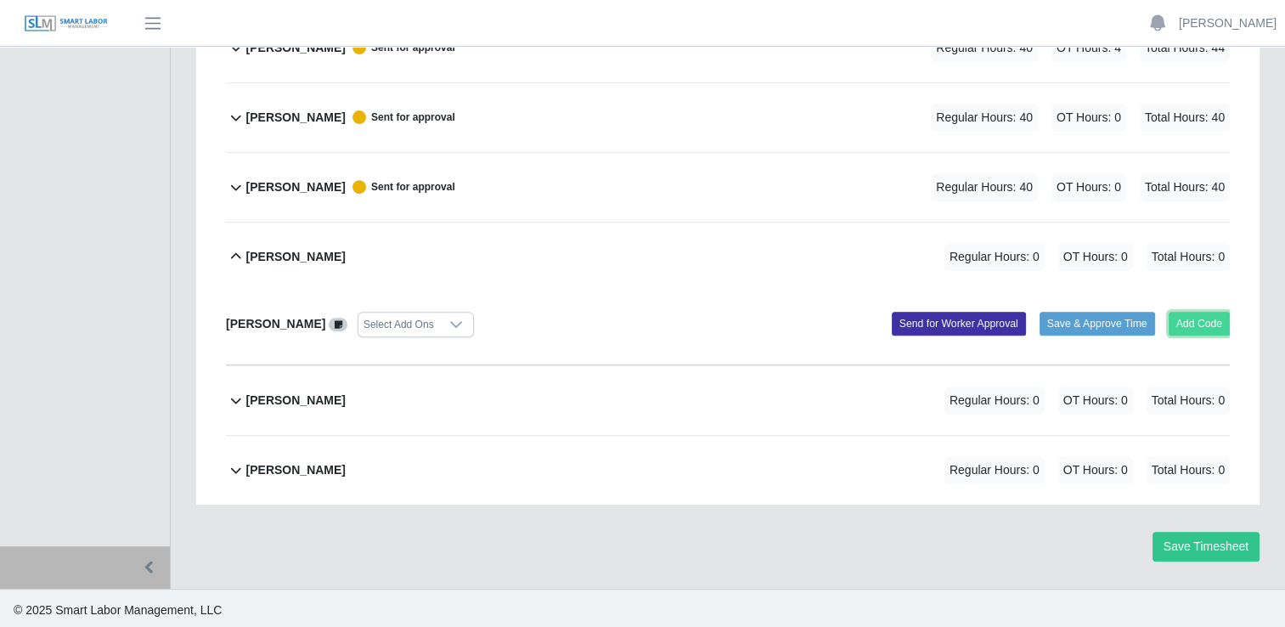
click at [1189, 318] on button "Add Code" at bounding box center [1200, 324] width 62 height 24
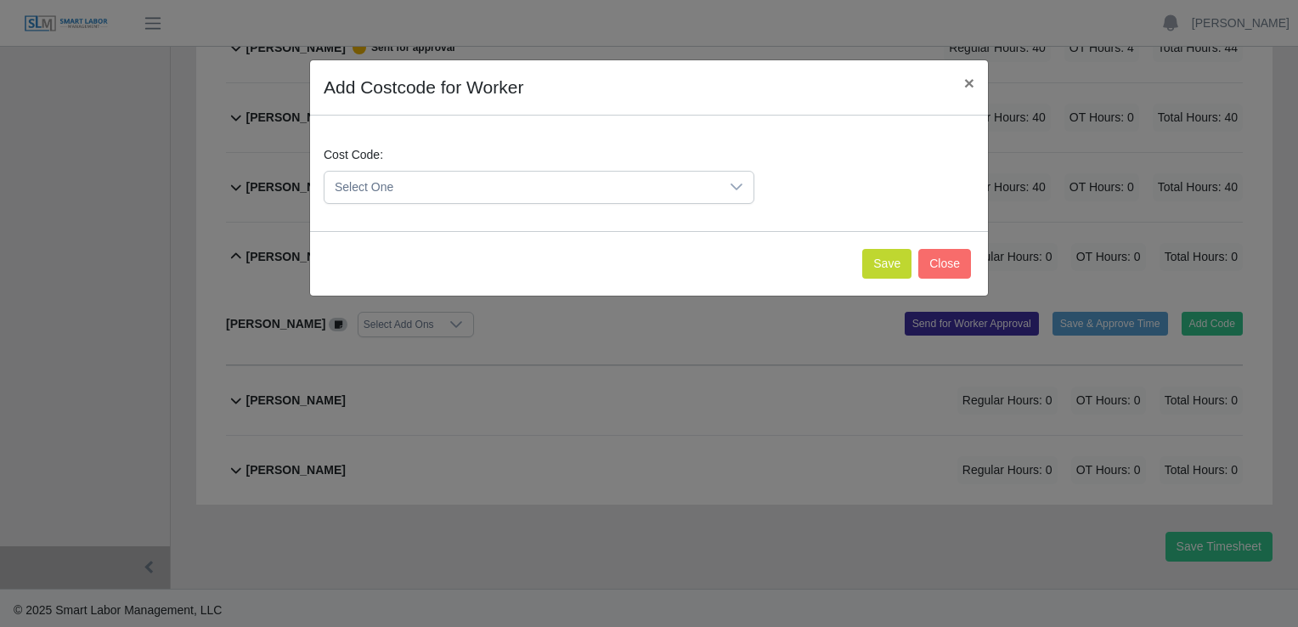
click at [733, 184] on icon at bounding box center [736, 186] width 12 height 7
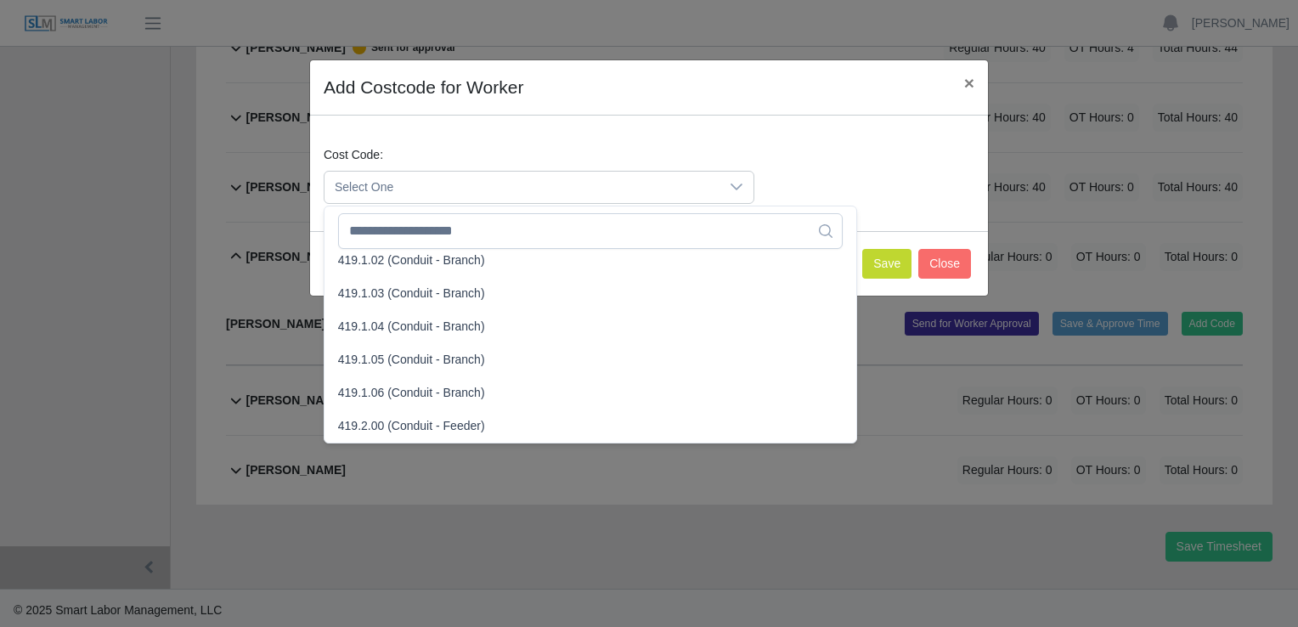
scroll to position [1189, 0]
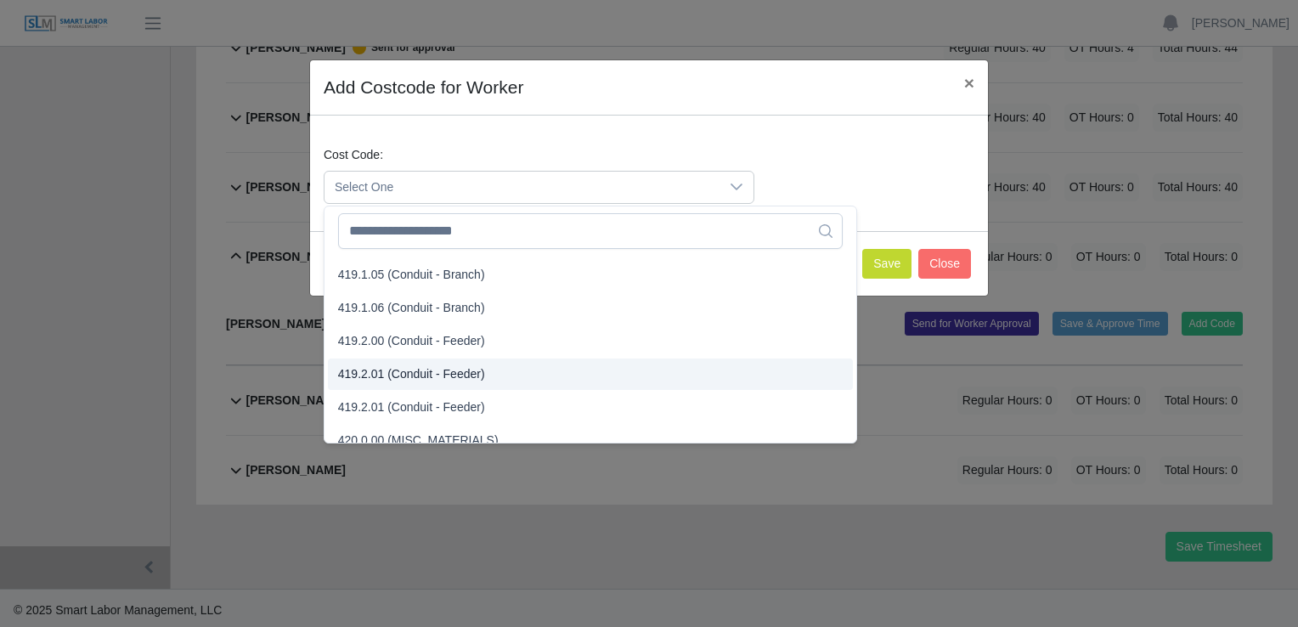
click at [359, 372] on span "419.2.01 (Conduit - Feeder)" at bounding box center [411, 374] width 147 height 18
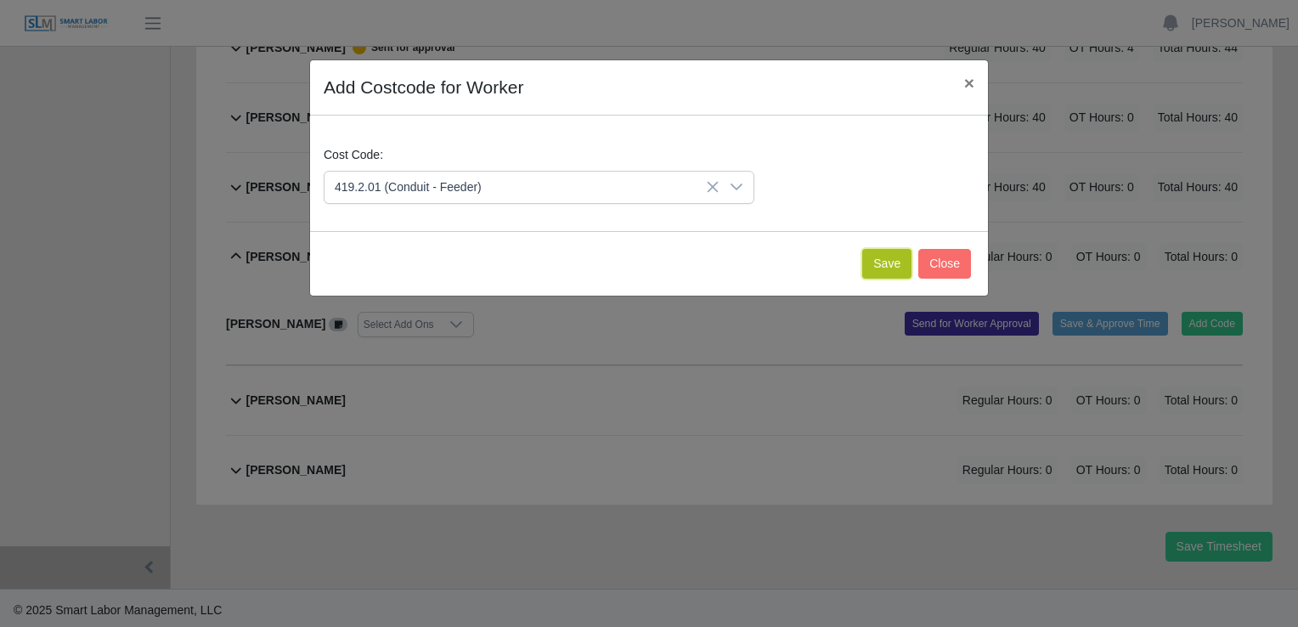
click at [886, 262] on button "Save" at bounding box center [886, 264] width 49 height 30
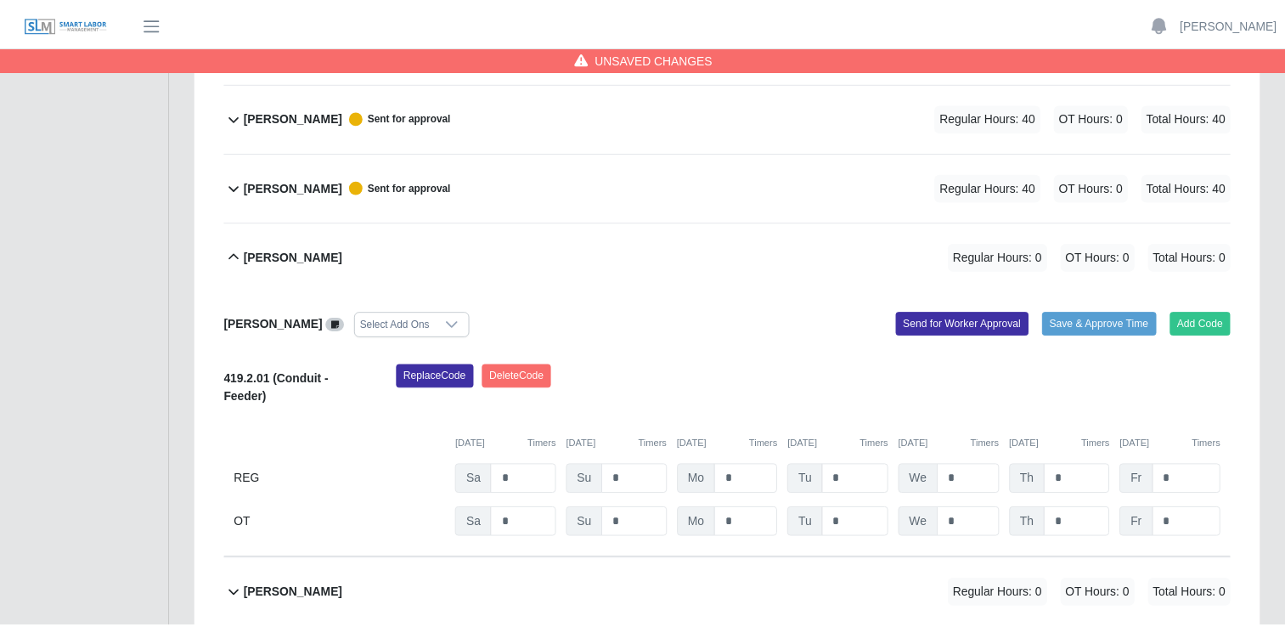
scroll to position [820, 0]
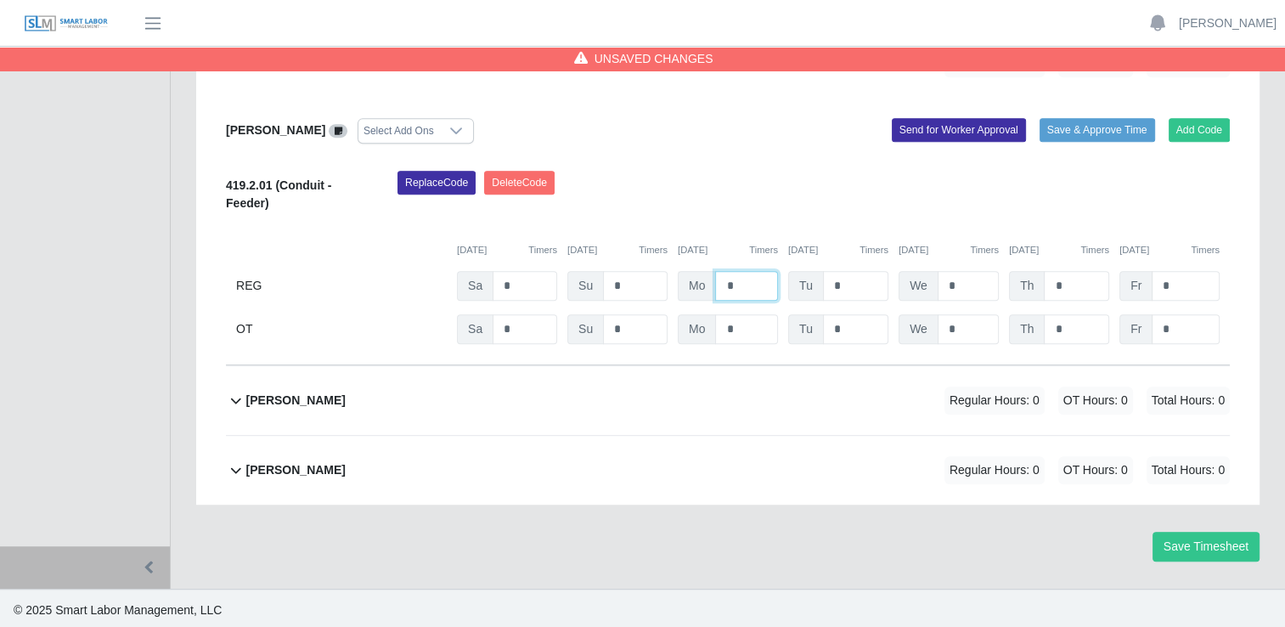
click at [744, 282] on input "*" at bounding box center [746, 286] width 63 height 30
type input "*"
click at [844, 279] on input "*" at bounding box center [855, 286] width 65 height 30
type input "*"
click at [961, 280] on input "*" at bounding box center [968, 286] width 61 height 30
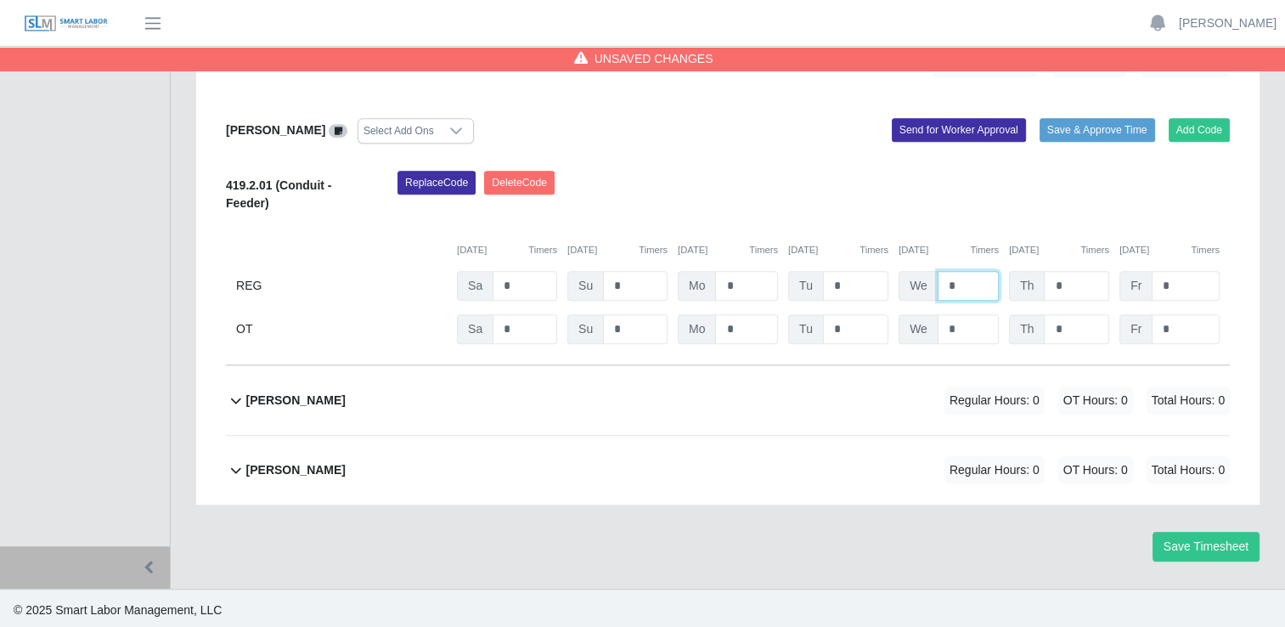
type input "*"
click at [1070, 283] on input "*" at bounding box center [1076, 286] width 65 height 30
type input "*"
click at [1179, 286] on input "*" at bounding box center [1186, 286] width 68 height 30
type input "*"
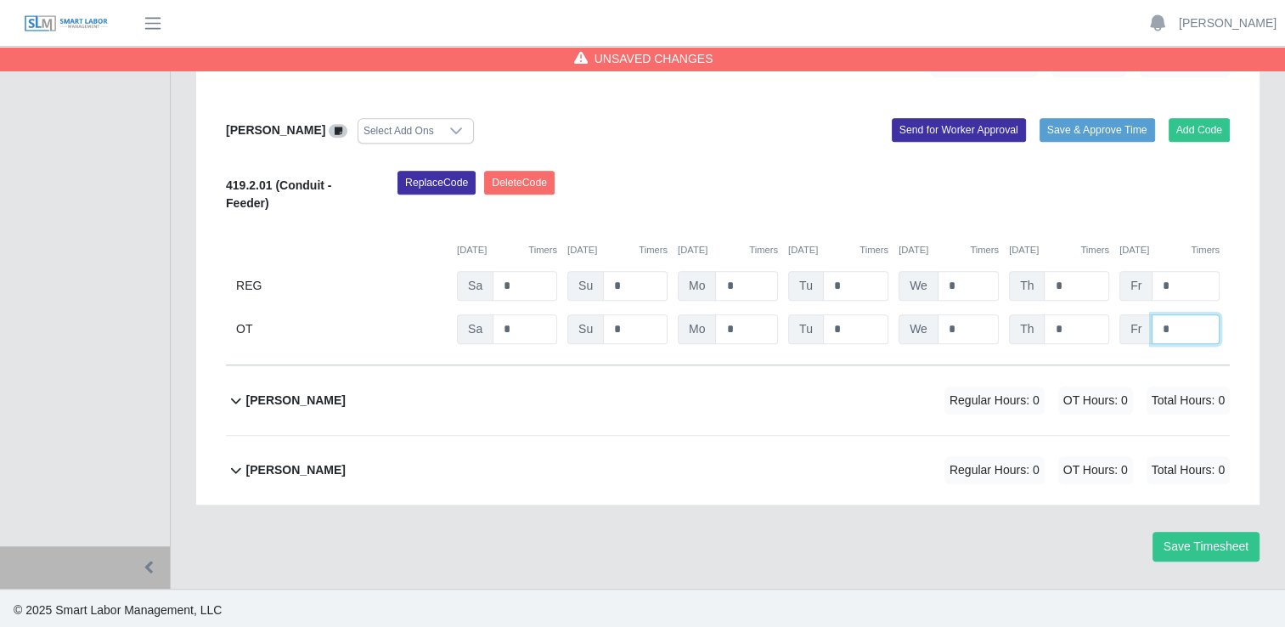
click at [1179, 329] on input "*" at bounding box center [1186, 329] width 68 height 30
click at [945, 132] on button "Send for Worker Approval" at bounding box center [959, 130] width 134 height 24
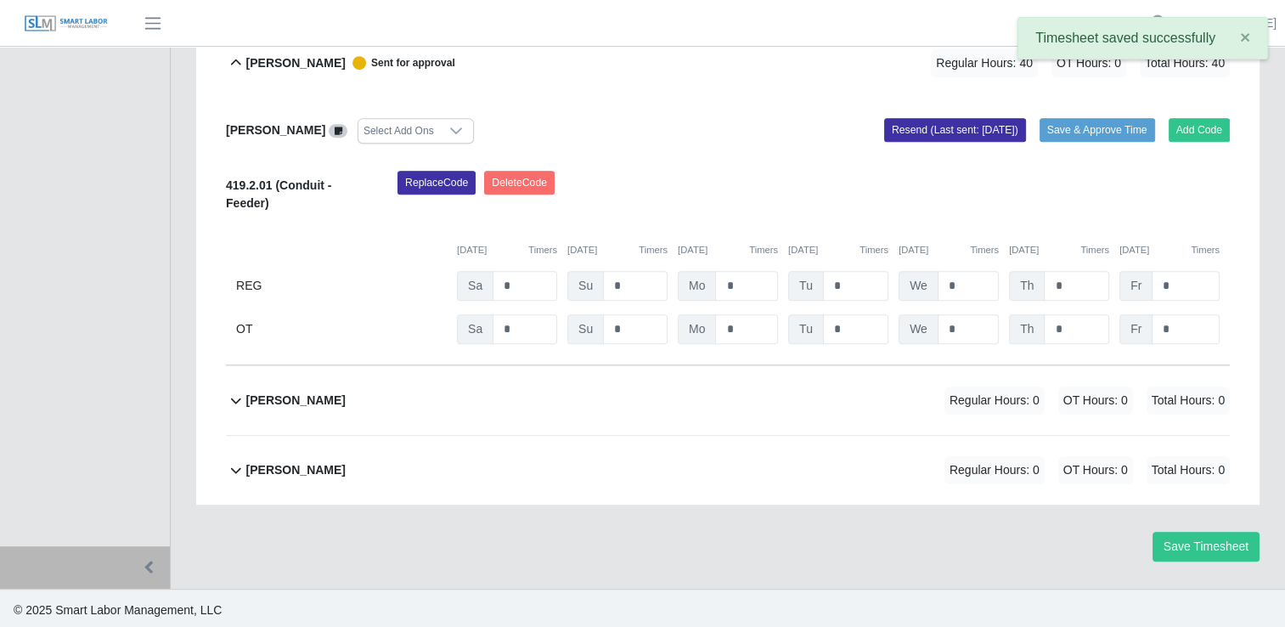
click at [234, 61] on icon at bounding box center [236, 63] width 20 height 20
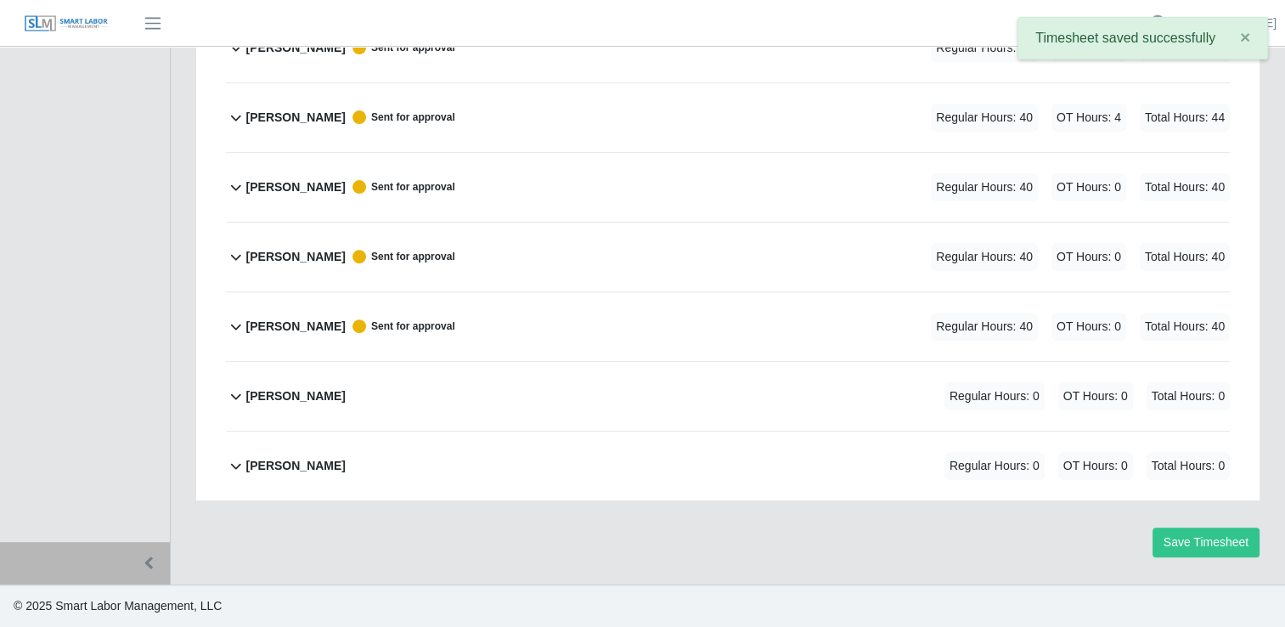
scroll to position [553, 0]
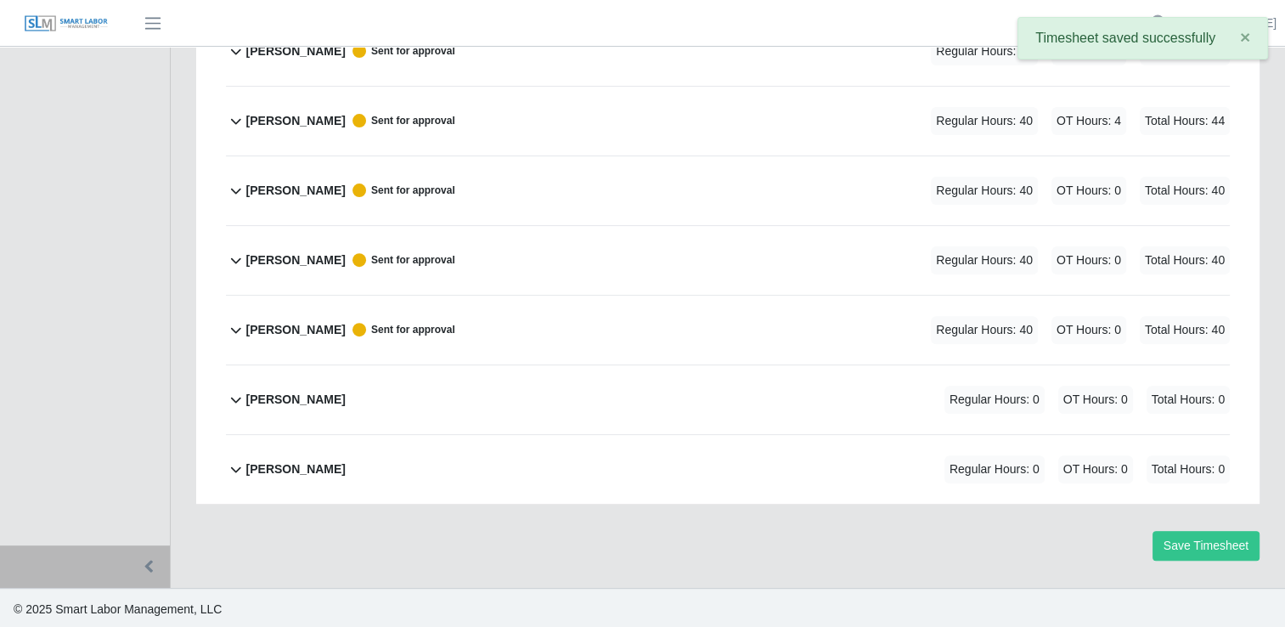
click at [238, 392] on icon at bounding box center [236, 399] width 20 height 20
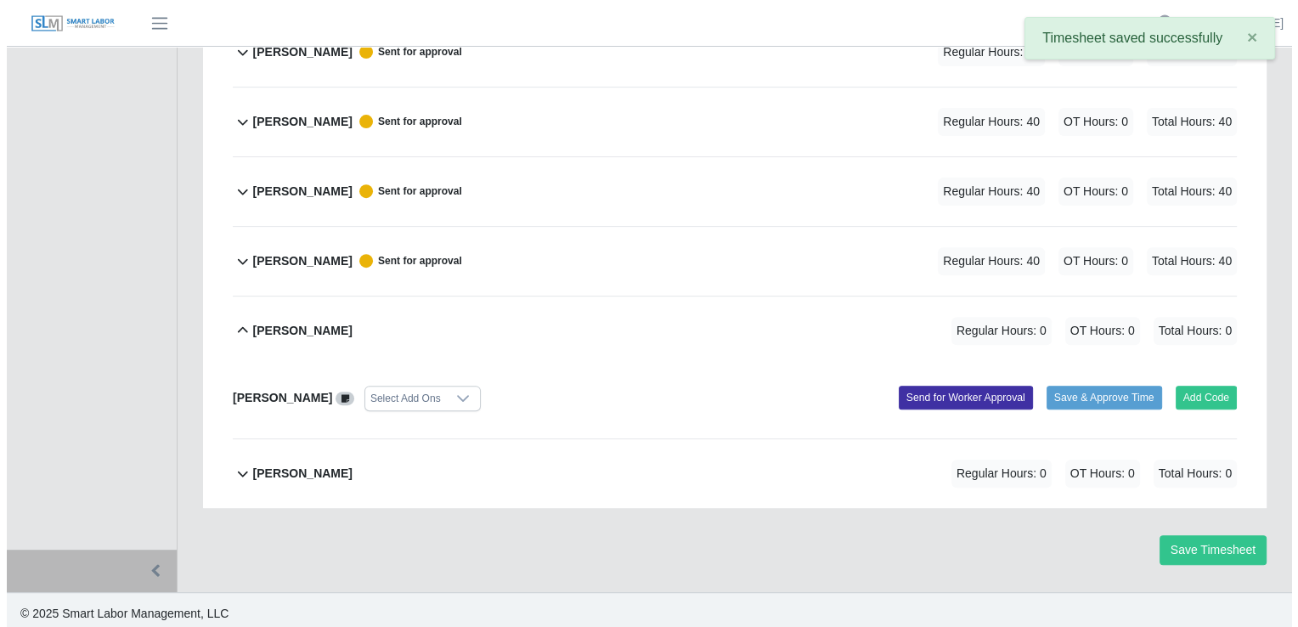
scroll to position [626, 0]
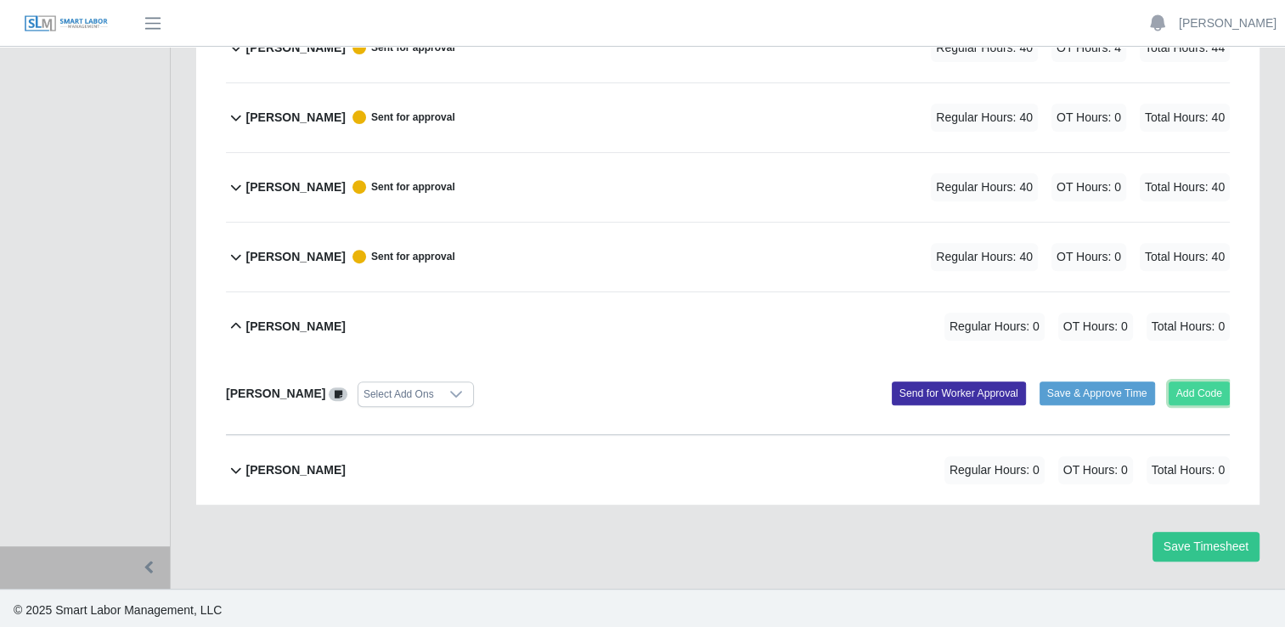
click at [1194, 387] on button "Add Code" at bounding box center [1200, 393] width 62 height 24
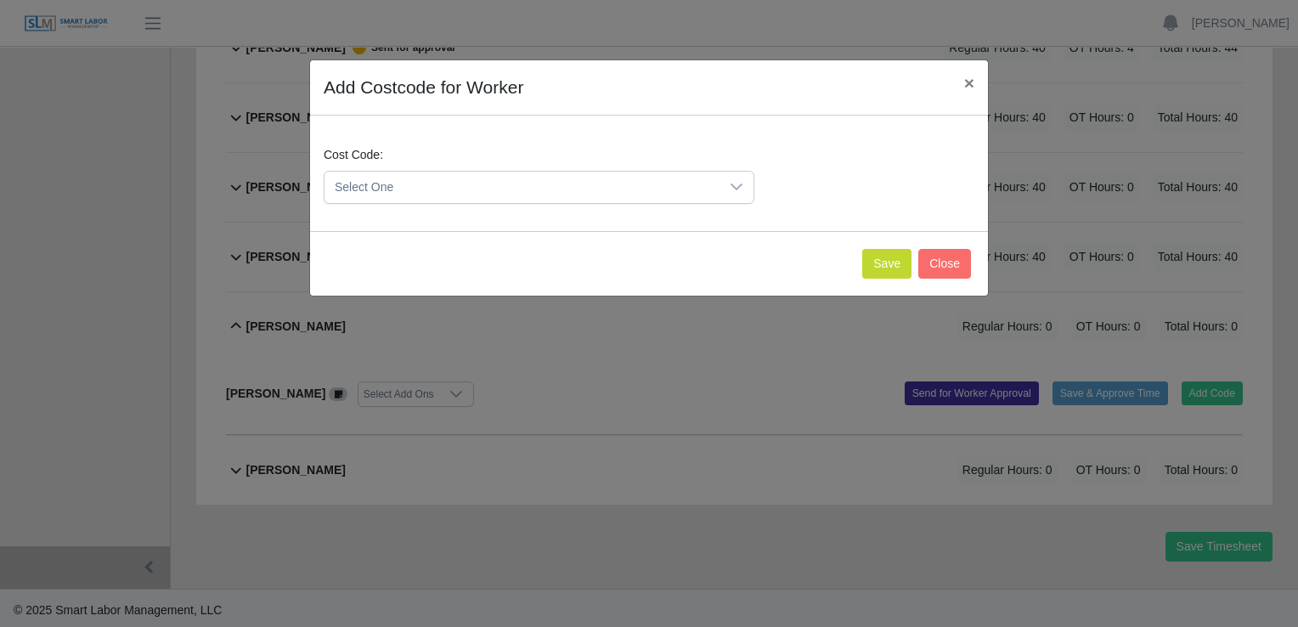
click at [733, 185] on icon at bounding box center [736, 186] width 12 height 7
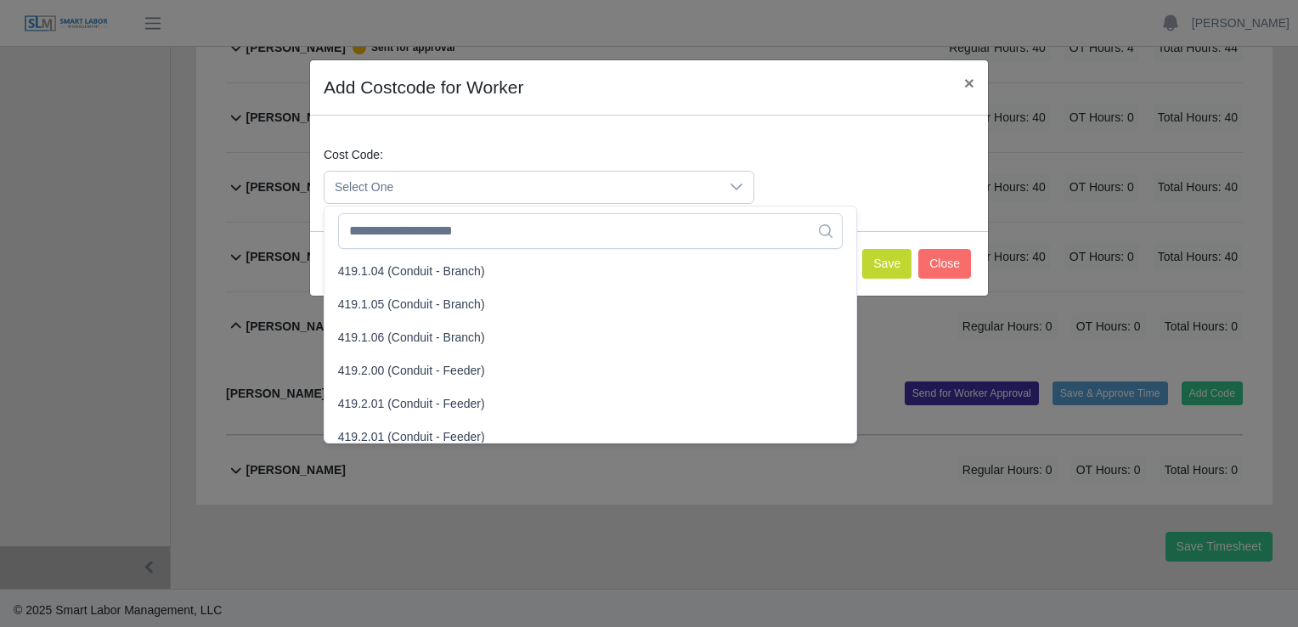
scroll to position [1189, 0]
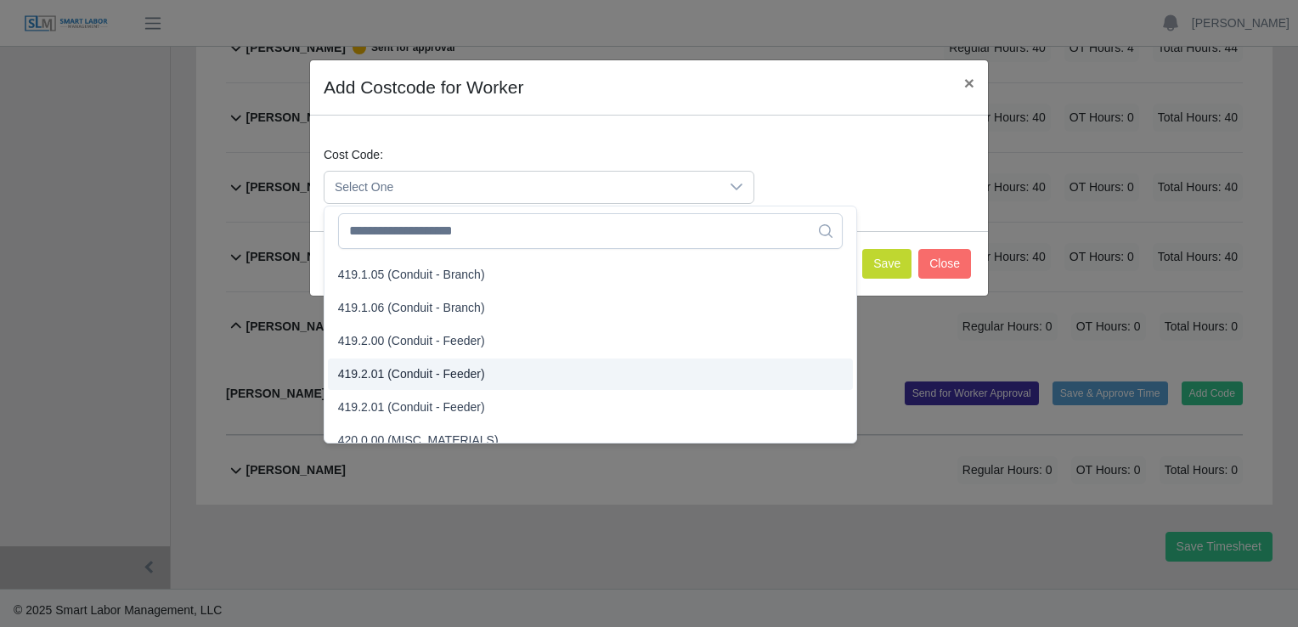
click at [356, 374] on span "419.2.01 (Conduit - Feeder)" at bounding box center [411, 374] width 147 height 18
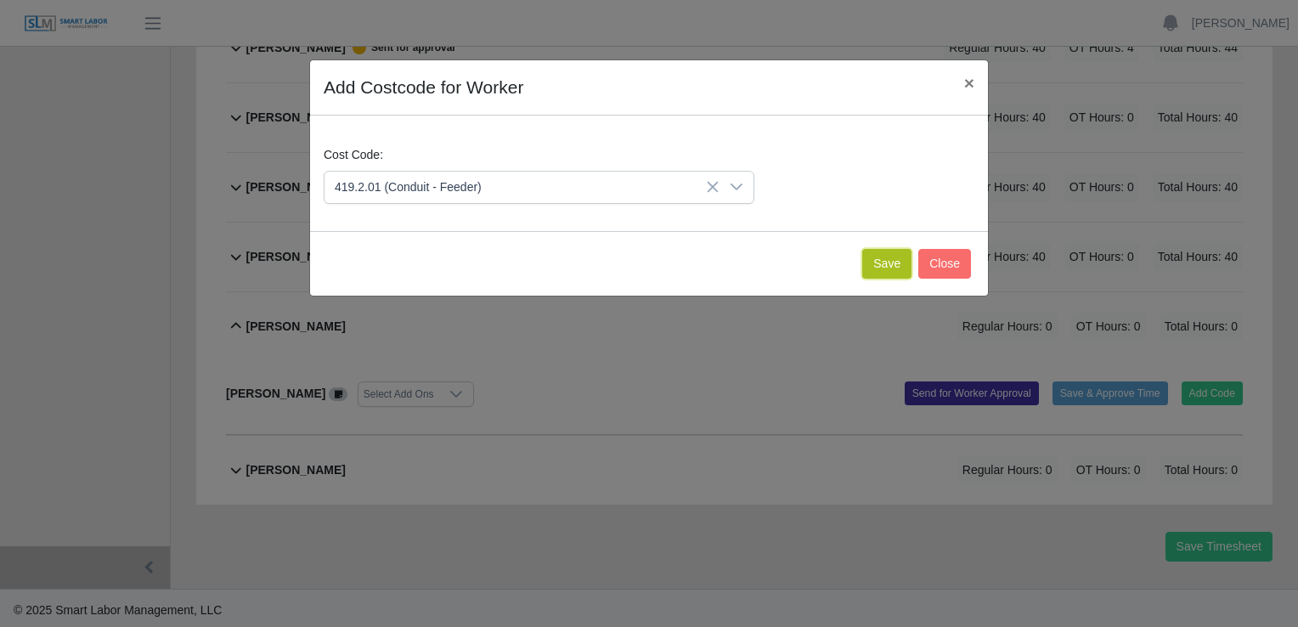
click at [890, 260] on button "Save" at bounding box center [886, 264] width 49 height 30
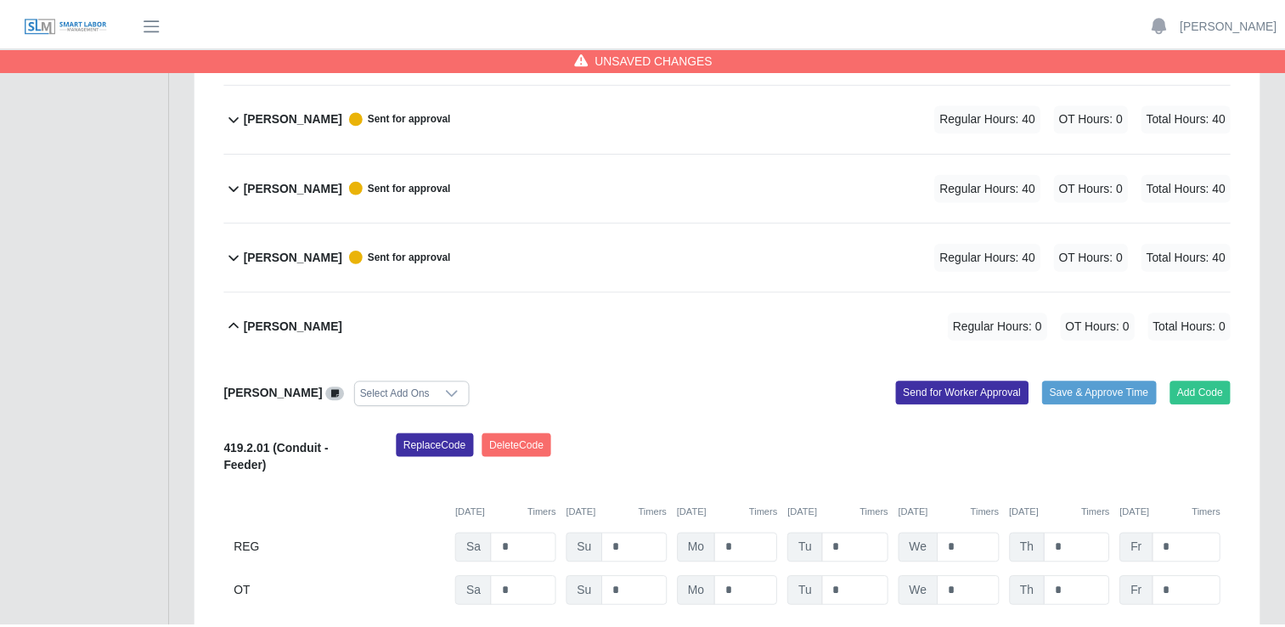
scroll to position [820, 0]
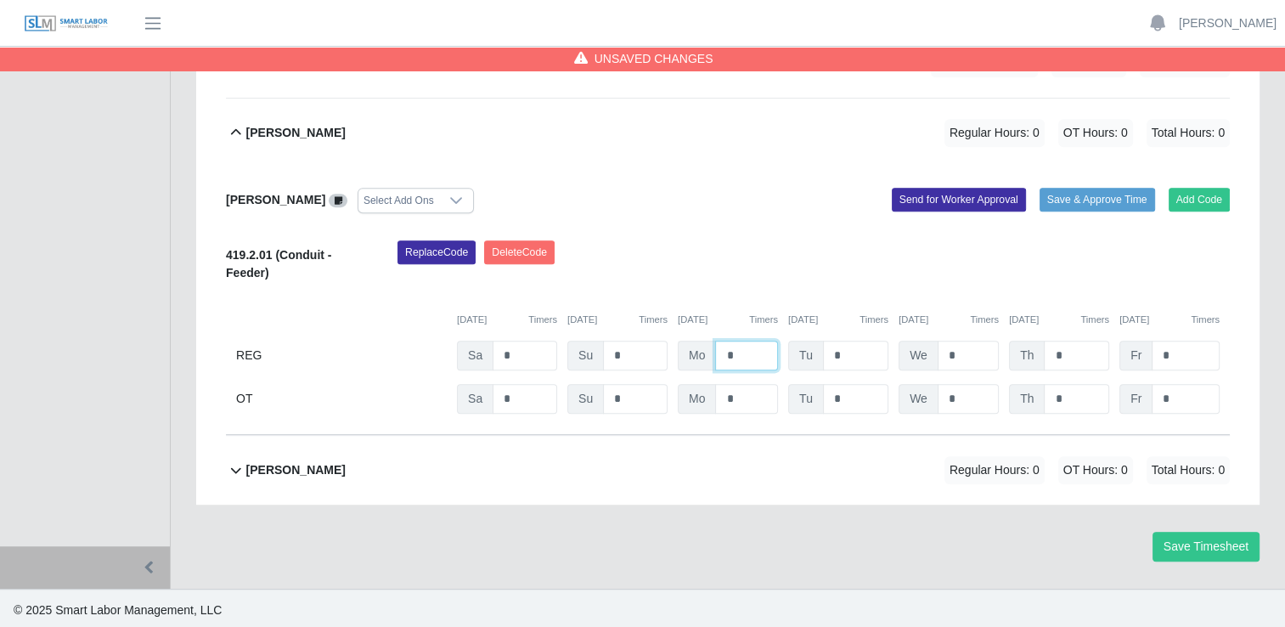
click at [738, 351] on input "*" at bounding box center [746, 356] width 63 height 30
type input "**"
click at [860, 349] on input "*" at bounding box center [855, 356] width 65 height 30
type input "**"
click at [970, 350] on input "*" at bounding box center [968, 356] width 61 height 30
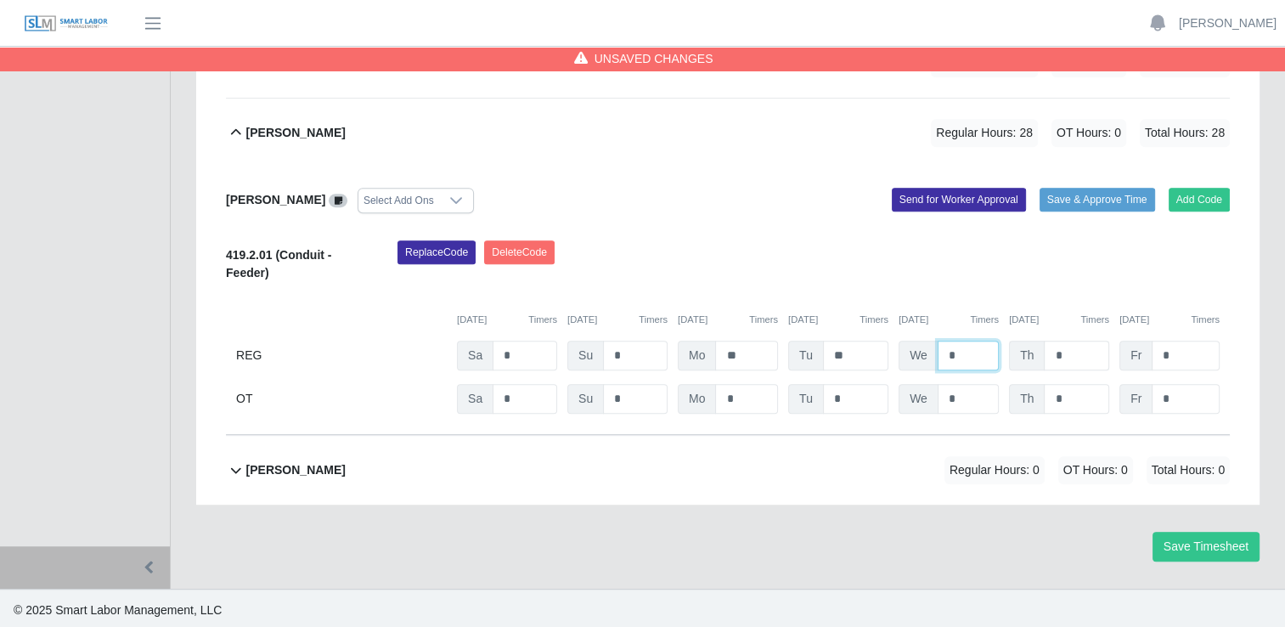
type input "*"
click at [1088, 356] on input "*" at bounding box center [1076, 356] width 65 height 30
type input "*"
click at [1179, 354] on input "*" at bounding box center [1186, 356] width 68 height 30
type input "*"
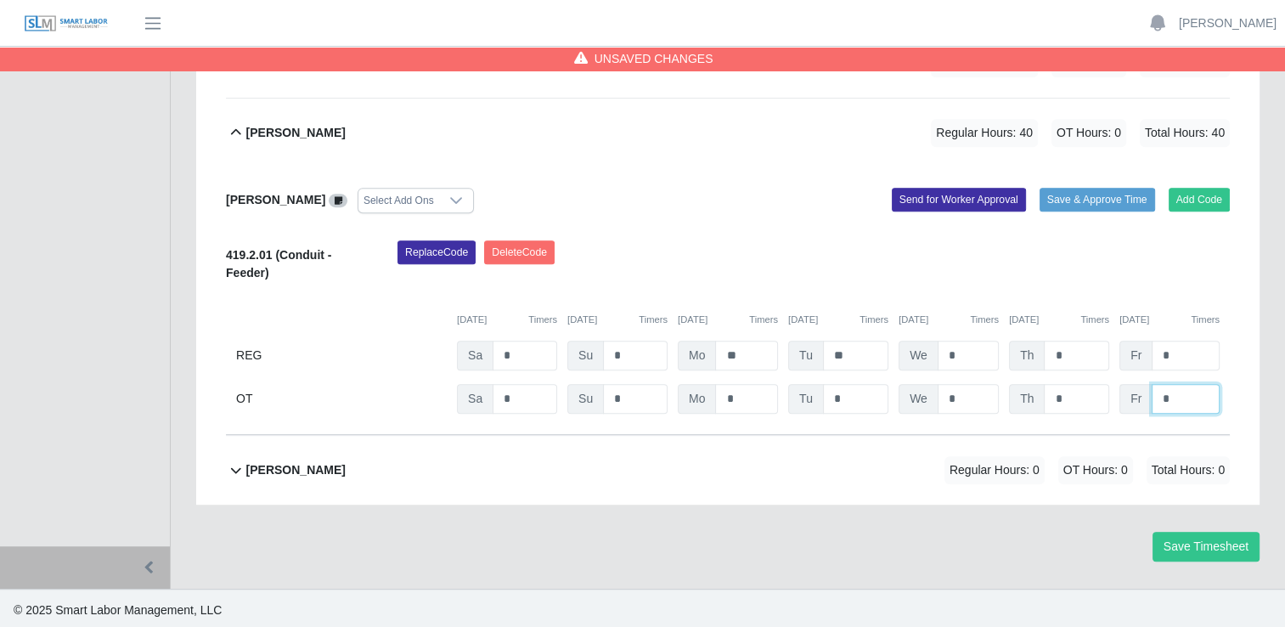
click at [1181, 395] on input "*" at bounding box center [1186, 399] width 68 height 30
type input "*"
click at [1182, 348] on input "*" at bounding box center [1186, 356] width 68 height 30
click at [933, 194] on button "Send for Worker Approval" at bounding box center [959, 200] width 134 height 24
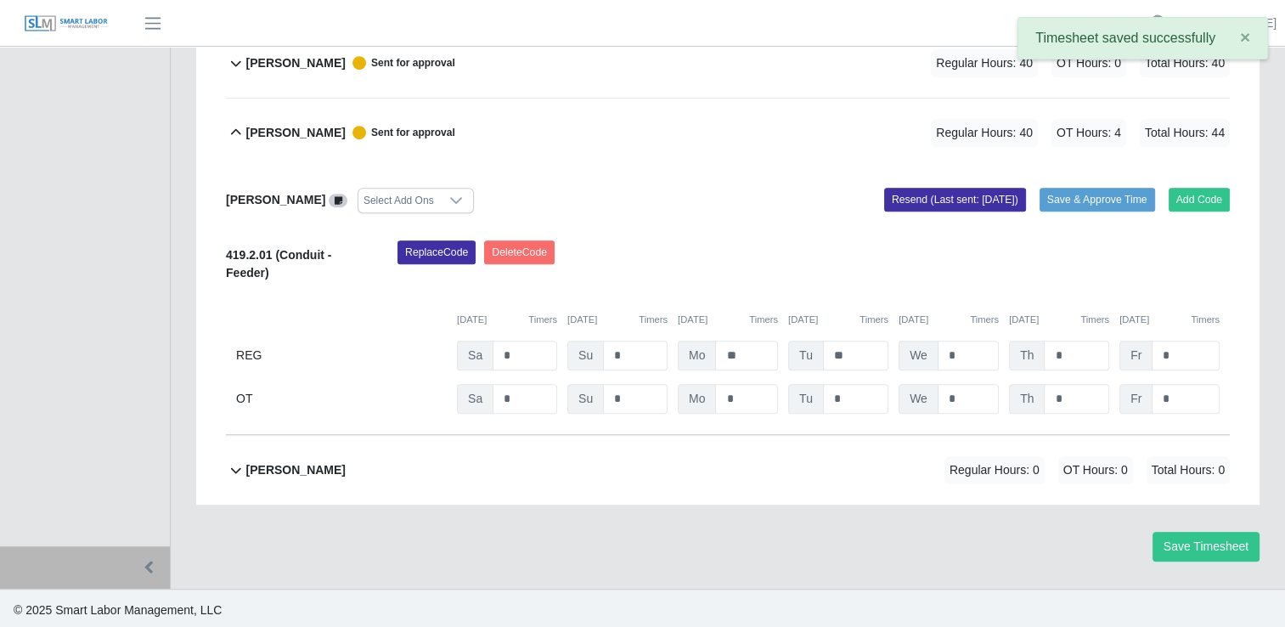
click at [232, 127] on icon at bounding box center [236, 132] width 20 height 20
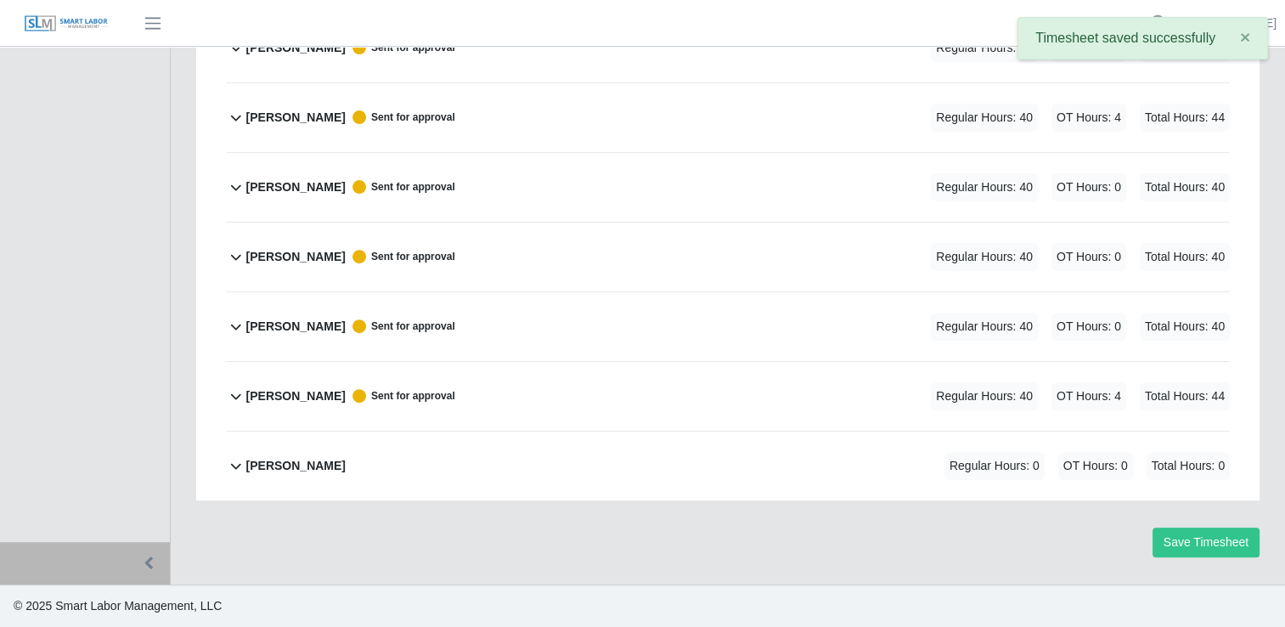
scroll to position [553, 0]
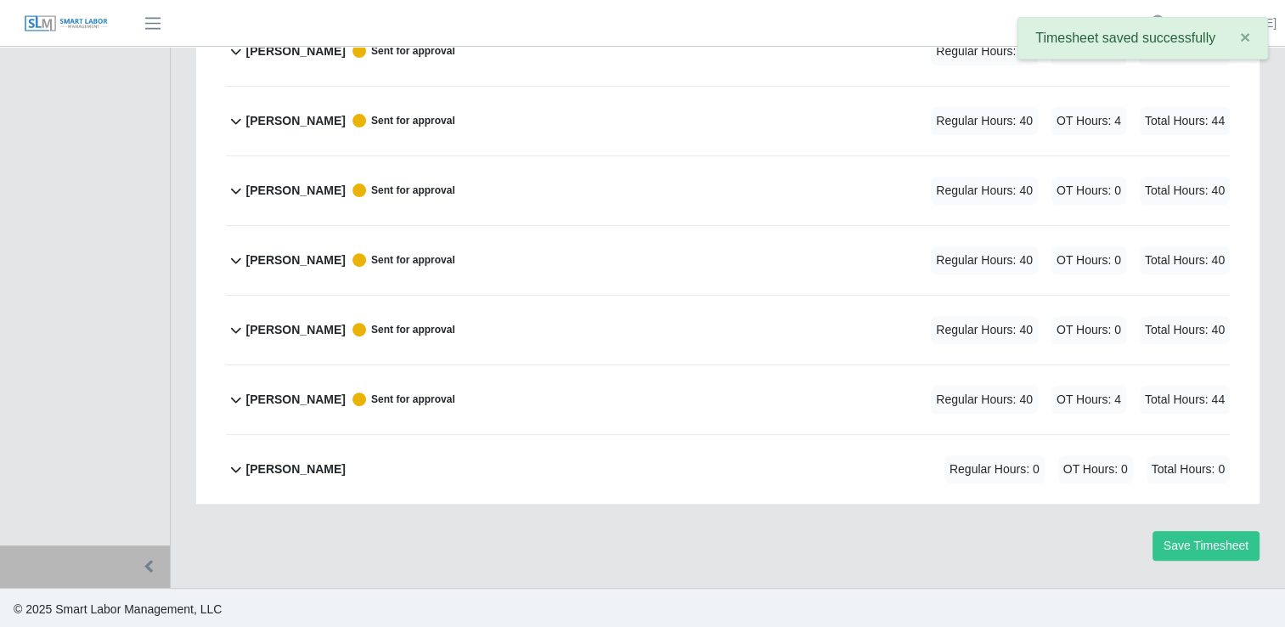
click at [238, 467] on icon at bounding box center [236, 470] width 10 height 6
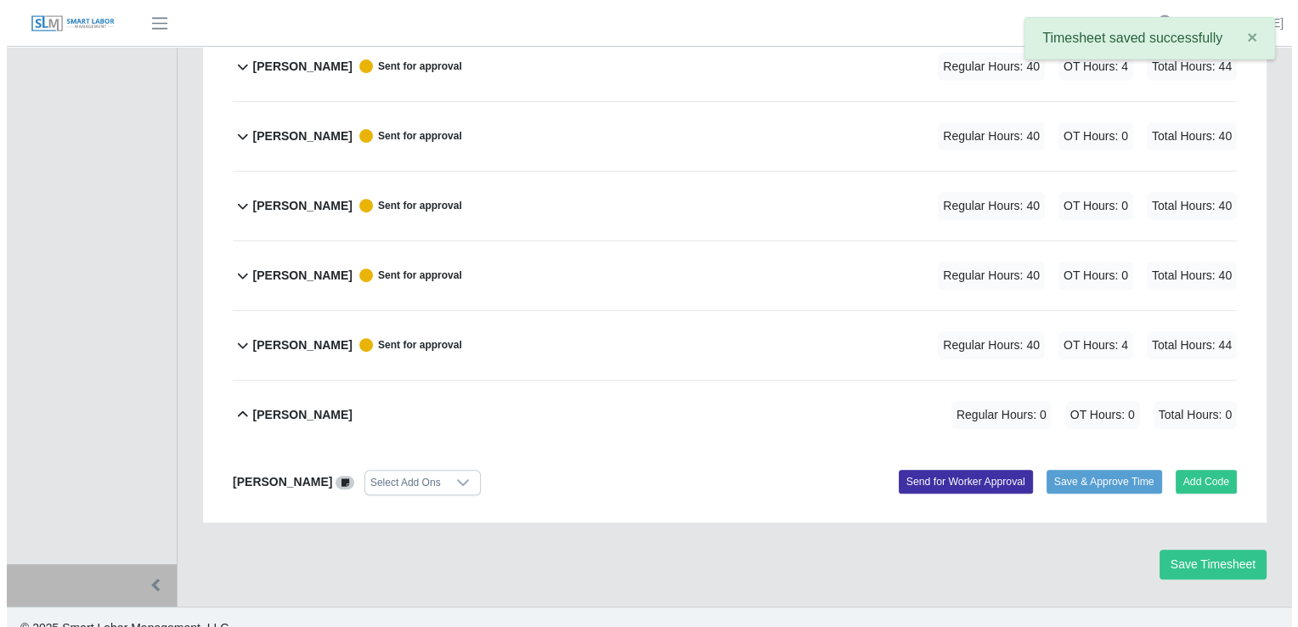
scroll to position [626, 0]
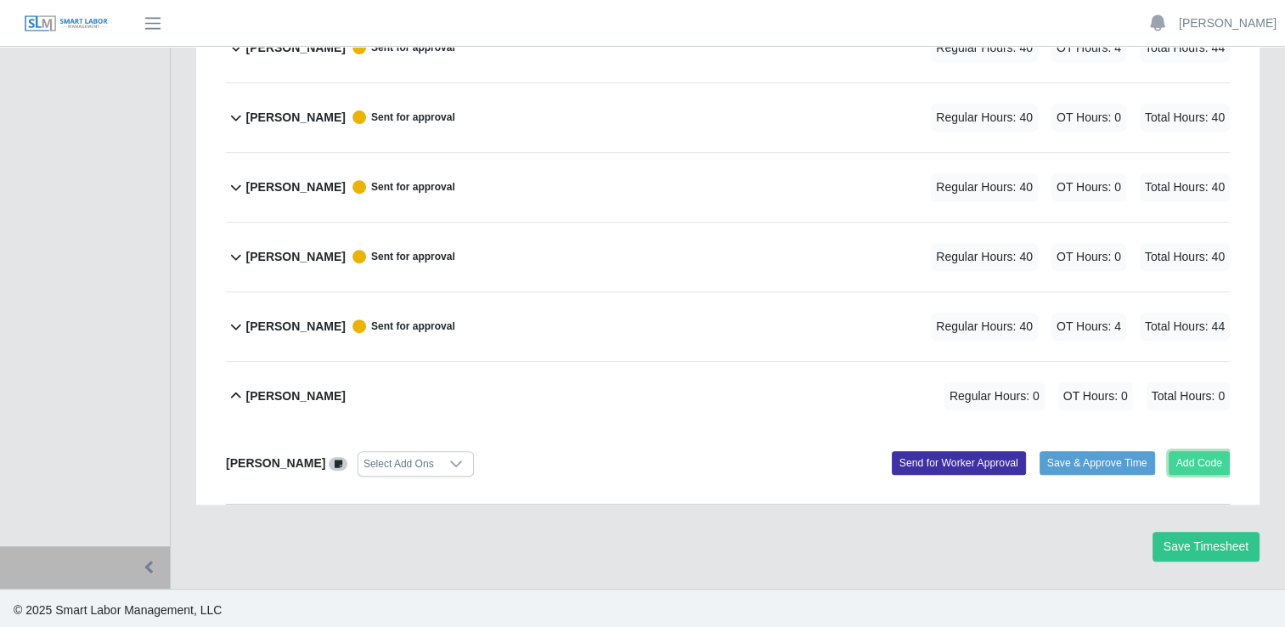
click at [1212, 460] on button "Add Code" at bounding box center [1200, 463] width 62 height 24
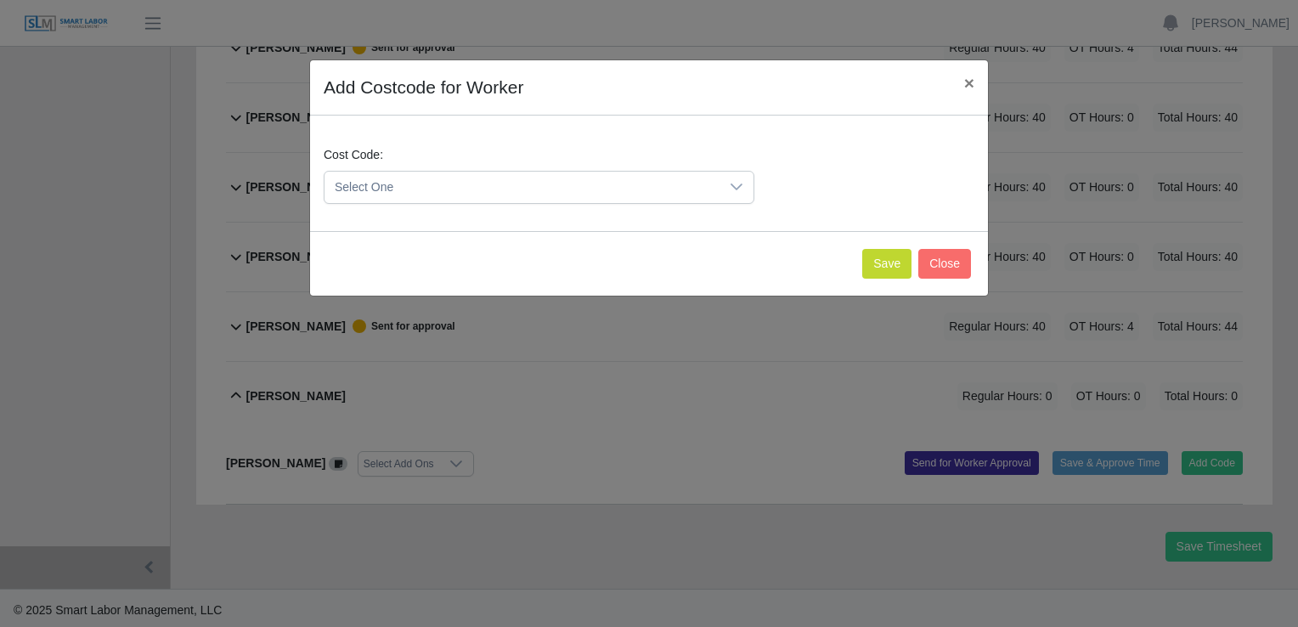
click at [742, 189] on icon at bounding box center [737, 187] width 14 height 14
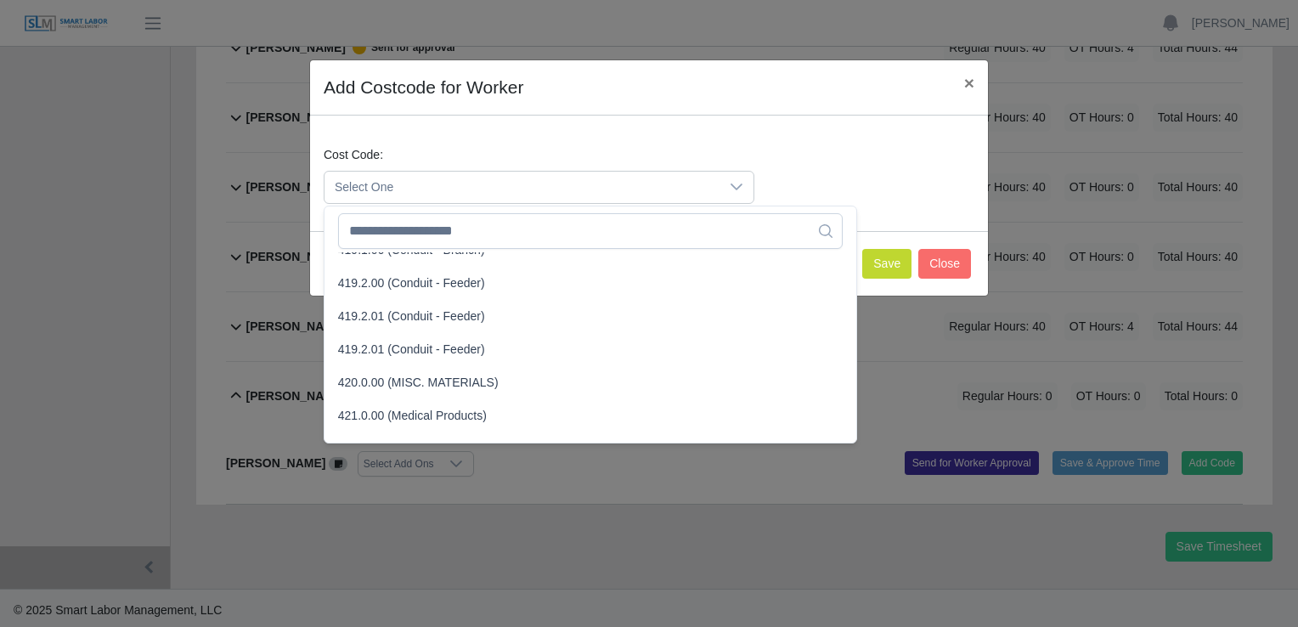
scroll to position [1274, 0]
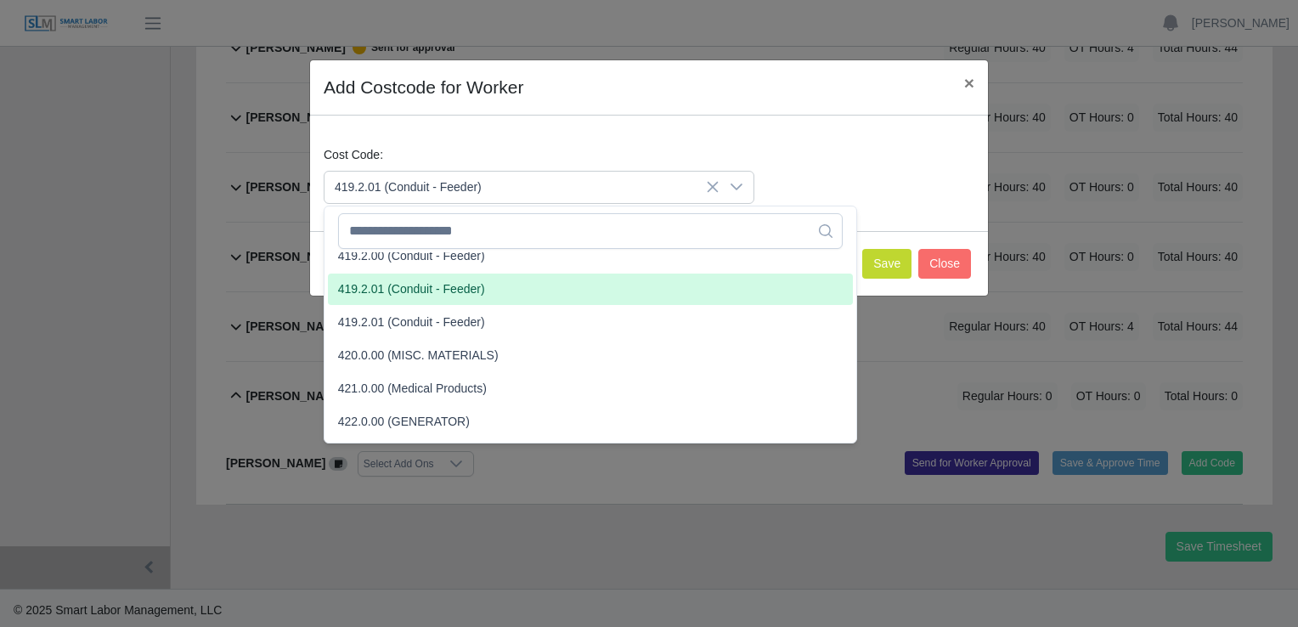
click at [336, 286] on li "419.2.01 (Conduit - Feeder)" at bounding box center [590, 288] width 525 height 31
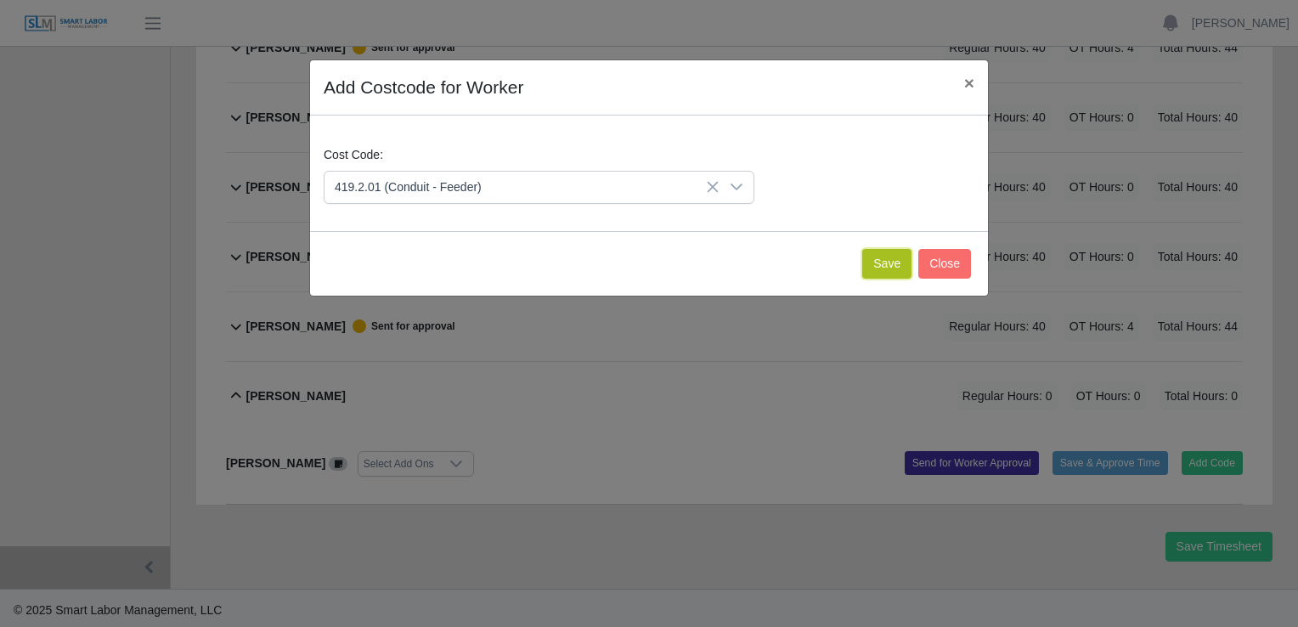
click at [880, 263] on button "Save" at bounding box center [886, 264] width 49 height 30
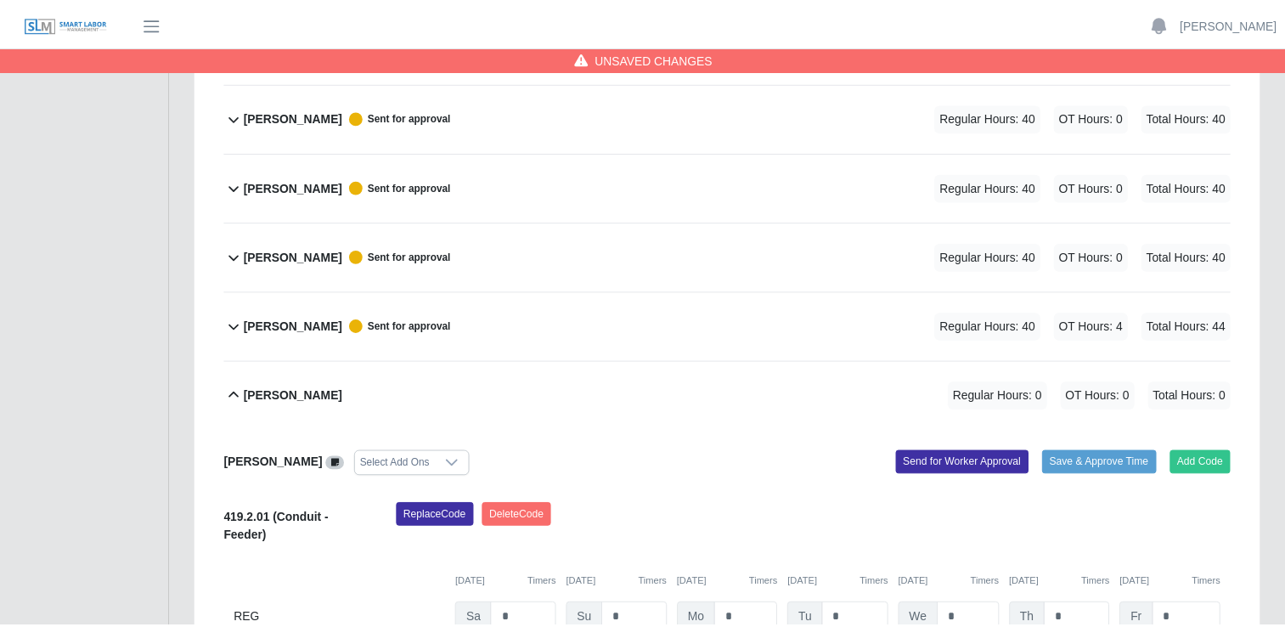
scroll to position [820, 0]
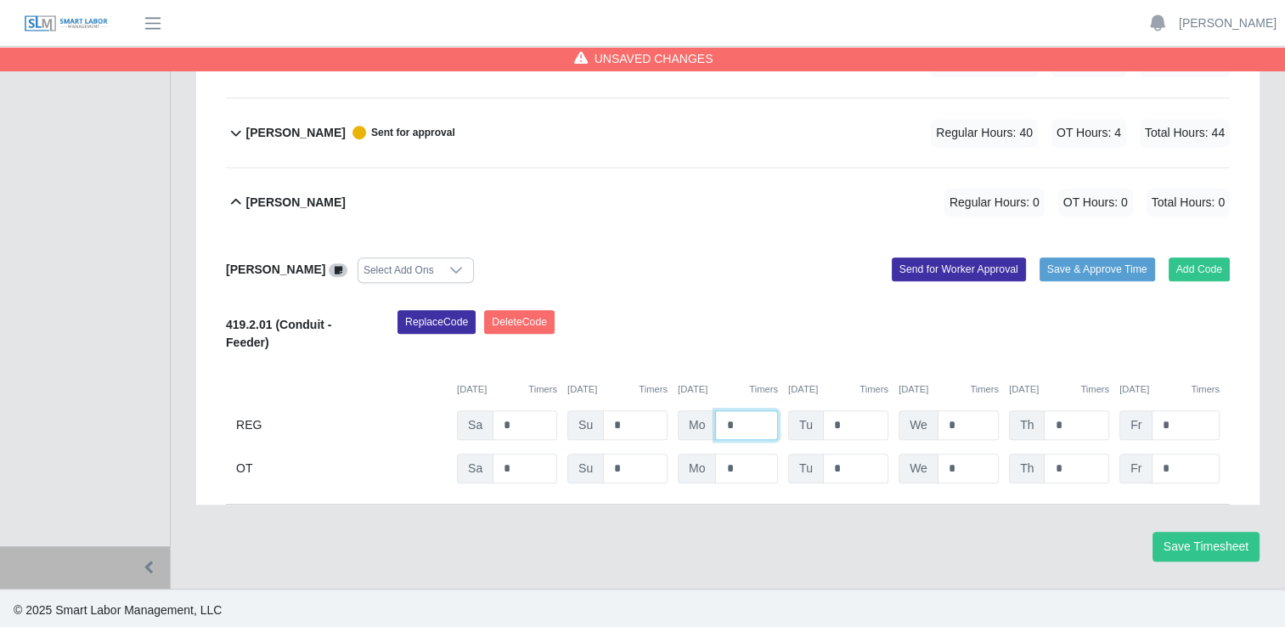
click at [738, 416] on input "*" at bounding box center [746, 425] width 63 height 30
type input "*"
click at [864, 422] on input "*" at bounding box center [855, 425] width 65 height 30
type input "*"
click at [968, 420] on input "*" at bounding box center [968, 425] width 61 height 30
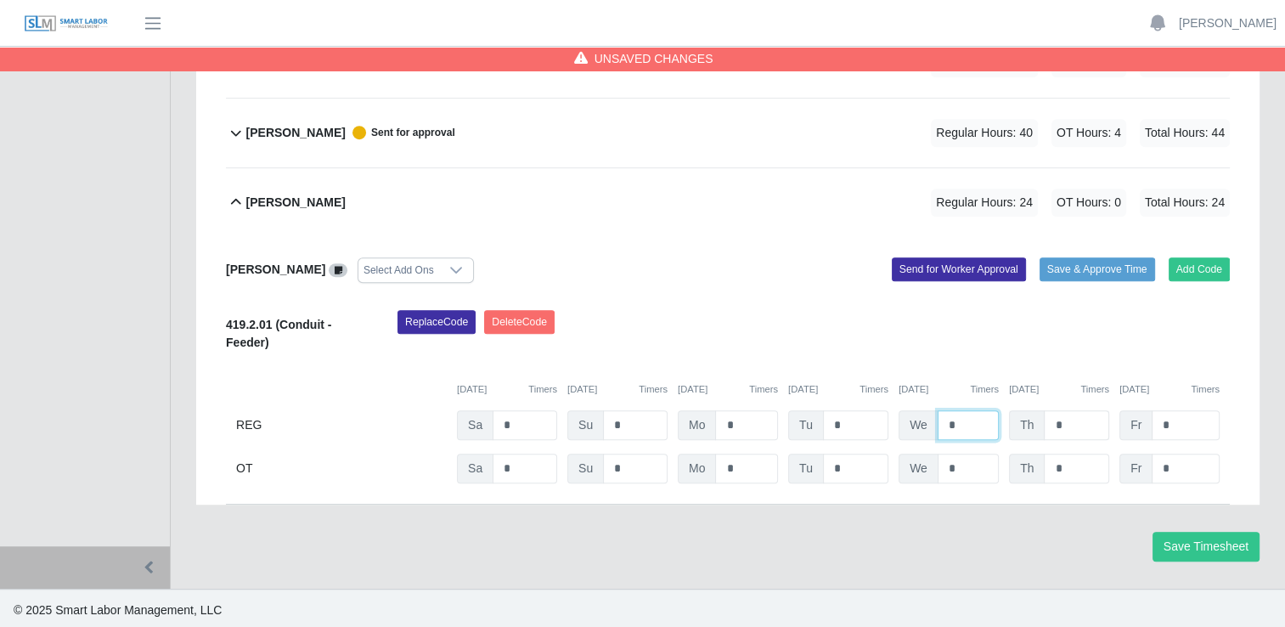
type input "*"
click at [1083, 410] on input "*" at bounding box center [1076, 425] width 65 height 30
type input "*"
click at [1186, 416] on input "*" at bounding box center [1186, 425] width 68 height 30
type input "*"
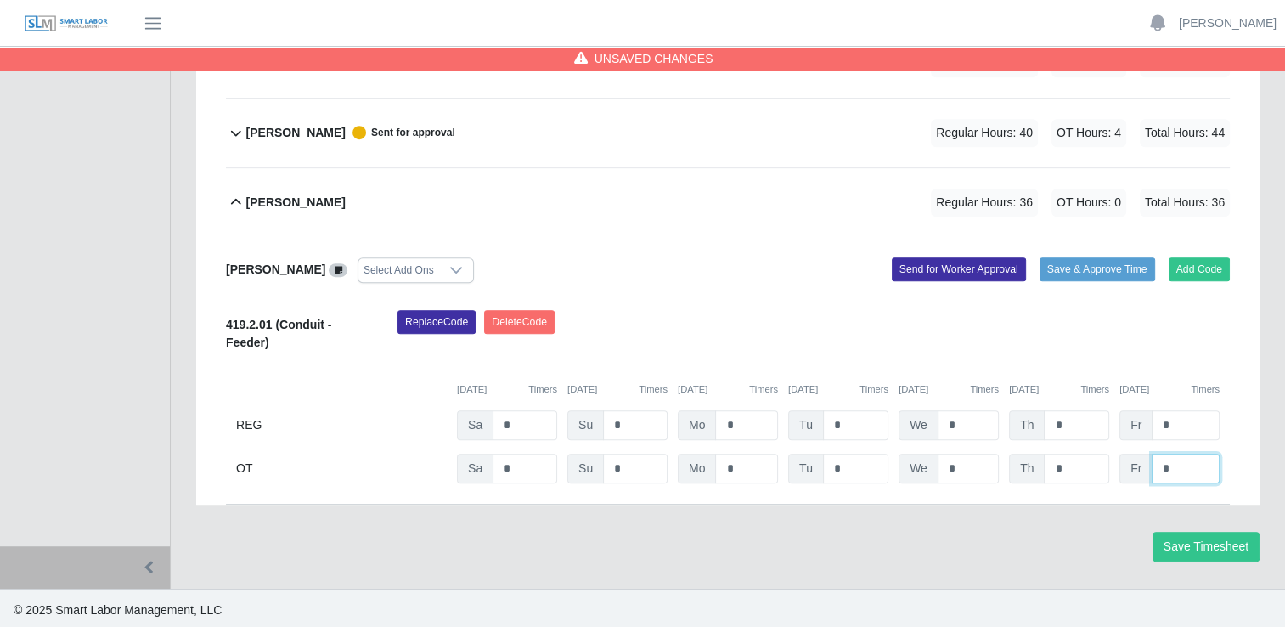
click at [1172, 468] on input "*" at bounding box center [1186, 469] width 68 height 30
click at [942, 271] on button "Send for Worker Approval" at bounding box center [959, 269] width 134 height 24
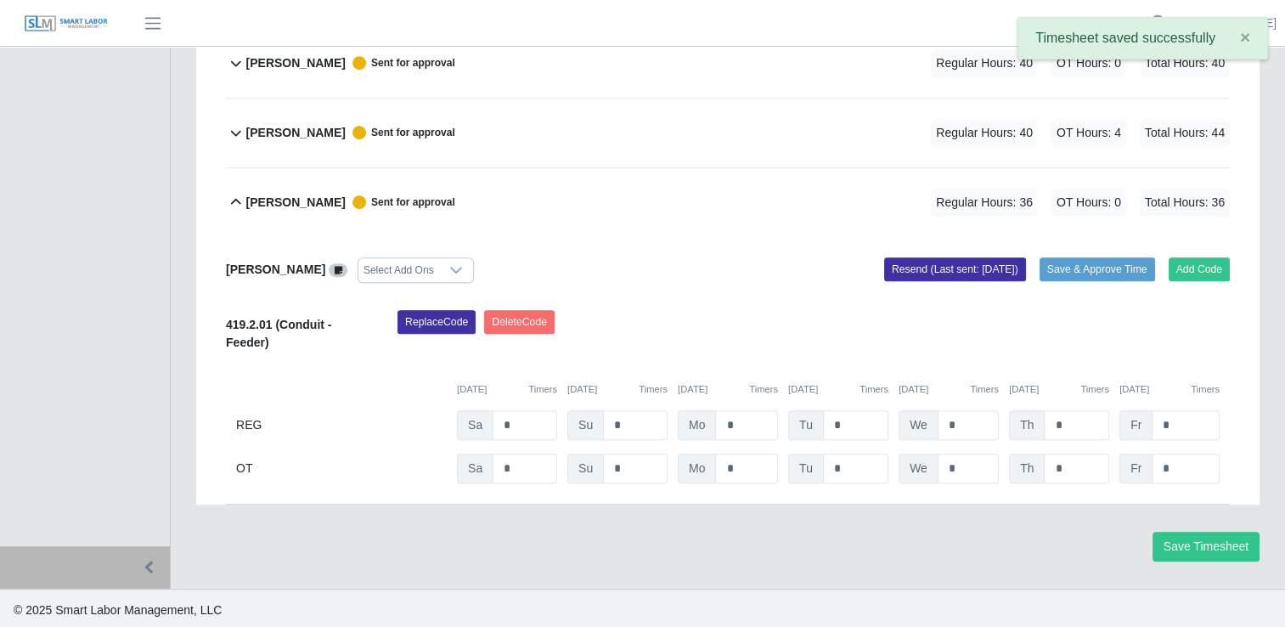
click at [234, 199] on icon at bounding box center [236, 202] width 20 height 20
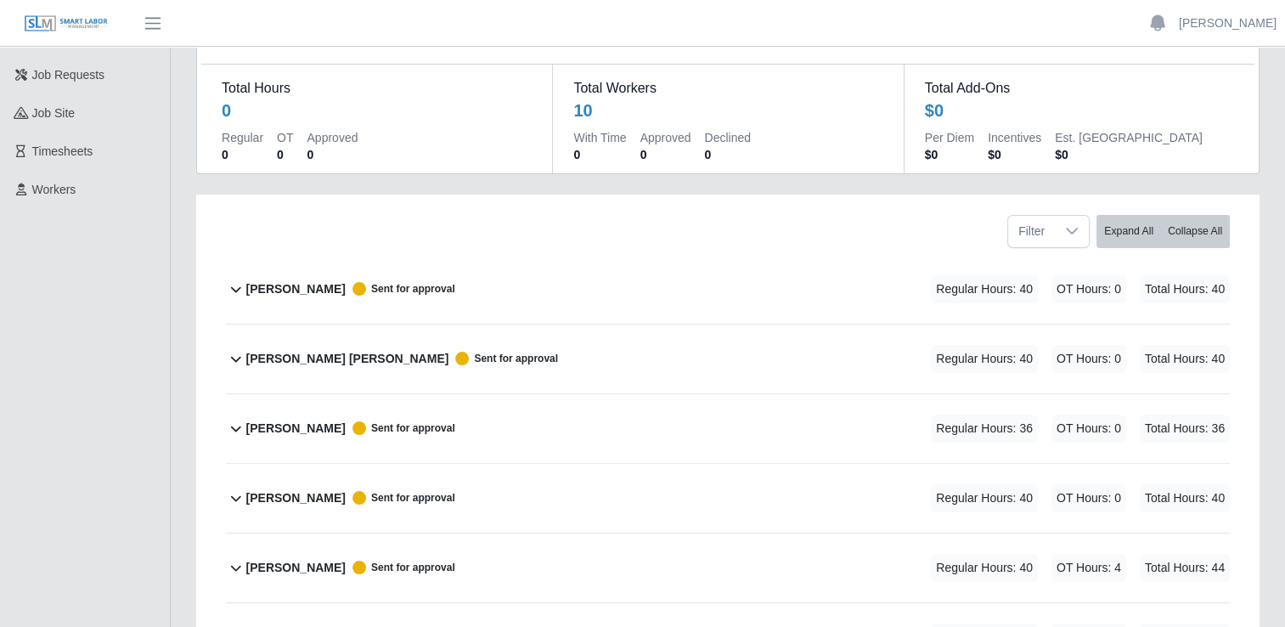
scroll to position [0, 0]
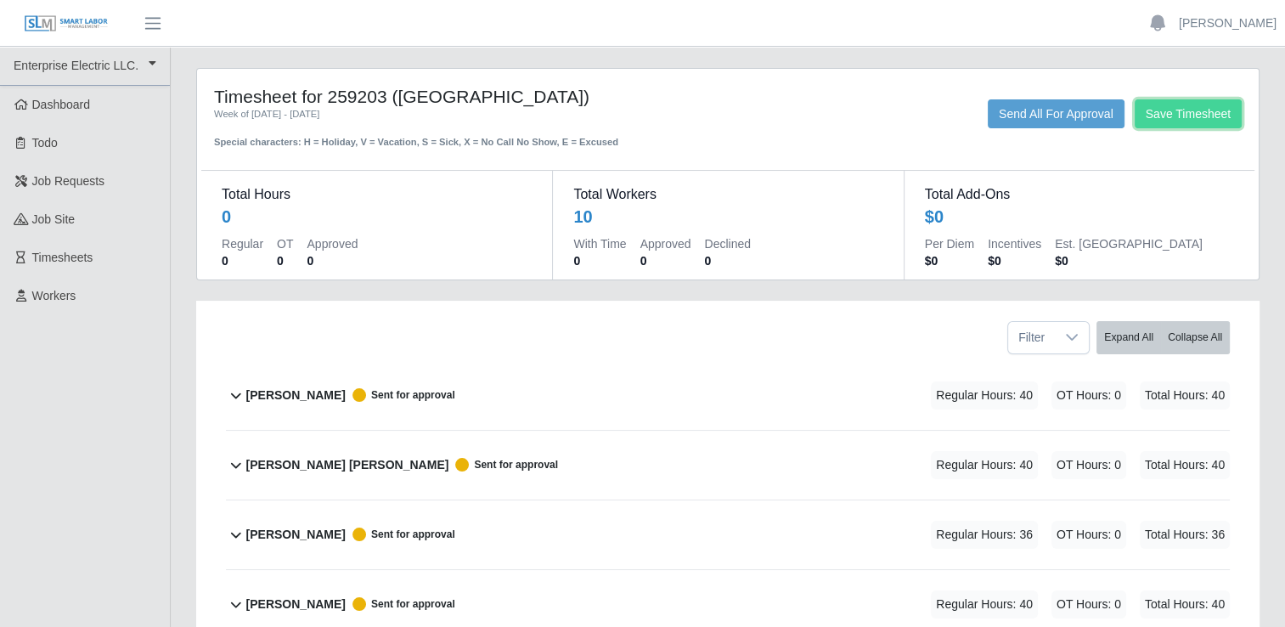
click at [1176, 117] on button "Save Timesheet" at bounding box center [1188, 113] width 107 height 29
click at [1250, 21] on link "[PERSON_NAME]" at bounding box center [1228, 23] width 98 height 18
click at [1185, 123] on link "Logout" at bounding box center [1207, 118] width 153 height 36
